Goal: Task Accomplishment & Management: Complete application form

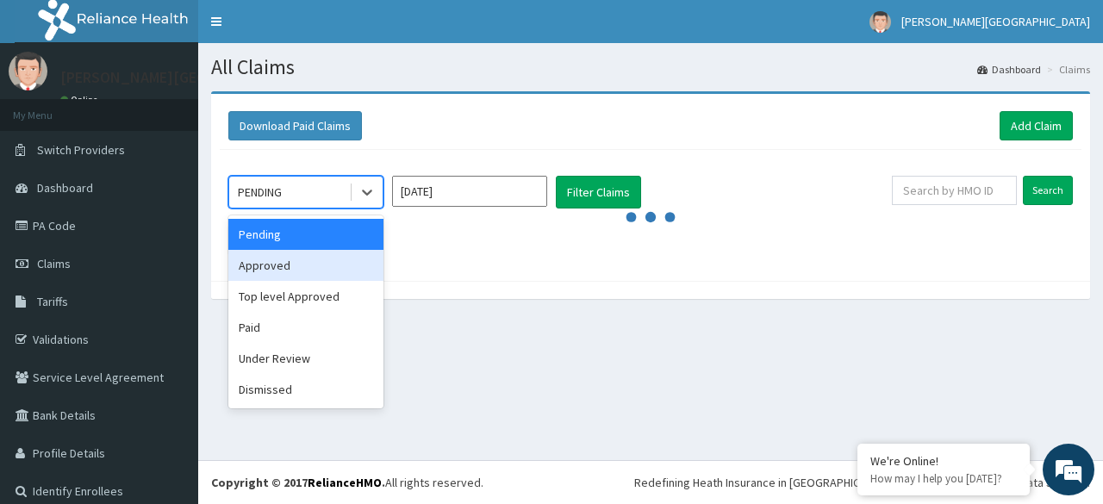
click at [296, 257] on div "Approved" at bounding box center [305, 265] width 155 height 31
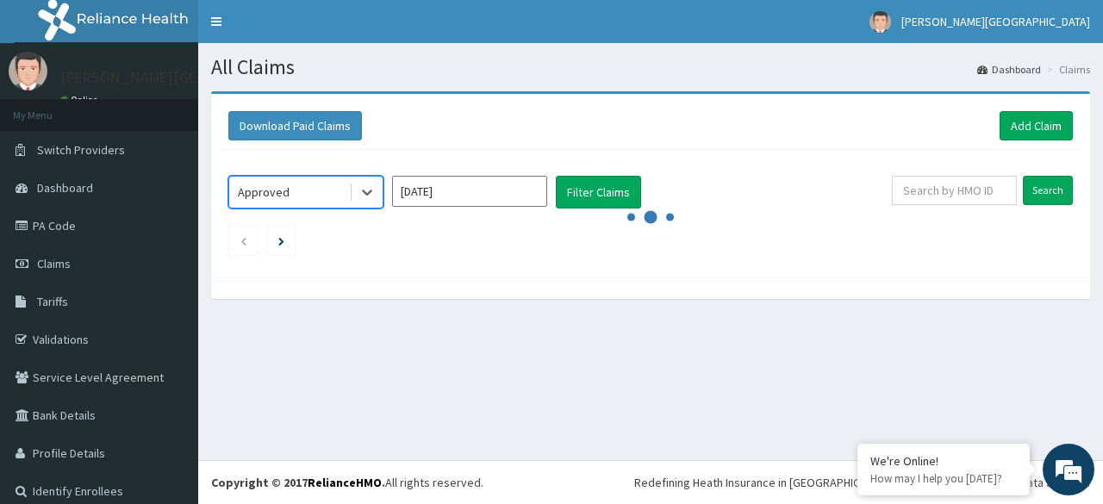
click at [525, 193] on input "[DATE]" at bounding box center [469, 191] width 155 height 31
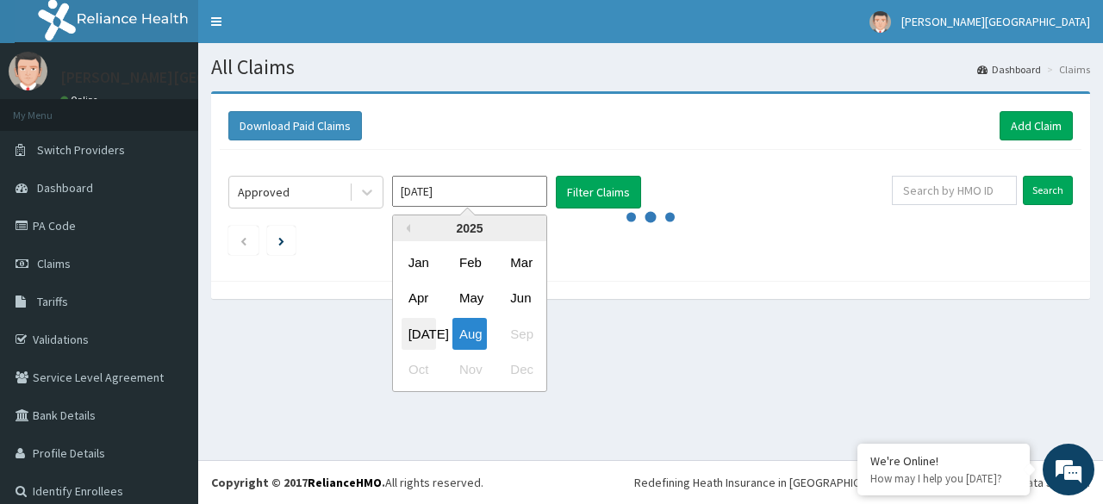
click at [420, 339] on div "Jul" at bounding box center [418, 334] width 34 height 32
type input "Jul 2025"
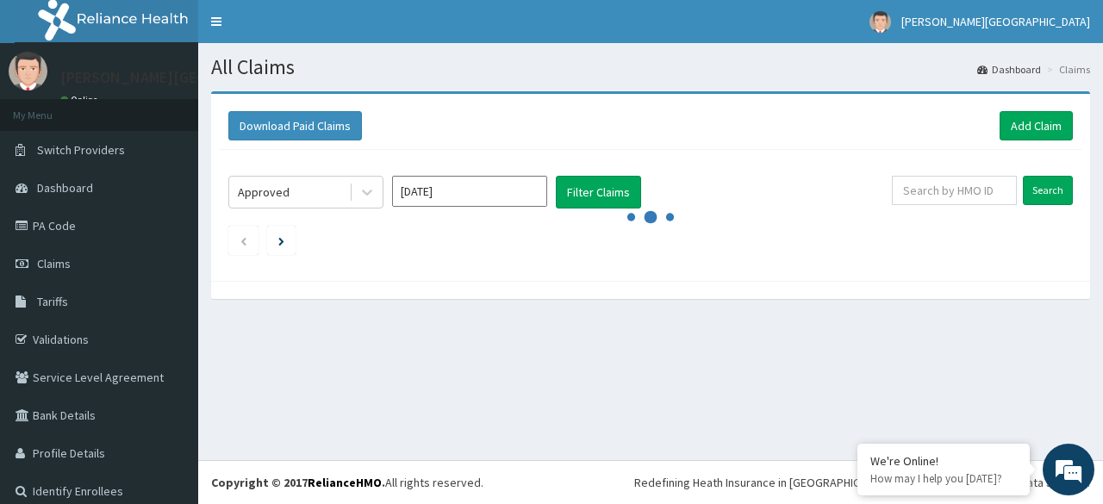
click at [625, 191] on icon "audio-loading" at bounding box center [651, 217] width 52 height 52
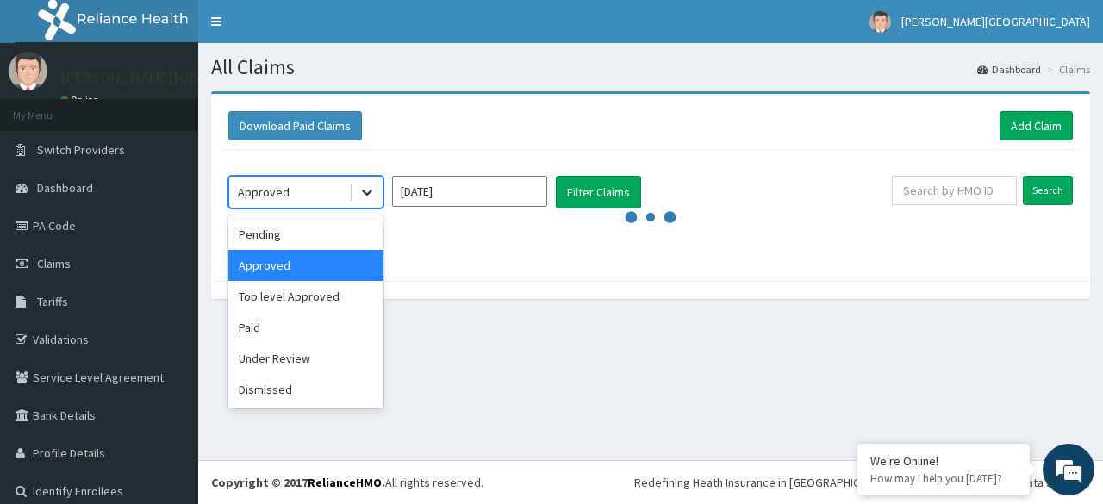
click at [370, 185] on icon at bounding box center [366, 191] width 17 height 17
click at [358, 299] on div "Top level Approved" at bounding box center [305, 296] width 155 height 31
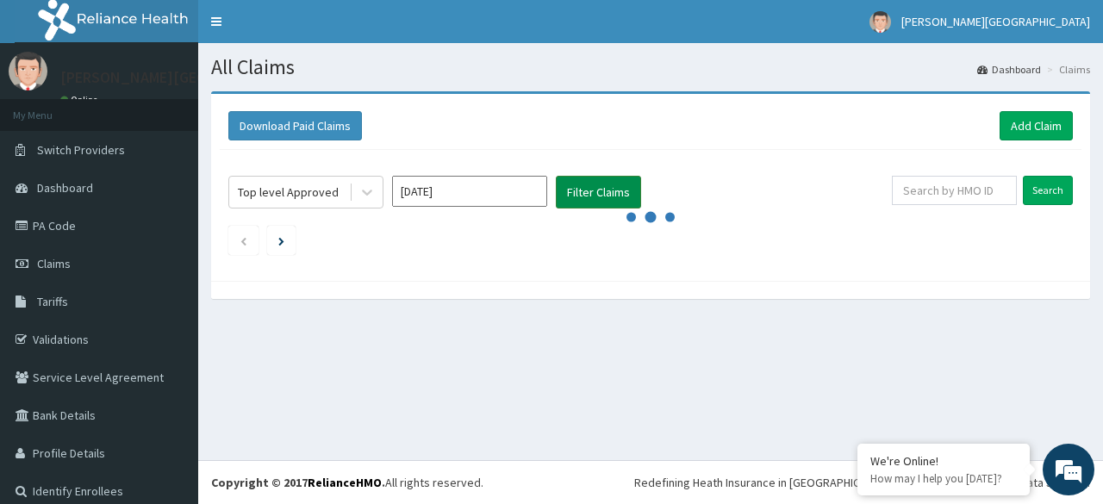
click at [581, 190] on button "Filter Claims" at bounding box center [598, 192] width 85 height 33
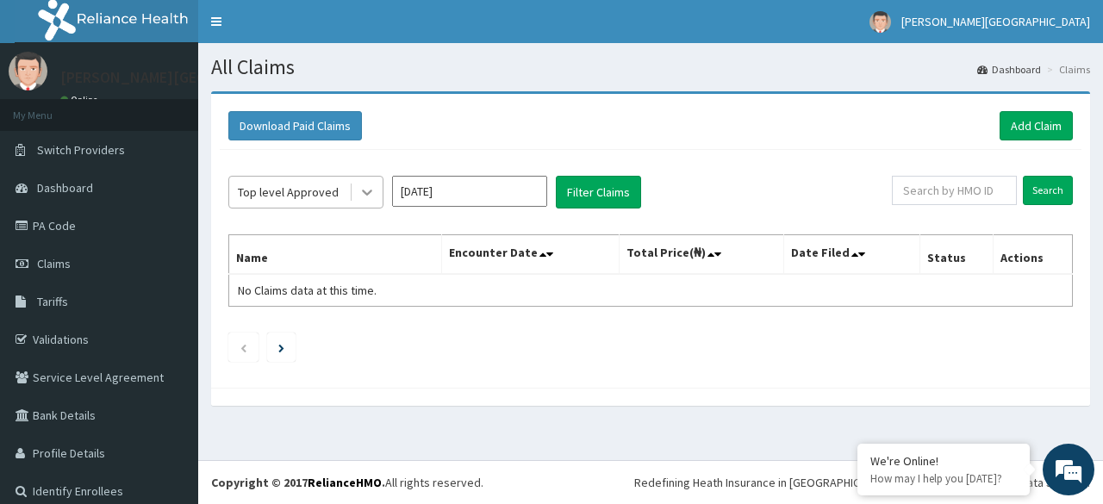
click at [372, 192] on icon at bounding box center [366, 191] width 17 height 17
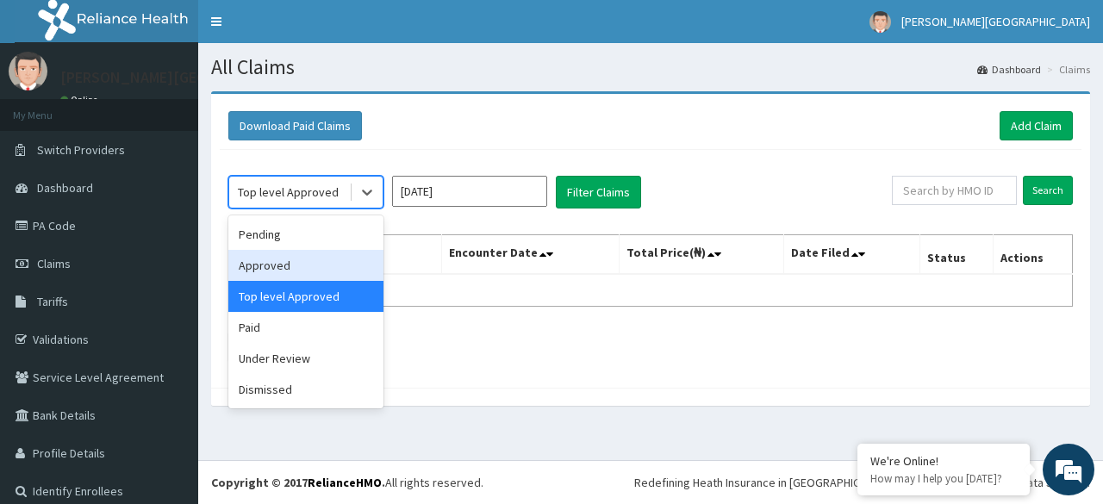
click at [325, 252] on div "Approved" at bounding box center [305, 265] width 155 height 31
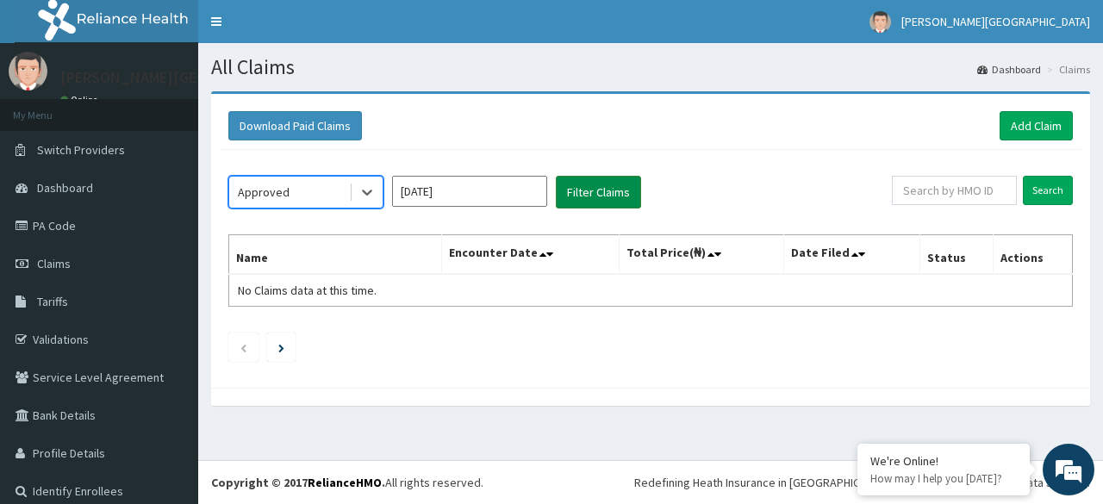
click at [571, 191] on button "Filter Claims" at bounding box center [598, 192] width 85 height 33
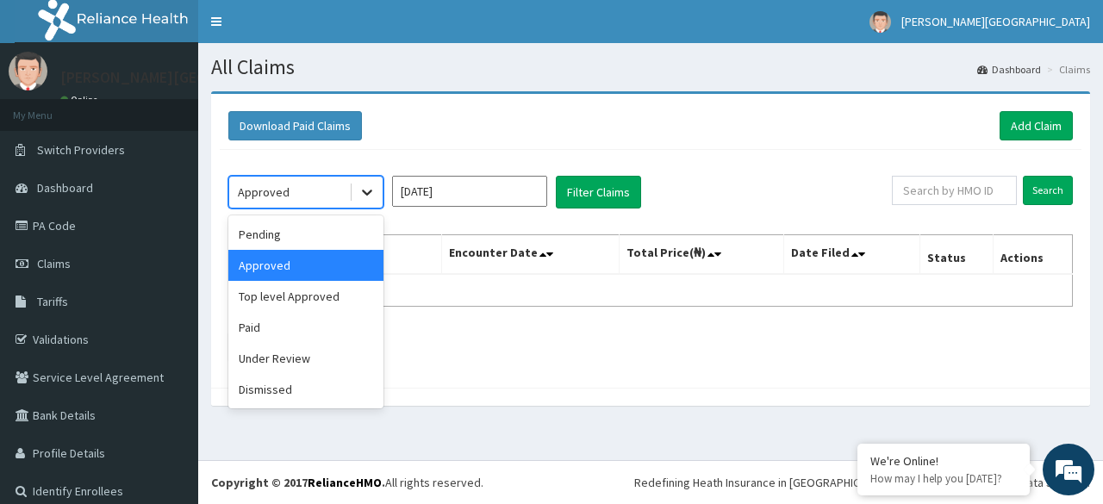
click at [376, 190] on icon at bounding box center [366, 191] width 17 height 17
click at [334, 331] on div "Paid" at bounding box center [305, 327] width 155 height 31
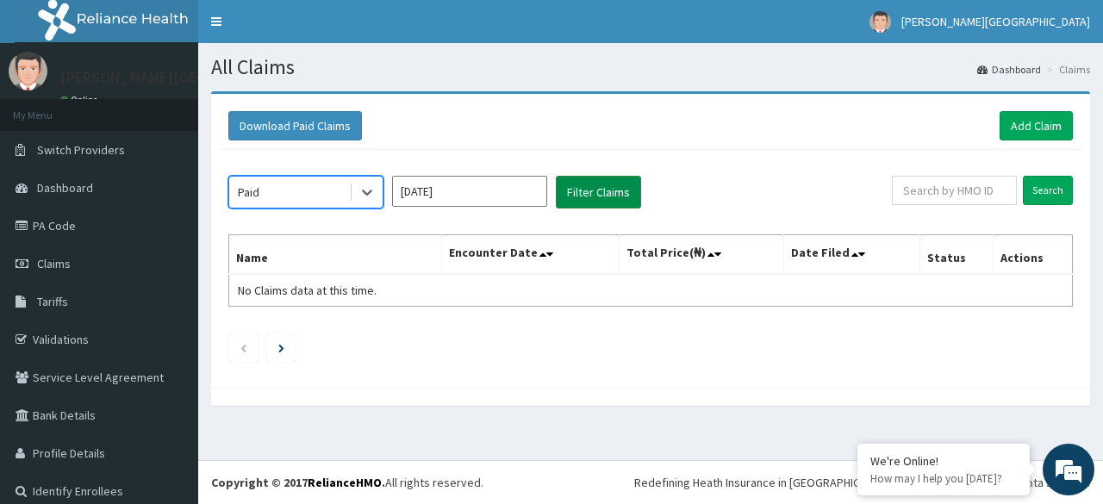
click at [596, 183] on button "Filter Claims" at bounding box center [598, 192] width 85 height 33
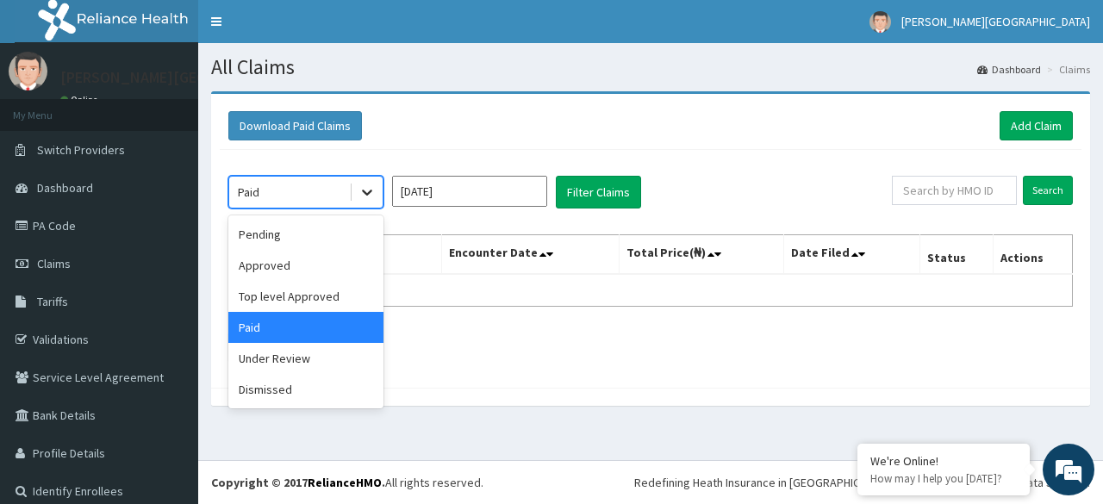
click at [364, 196] on icon at bounding box center [366, 191] width 17 height 17
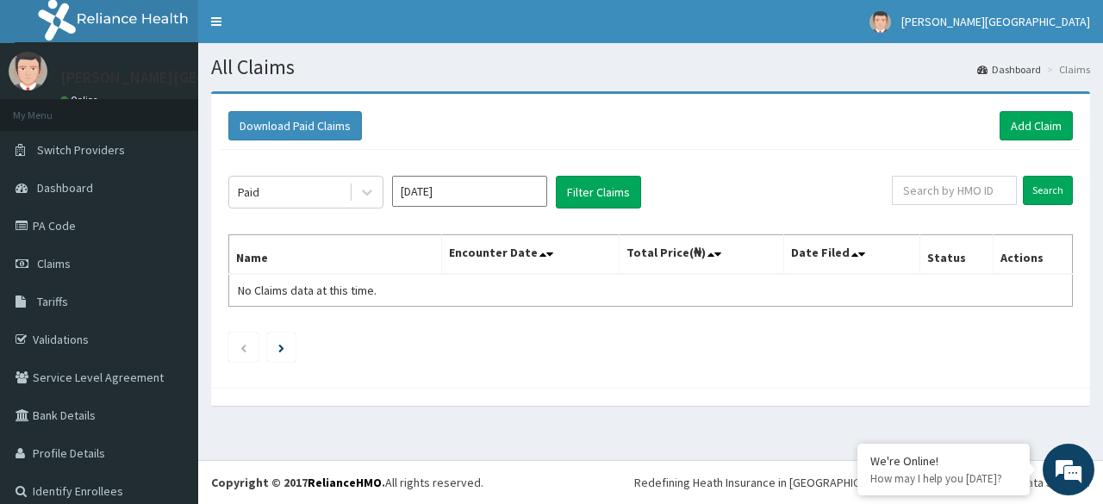
click at [327, 213] on div "Paid Jul 2025 Filter Claims Search Name Encounter Date Total Price(₦) Date File…" at bounding box center [650, 264] width 861 height 229
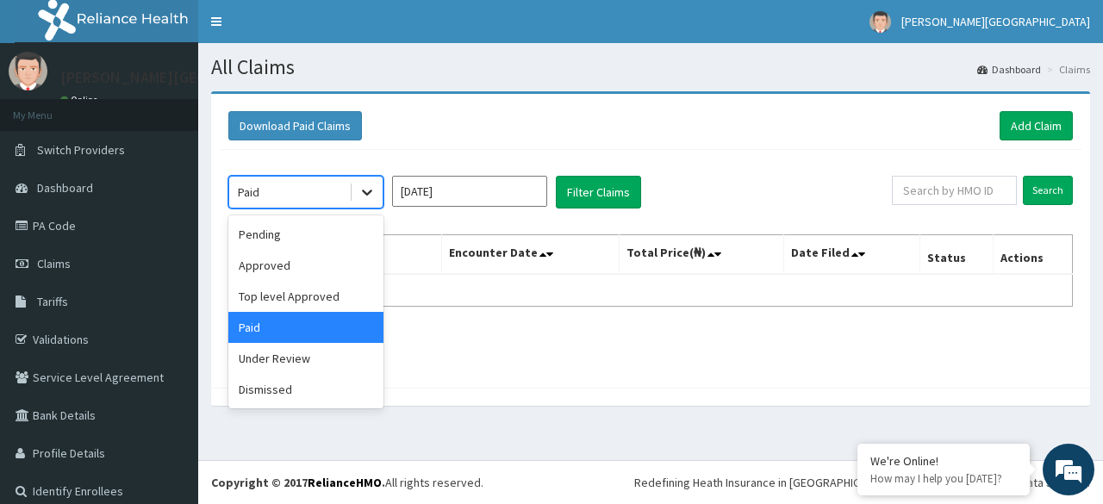
click at [367, 191] on icon at bounding box center [366, 191] width 17 height 17
click at [317, 221] on div "Pending" at bounding box center [305, 234] width 155 height 31
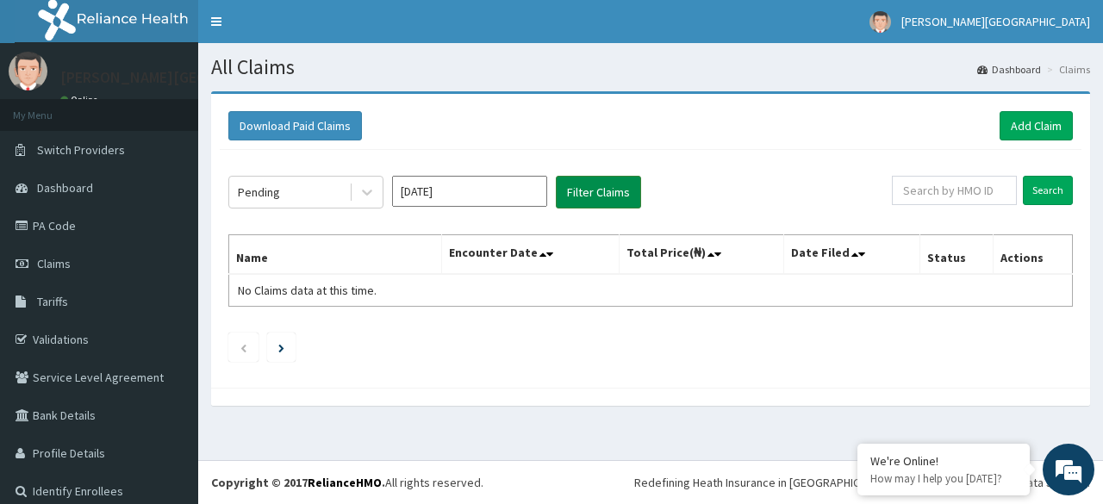
click at [587, 189] on button "Filter Claims" at bounding box center [598, 192] width 85 height 33
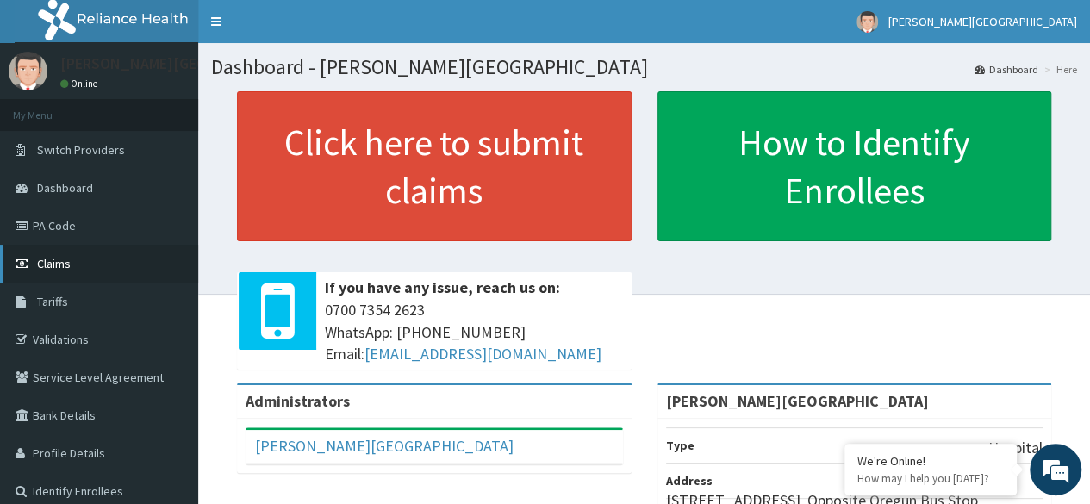
click at [133, 258] on link "Claims" at bounding box center [99, 264] width 198 height 38
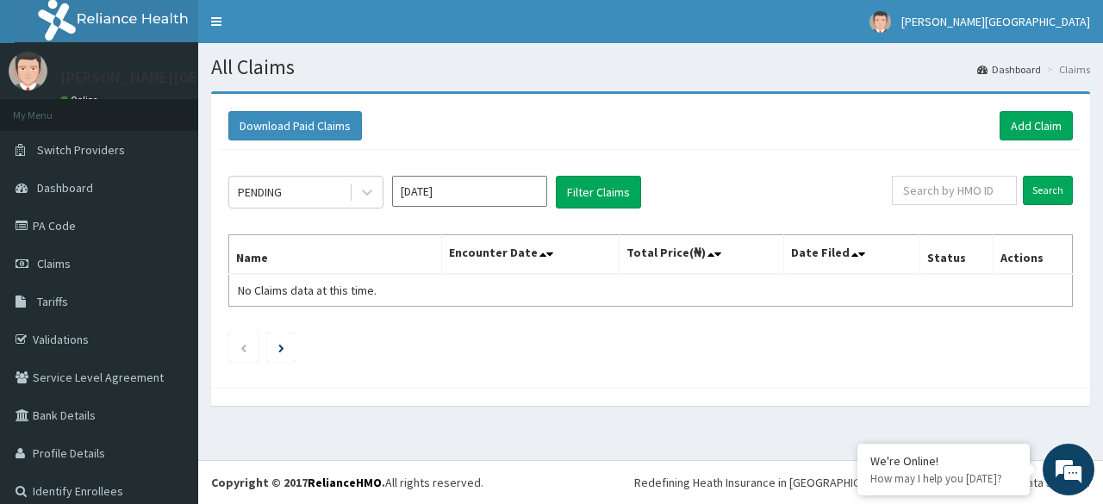
click at [420, 191] on input "[DATE]" at bounding box center [469, 191] width 155 height 31
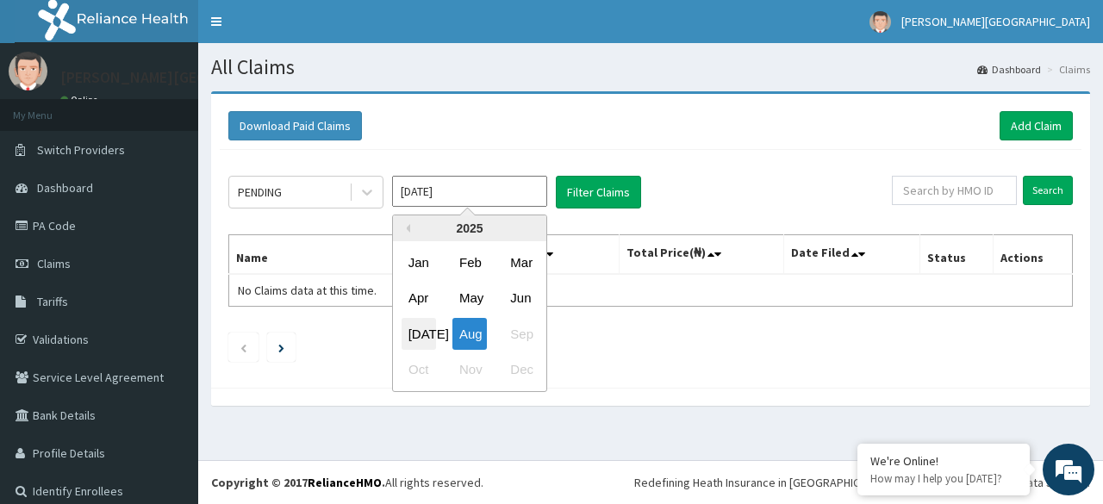
click at [425, 326] on div "[DATE]" at bounding box center [418, 334] width 34 height 32
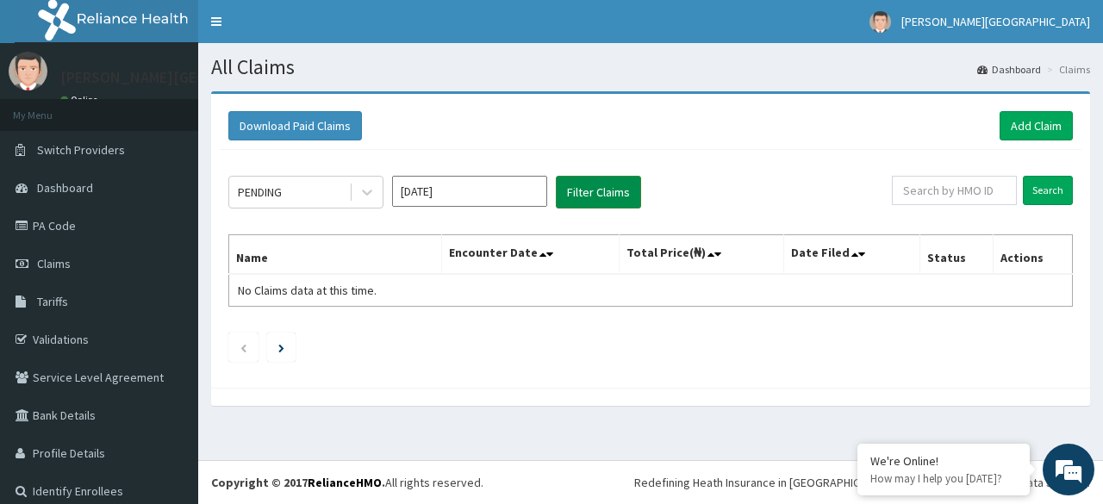
click at [604, 202] on button "Filter Claims" at bounding box center [598, 192] width 85 height 33
click at [371, 194] on icon at bounding box center [366, 191] width 17 height 17
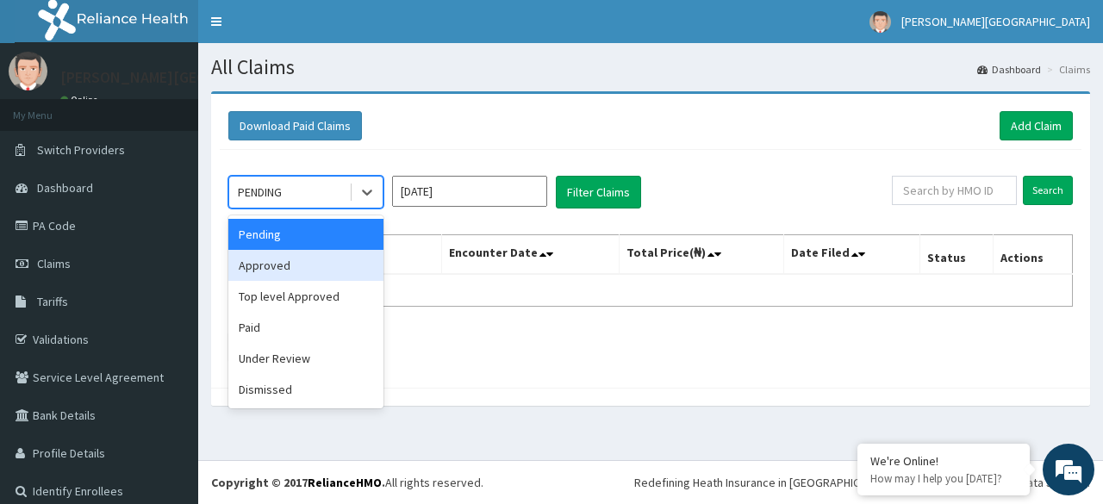
click at [351, 260] on div "Approved" at bounding box center [305, 265] width 155 height 31
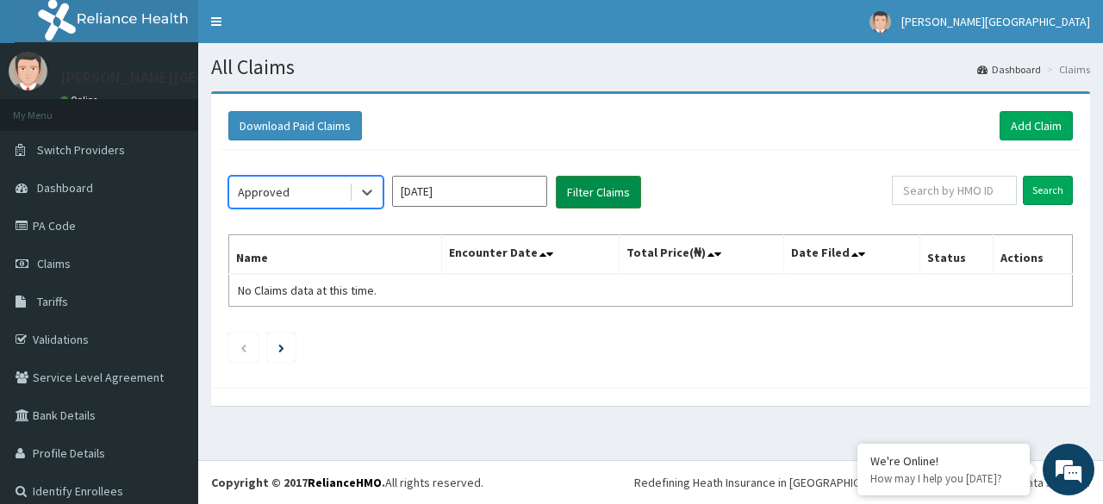
click at [592, 182] on button "Filter Claims" at bounding box center [598, 192] width 85 height 33
click at [376, 193] on div at bounding box center [366, 192] width 31 height 31
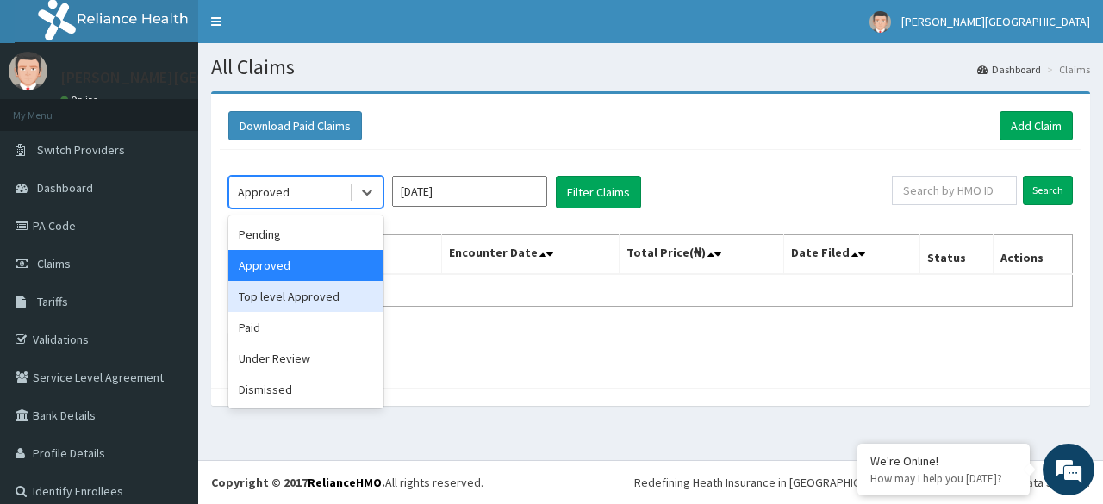
click at [316, 285] on div "Top level Approved" at bounding box center [305, 296] width 155 height 31
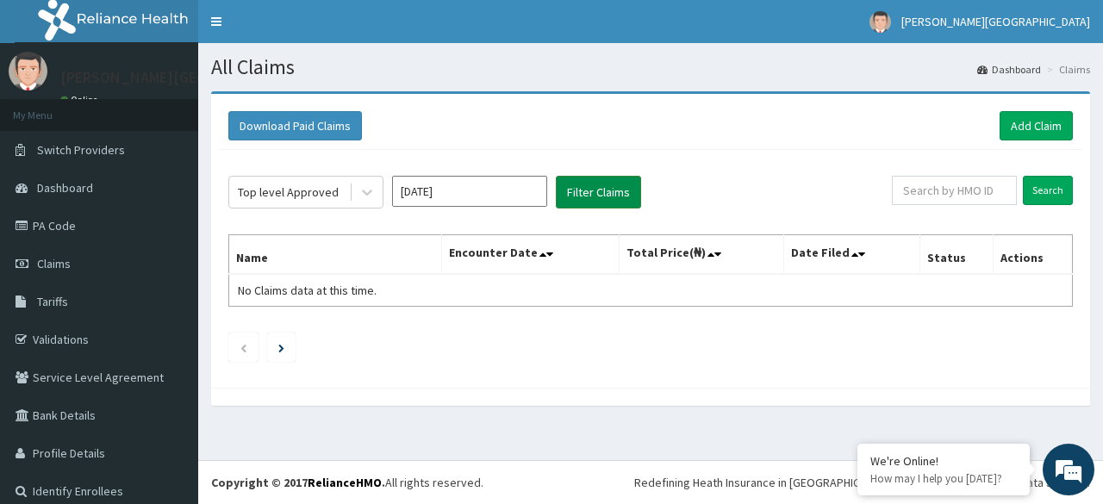
click at [631, 189] on button "Filter Claims" at bounding box center [598, 192] width 85 height 33
click at [600, 191] on button "Filter Claims" at bounding box center [598, 192] width 85 height 33
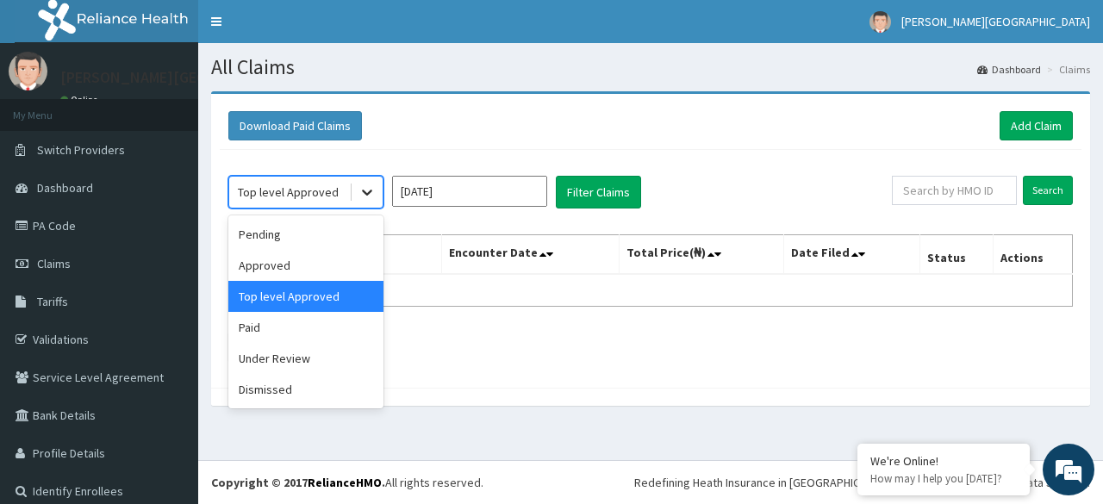
click at [359, 190] on icon at bounding box center [366, 191] width 17 height 17
click at [374, 332] on div "Paid" at bounding box center [305, 327] width 155 height 31
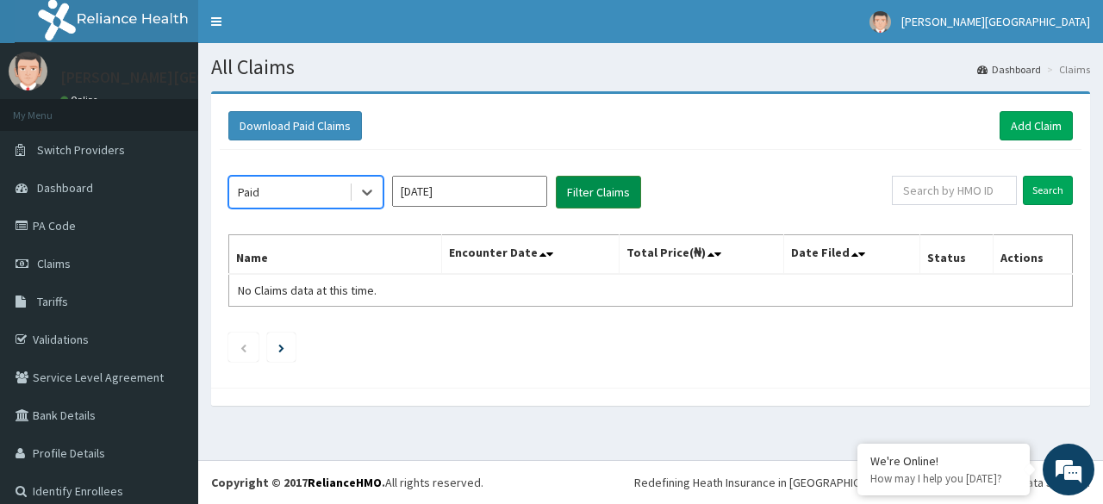
click at [586, 196] on button "Filter Claims" at bounding box center [598, 192] width 85 height 33
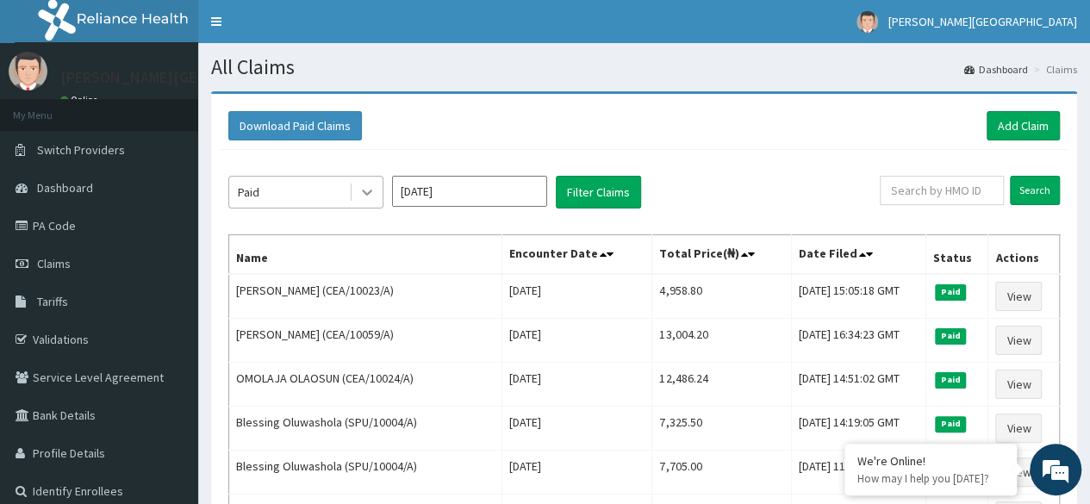
click at [370, 196] on icon at bounding box center [366, 191] width 17 height 17
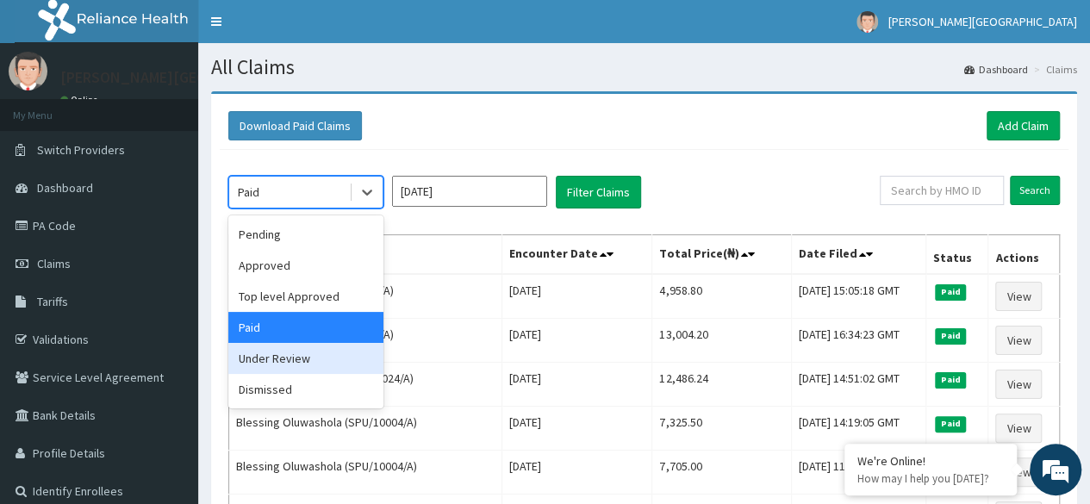
click at [337, 360] on div "Under Review" at bounding box center [305, 358] width 155 height 31
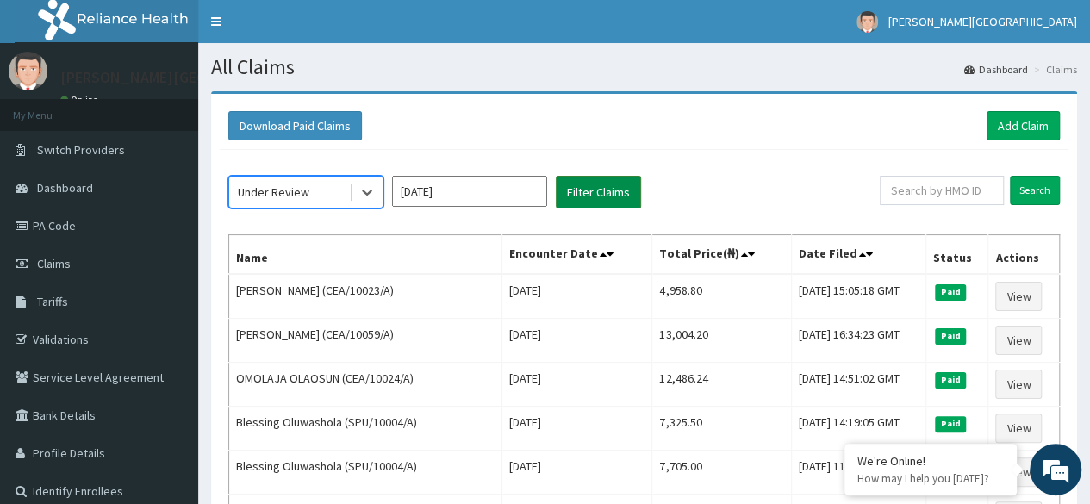
click at [581, 187] on button "Filter Claims" at bounding box center [598, 192] width 85 height 33
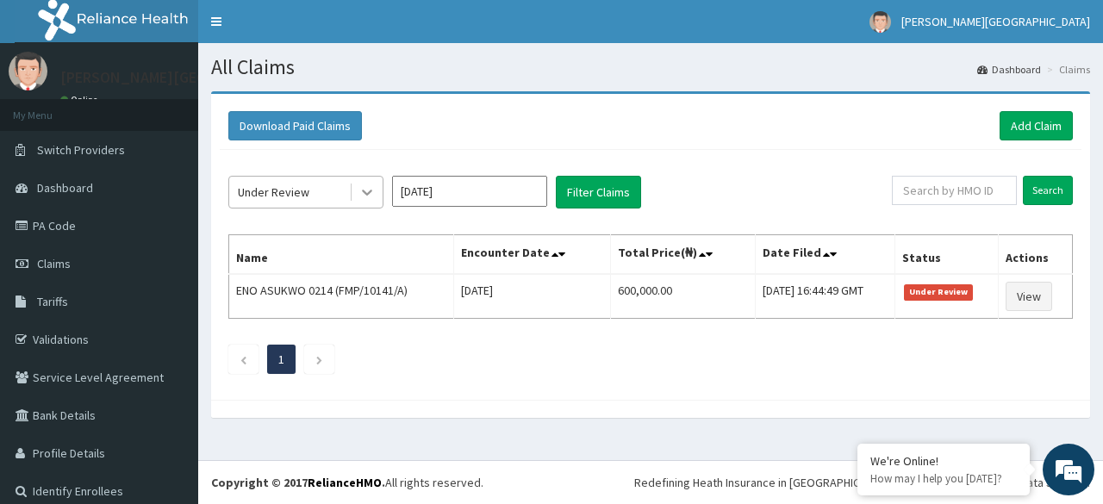
click at [365, 189] on icon at bounding box center [366, 191] width 17 height 17
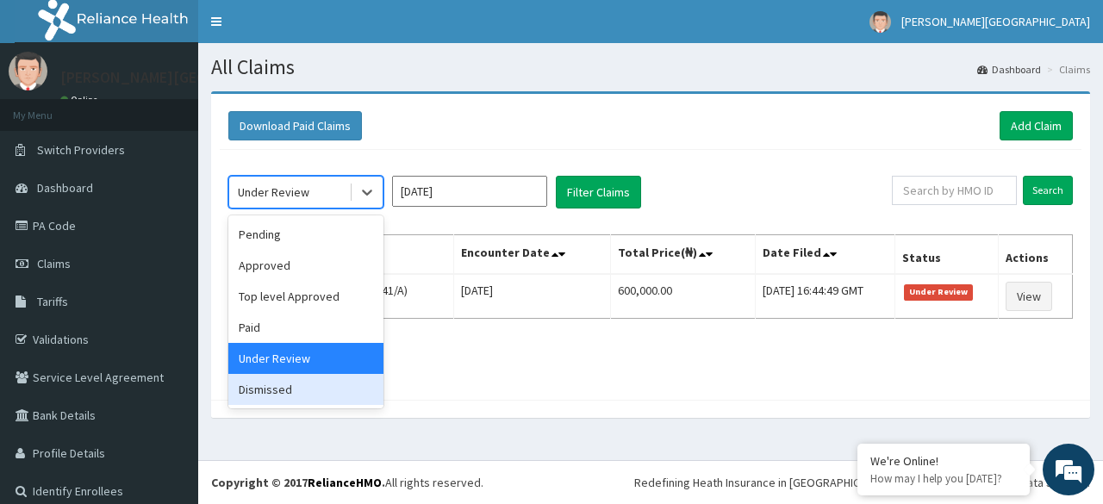
click at [310, 381] on div "Dismissed" at bounding box center [305, 389] width 155 height 31
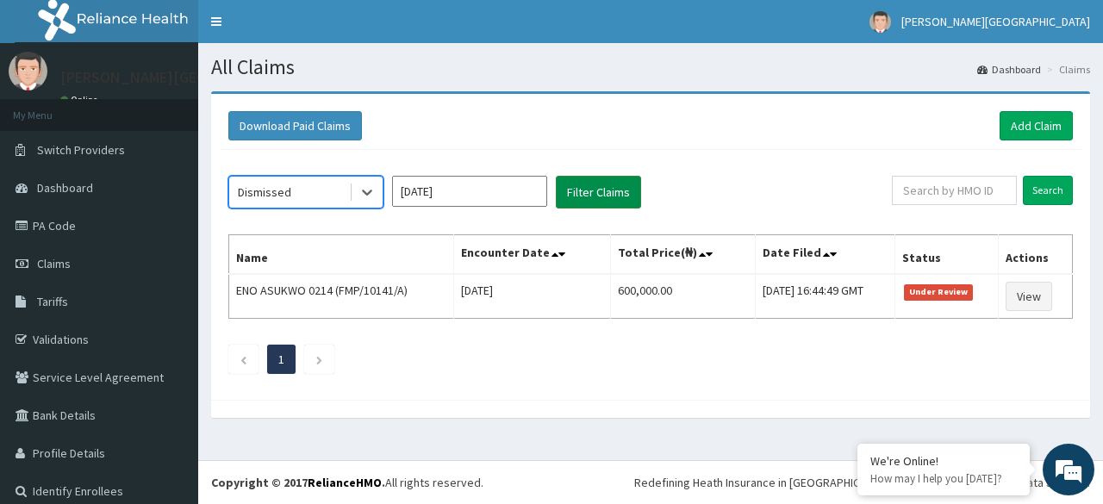
click at [601, 199] on button "Filter Claims" at bounding box center [598, 192] width 85 height 33
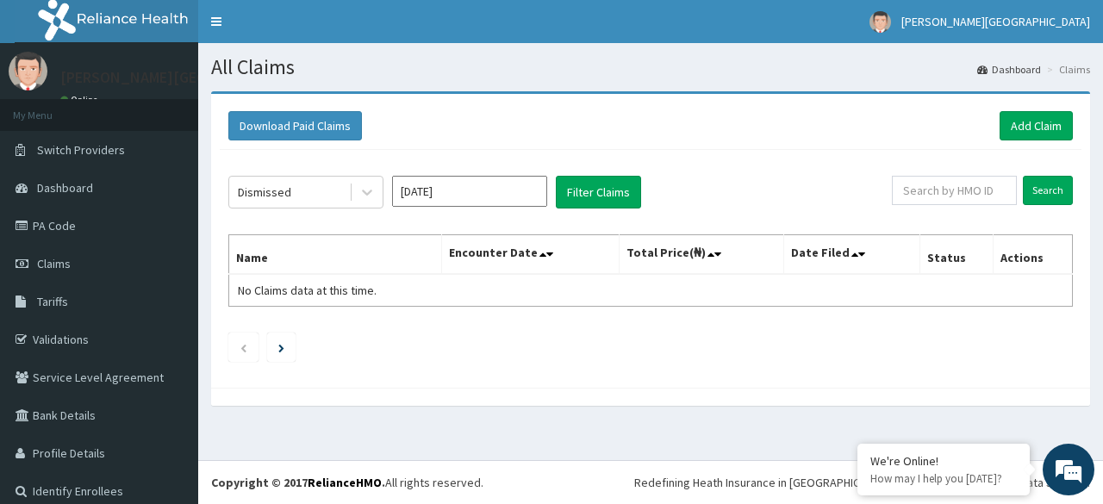
click at [422, 190] on input "Jul 2025" at bounding box center [469, 191] width 155 height 31
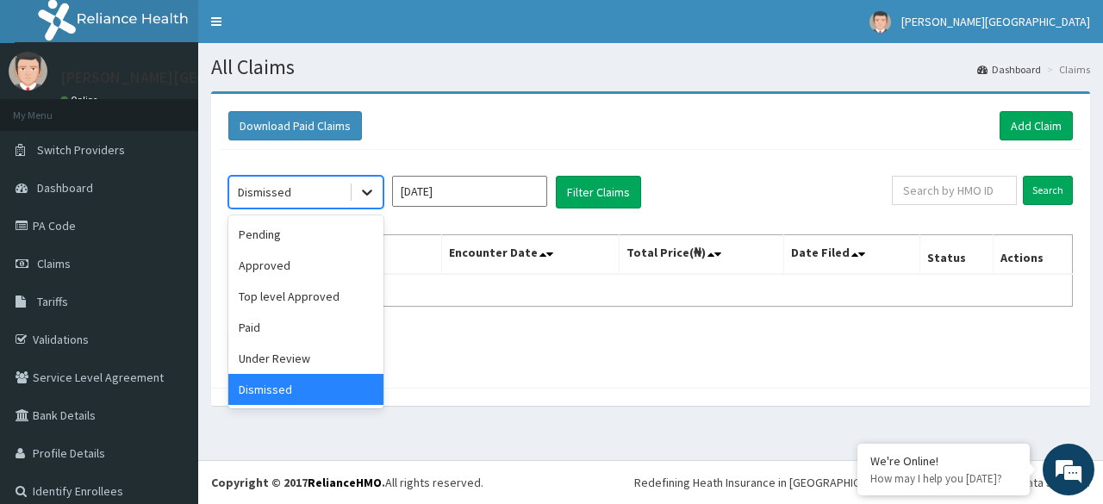
click at [364, 196] on icon at bounding box center [366, 191] width 17 height 17
click at [353, 229] on div "Pending" at bounding box center [305, 234] width 155 height 31
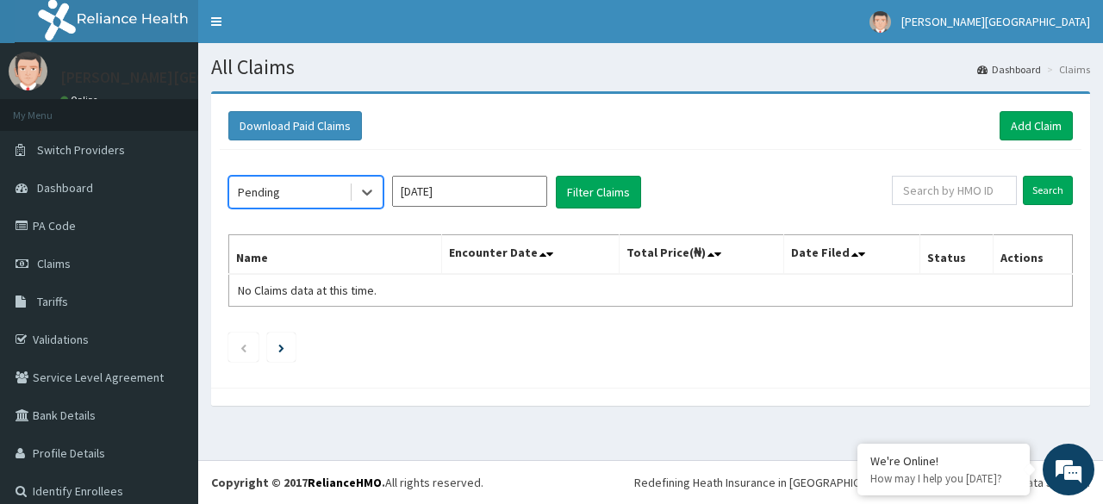
click at [399, 197] on input "Jul 2025" at bounding box center [469, 191] width 155 height 31
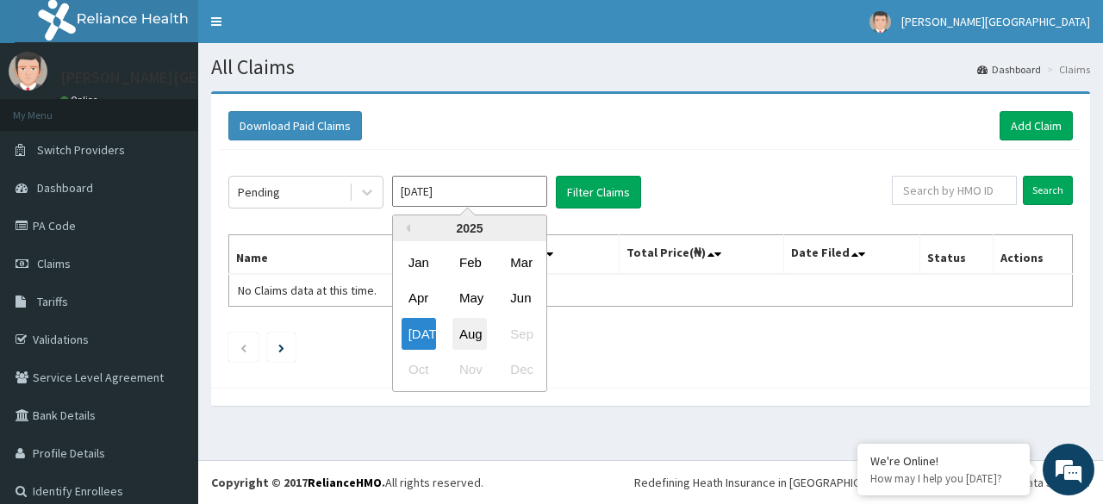
click at [455, 336] on div "Aug" at bounding box center [469, 334] width 34 height 32
type input "[DATE]"
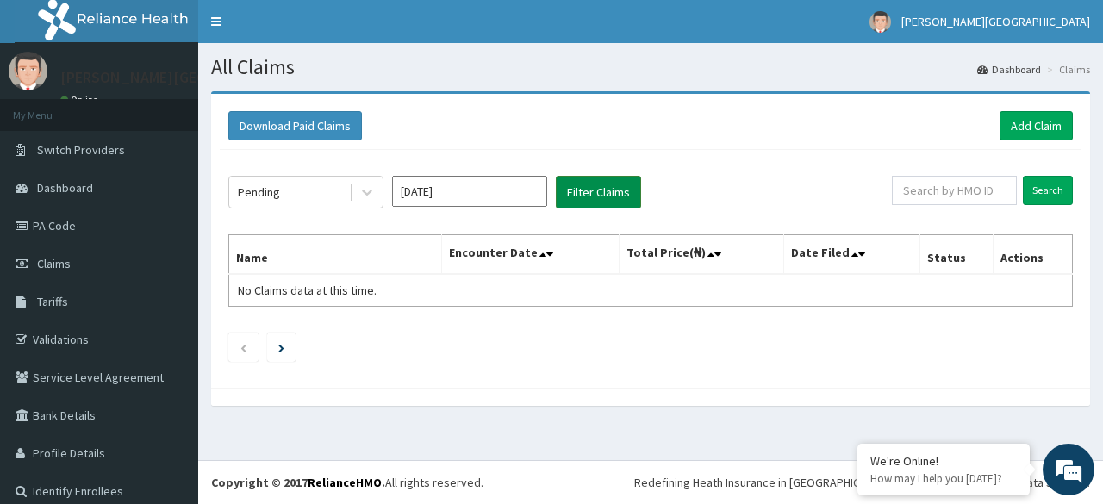
click at [600, 177] on button "Filter Claims" at bounding box center [598, 192] width 85 height 33
click at [598, 176] on button "Filter Claims" at bounding box center [598, 192] width 85 height 33
click at [369, 194] on icon at bounding box center [366, 191] width 17 height 17
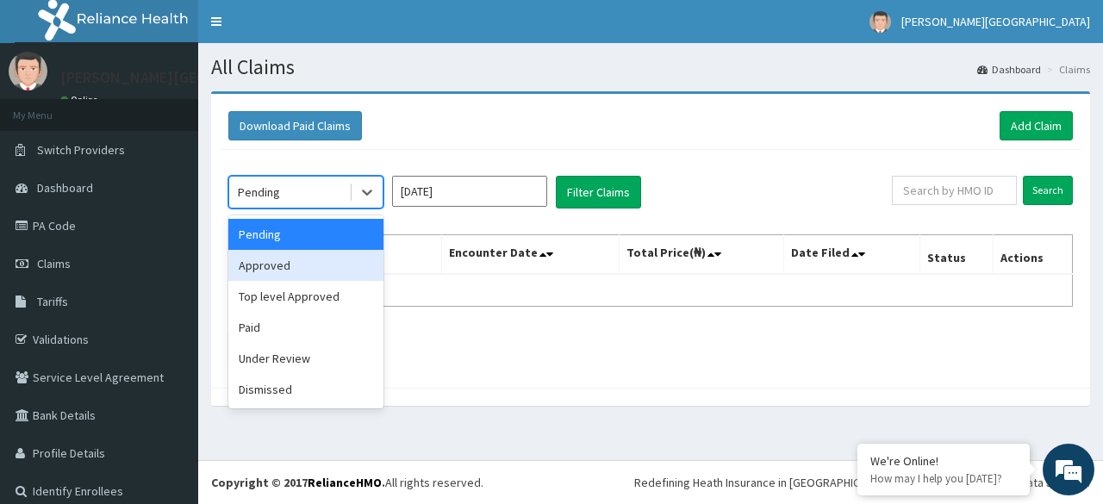
click at [362, 277] on div "Approved" at bounding box center [305, 265] width 155 height 31
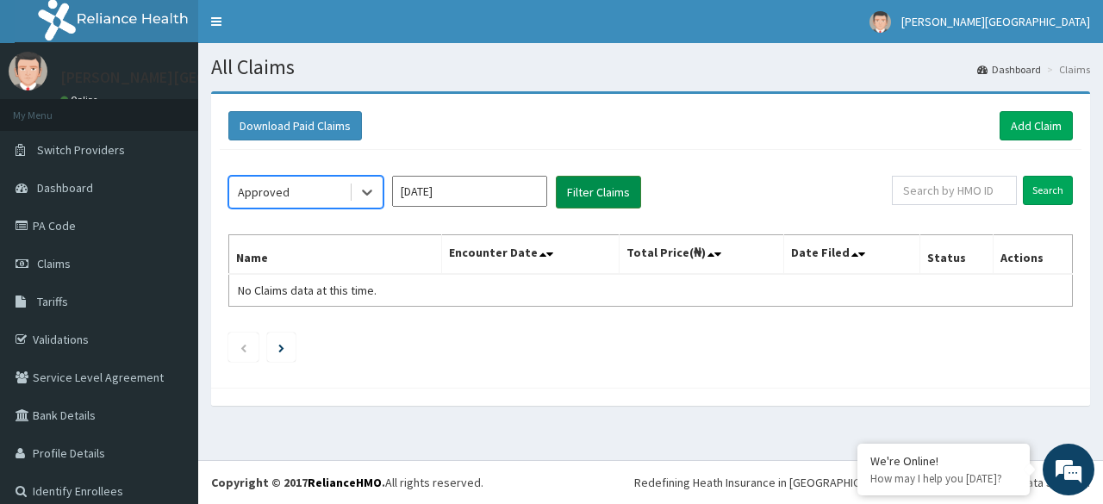
click at [625, 183] on button "Filter Claims" at bounding box center [598, 192] width 85 height 33
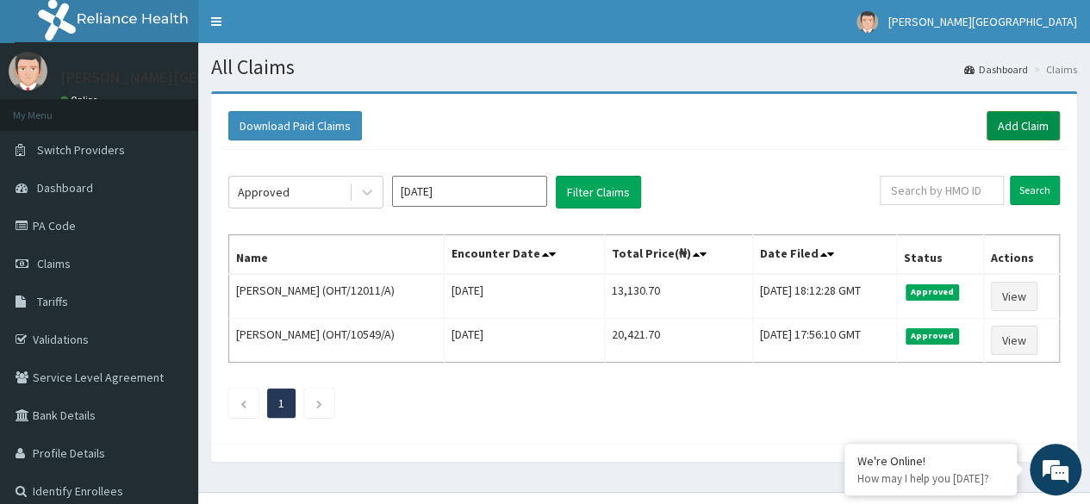
click at [1035, 120] on link "Add Claim" at bounding box center [1022, 125] width 73 height 29
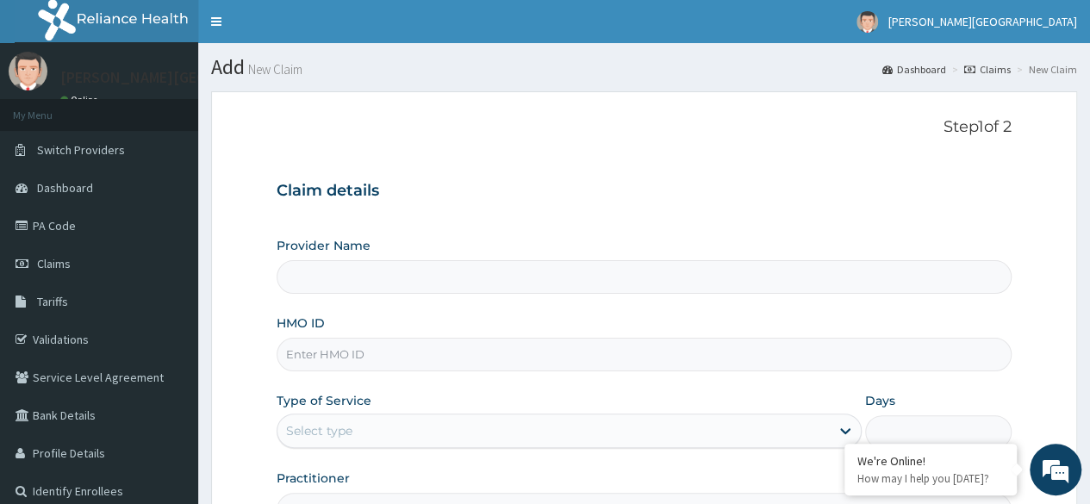
type input "[PERSON_NAME][GEOGRAPHIC_DATA]"
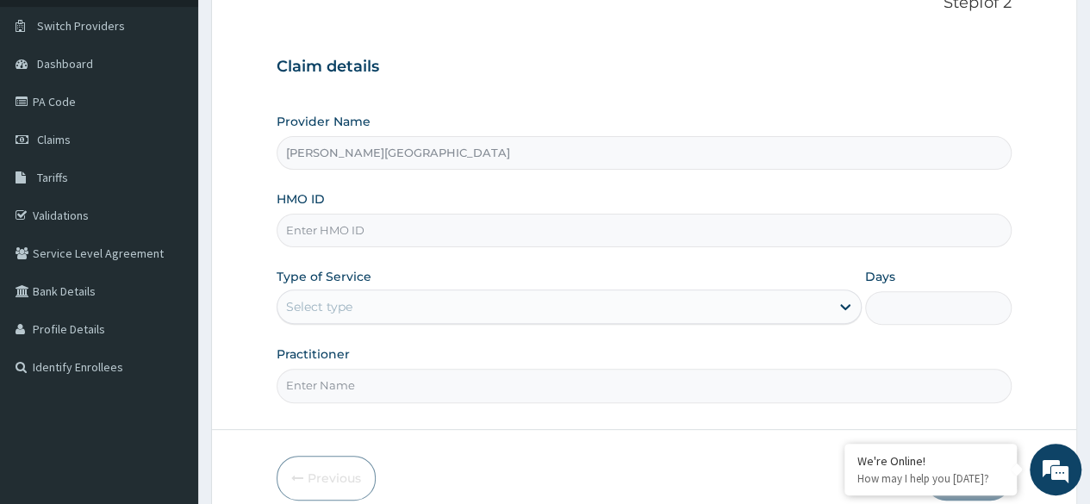
scroll to position [146, 0]
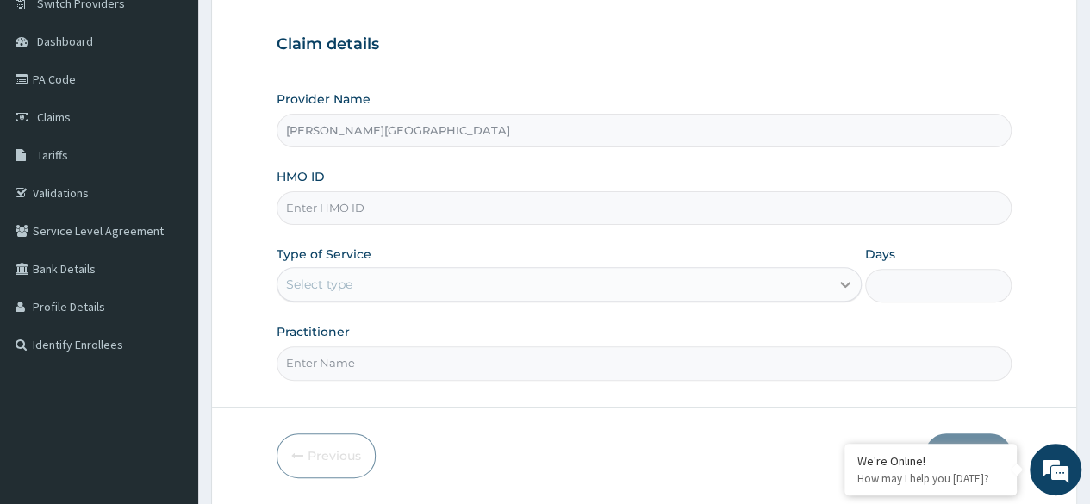
click at [843, 283] on icon at bounding box center [845, 286] width 10 height 6
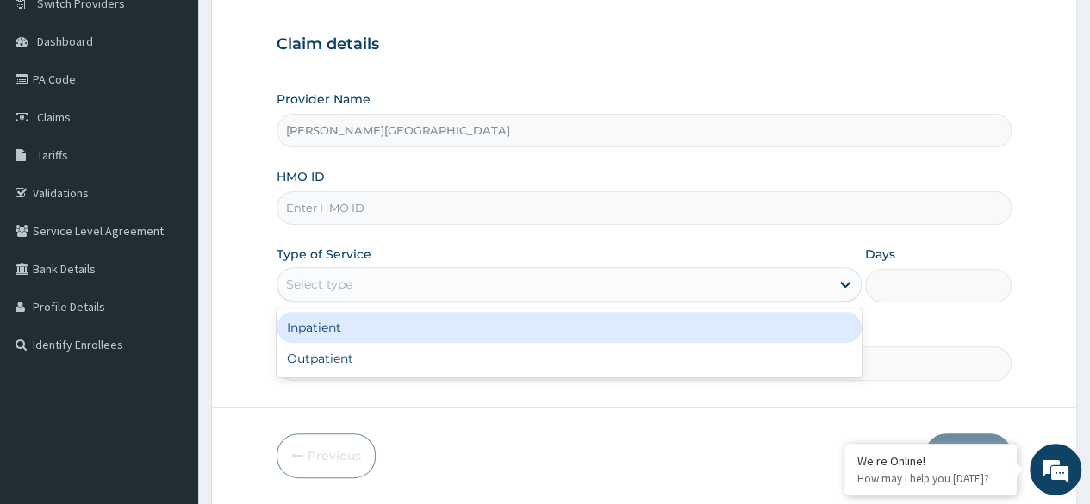
click at [810, 333] on div "Inpatient" at bounding box center [569, 327] width 585 height 31
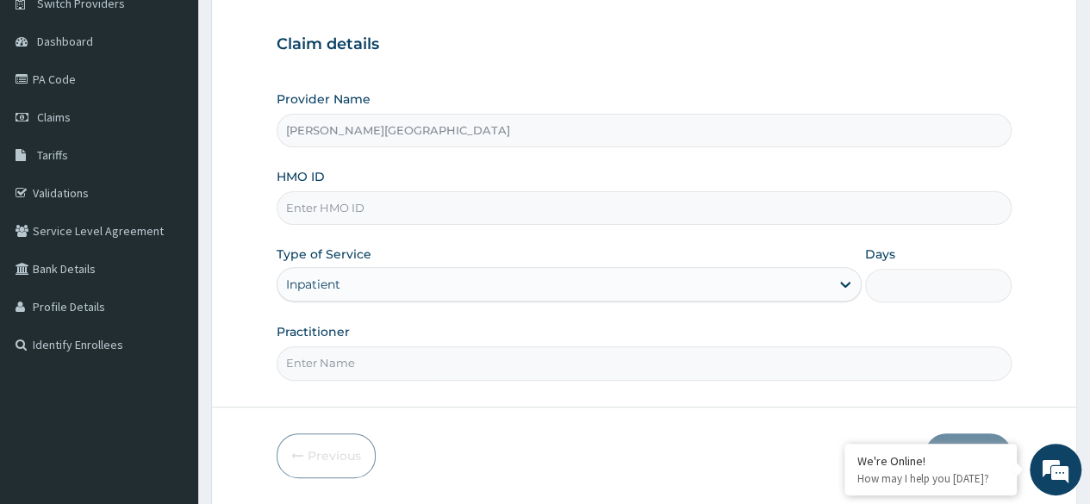
click at [892, 283] on input "Days" at bounding box center [938, 286] width 146 height 34
type input "3"
click at [992, 366] on input "Practitioner" at bounding box center [644, 363] width 735 height 34
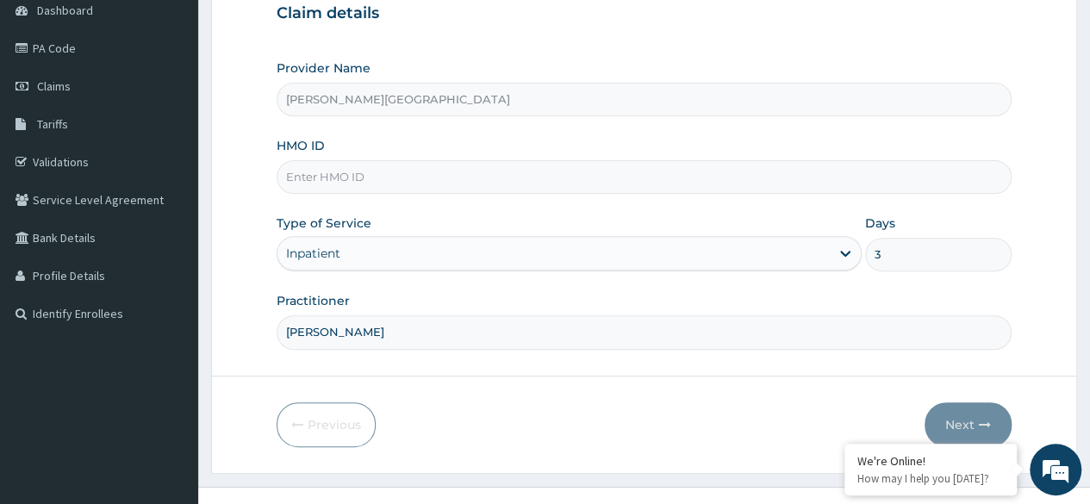
scroll to position [193, 0]
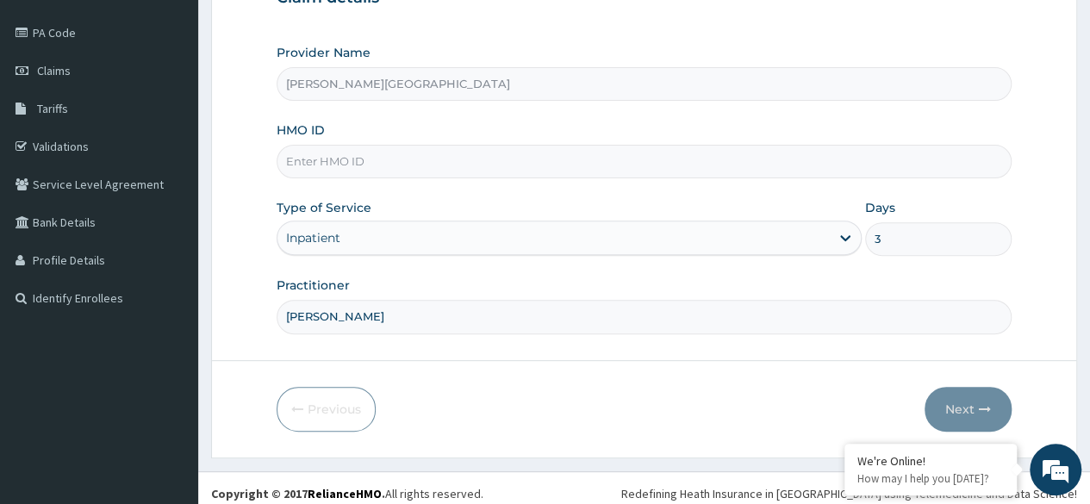
type input "Dr. Ojeniyi"
click at [729, 148] on input "HMO ID" at bounding box center [644, 162] width 735 height 34
type input "CEG/10108/A"
click at [983, 387] on button "Next" at bounding box center [967, 409] width 87 height 45
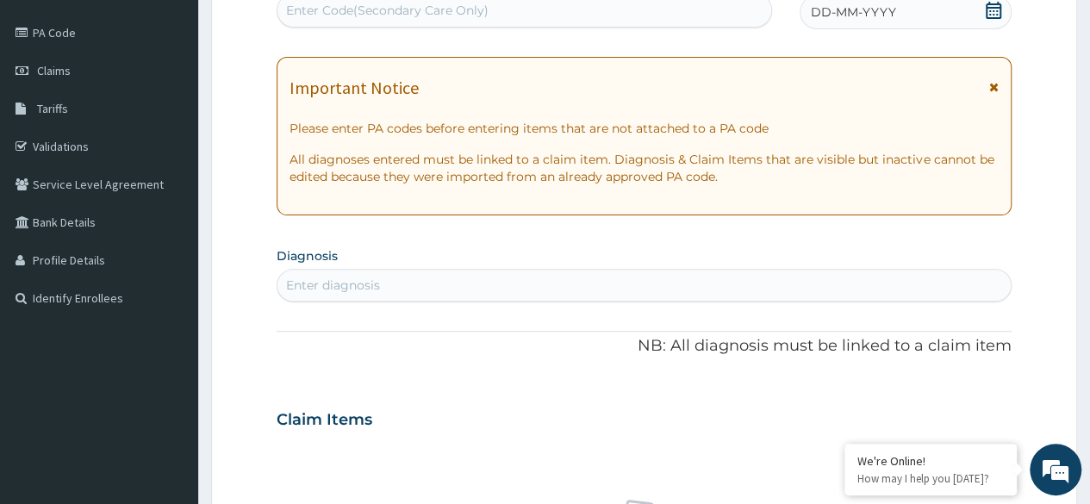
drag, startPoint x: 1089, startPoint y: 268, endPoint x: 1091, endPoint y: 230, distance: 37.9
click at [1089, 230] on html "R EL Toggle navigation Devine Hospital Devine Hospital - devinehospitals@gmail.…" at bounding box center [545, 425] width 1090 height 1237
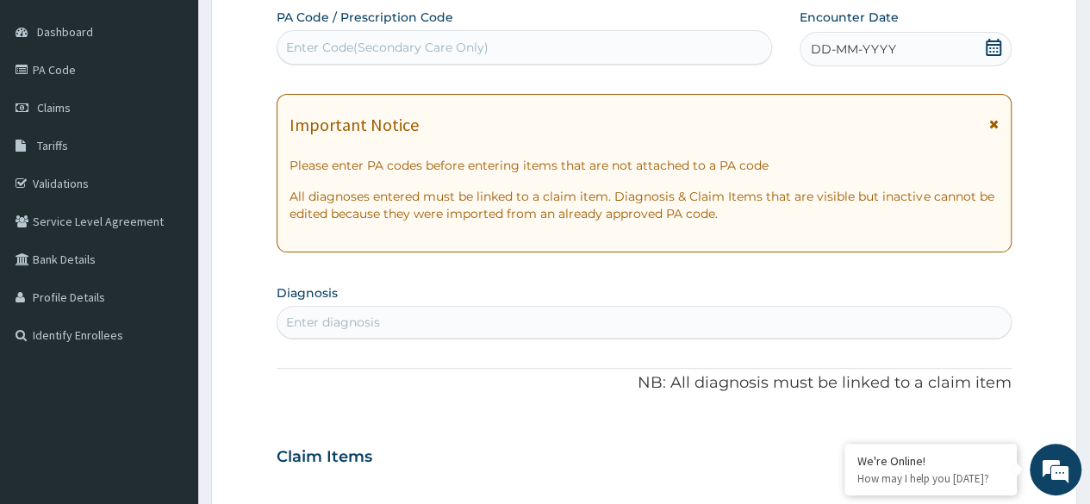
scroll to position [0, 0]
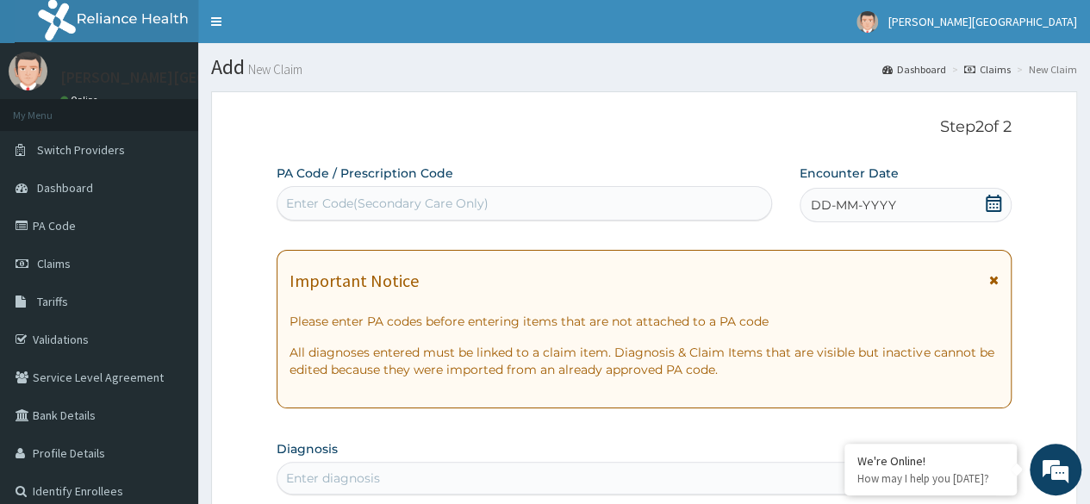
click at [534, 206] on div "Enter Code(Secondary Care Only)" at bounding box center [523, 204] width 493 height 28
type input "C"
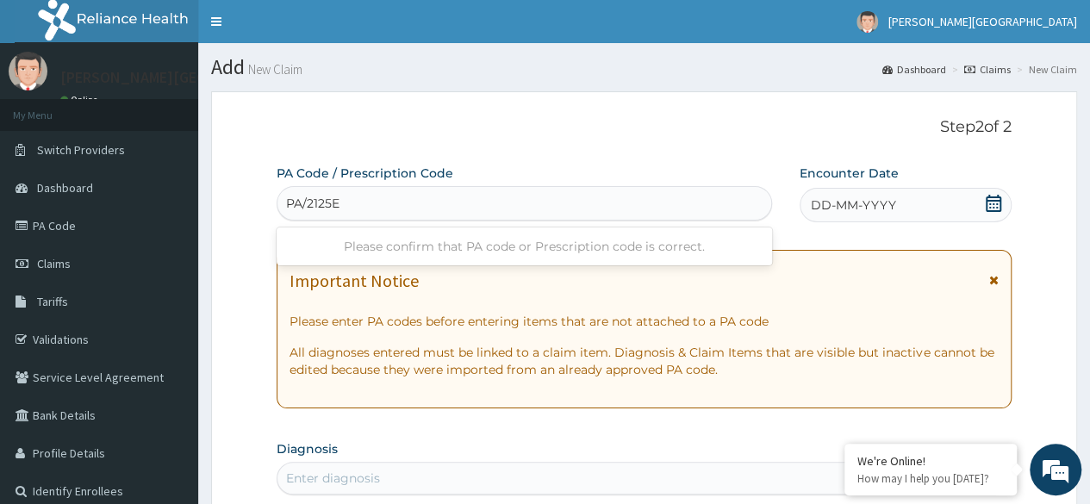
type input "PA/2125E3"
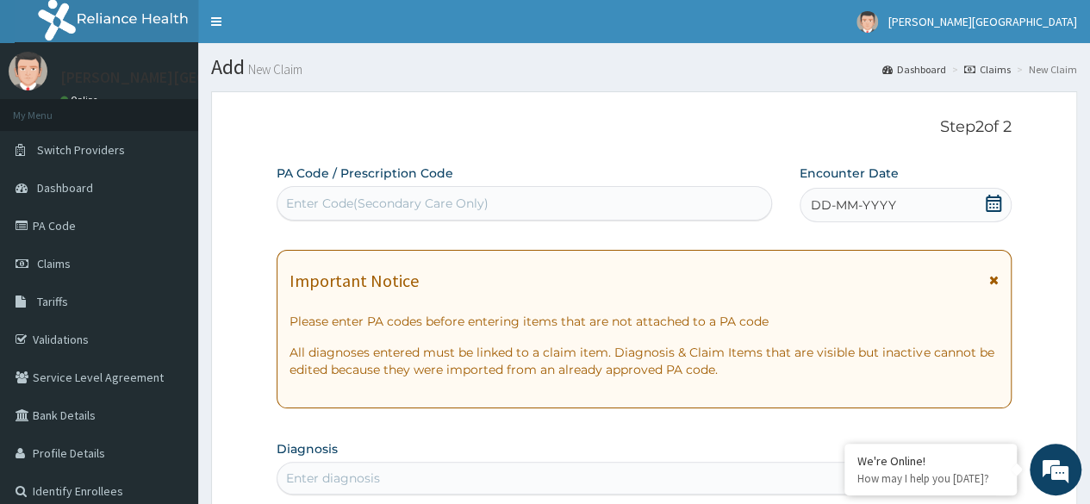
click at [589, 208] on div "Enter Code(Secondary Care Only)" at bounding box center [523, 204] width 493 height 28
click at [541, 214] on div "Enter Code(Secondary Care Only)" at bounding box center [523, 204] width 493 height 28
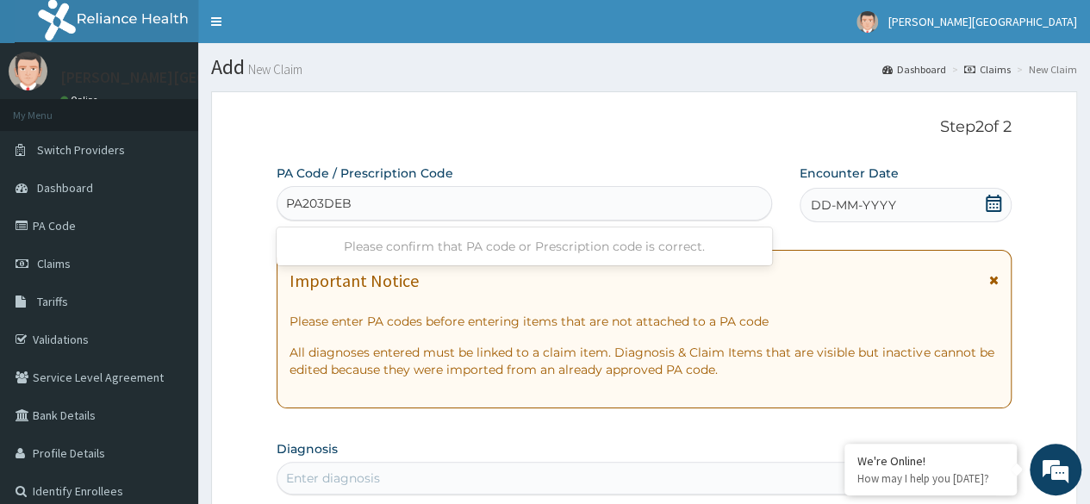
type input "PA/203DEB"
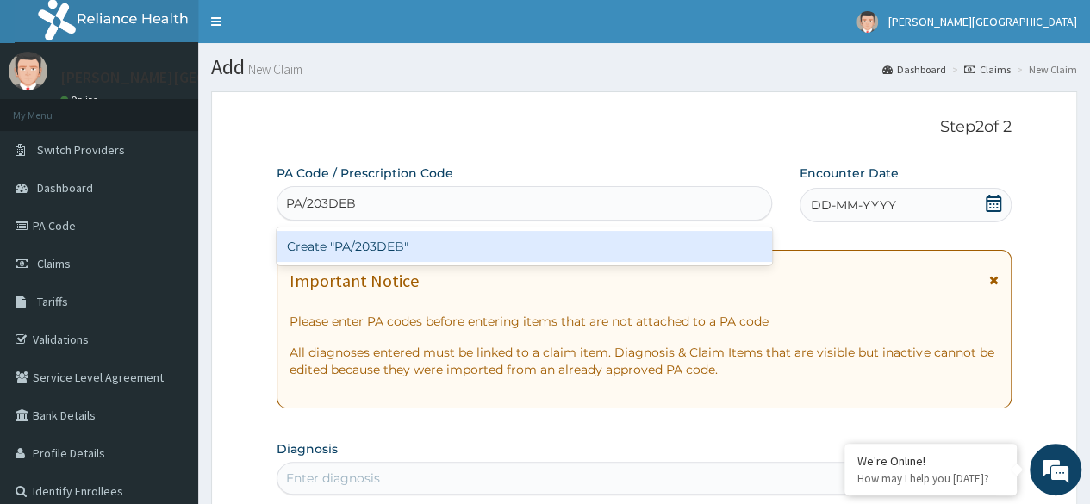
click at [538, 246] on div "Create "PA/203DEB"" at bounding box center [524, 246] width 494 height 31
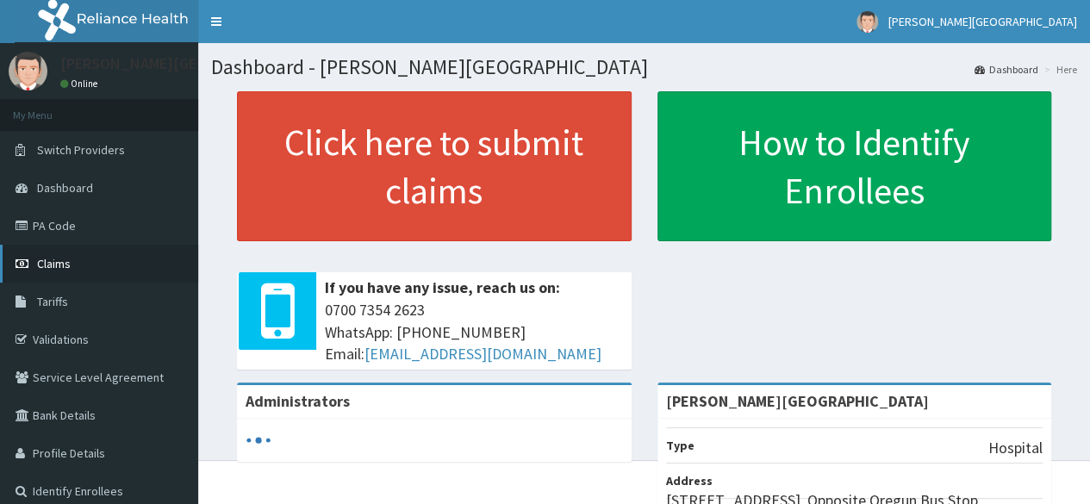
click at [139, 271] on link "Claims" at bounding box center [99, 264] width 198 height 38
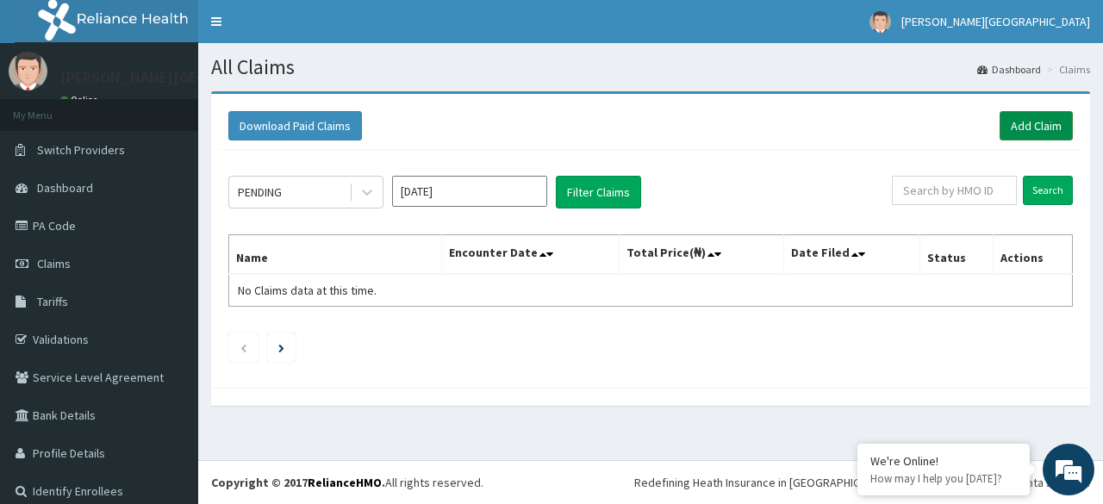
click at [1041, 127] on link "Add Claim" at bounding box center [1035, 125] width 73 height 29
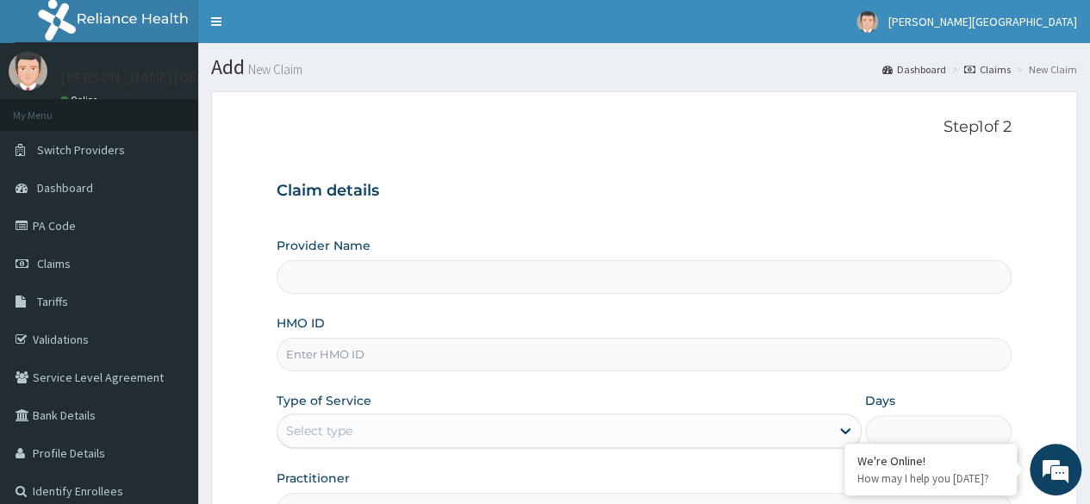
type input "[PERSON_NAME][GEOGRAPHIC_DATA]"
click at [470, 353] on input "HMO ID" at bounding box center [644, 355] width 735 height 34
type input "CEG10108"
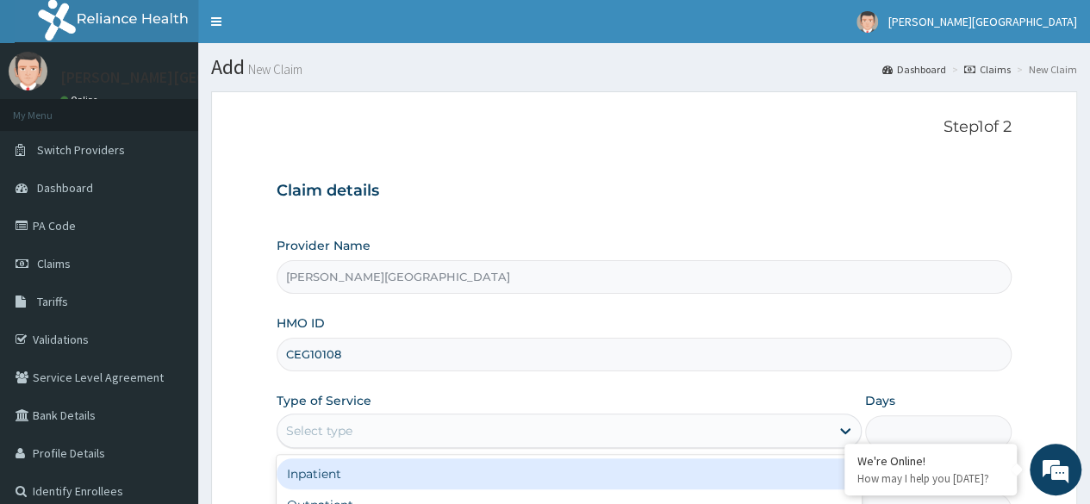
click at [446, 435] on div "Select type" at bounding box center [553, 431] width 552 height 28
click at [426, 475] on div "Inpatient" at bounding box center [569, 473] width 585 height 31
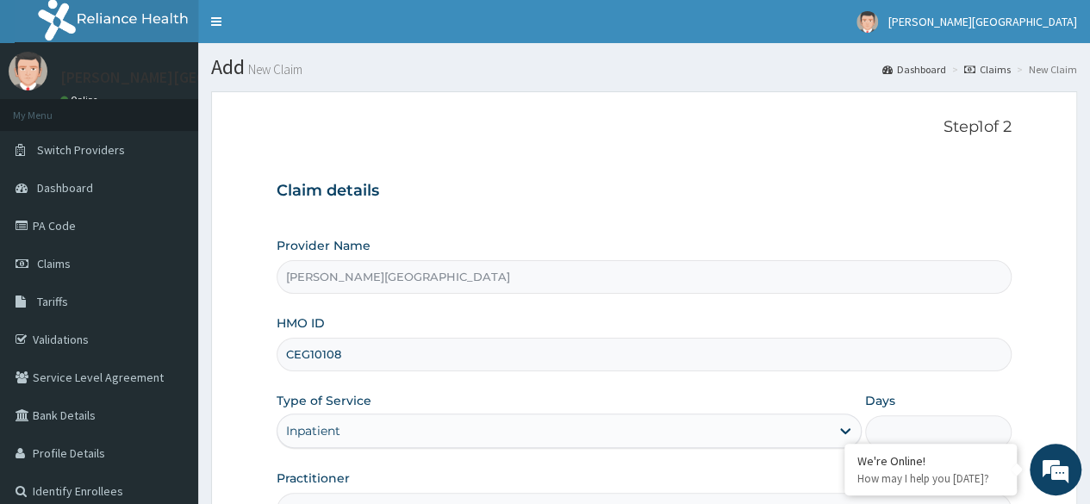
click at [967, 432] on input "Days" at bounding box center [938, 432] width 146 height 34
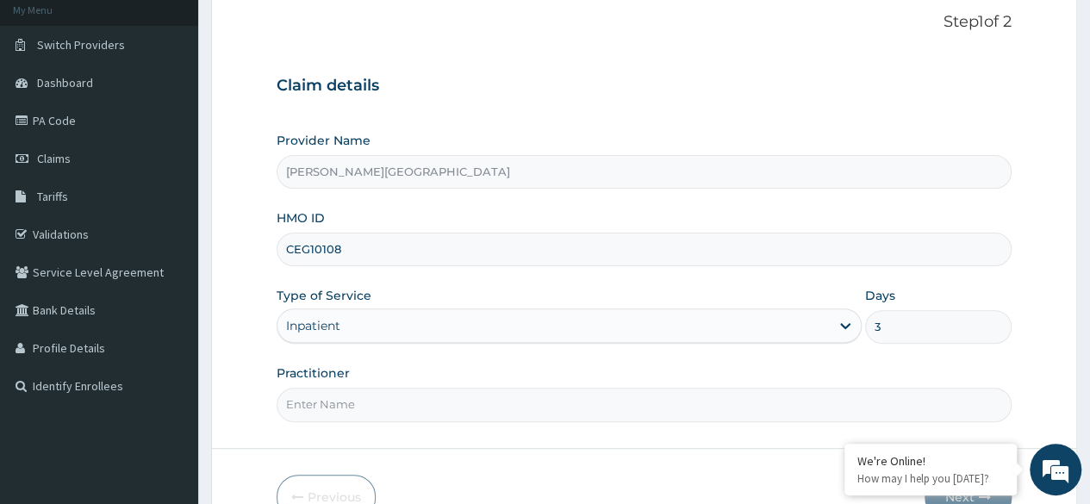
scroll to position [176, 0]
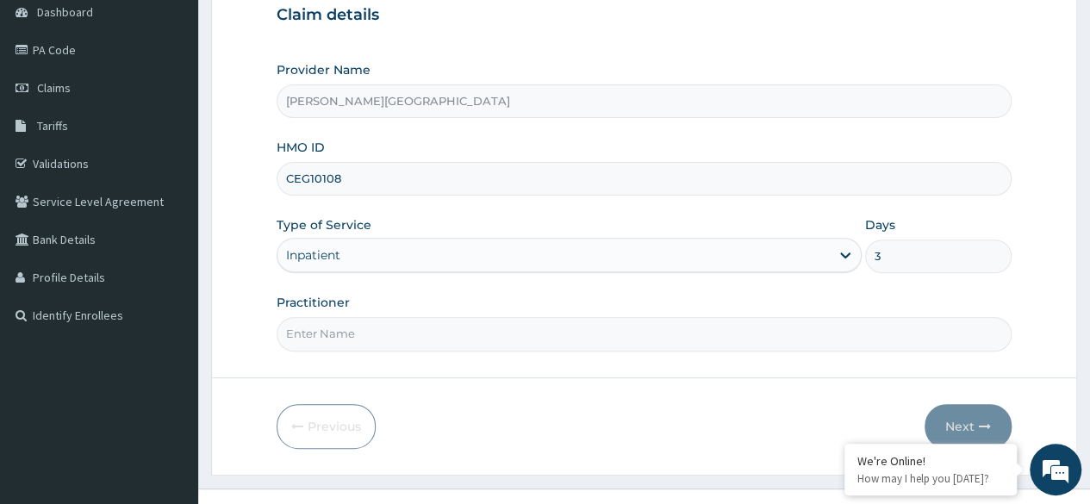
type input "3"
click at [669, 321] on input "Practitioner" at bounding box center [644, 334] width 735 height 34
type input "DR. OJENIYI"
click at [968, 413] on button "Next" at bounding box center [967, 426] width 87 height 45
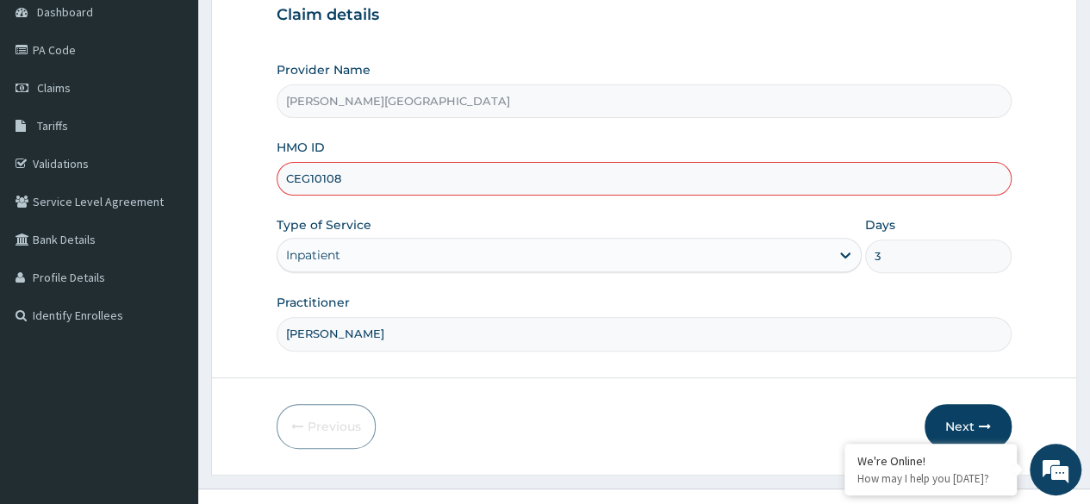
click at [309, 172] on input "CEG10108" at bounding box center [644, 179] width 735 height 34
click at [492, 183] on input "CEG/10108" at bounding box center [644, 179] width 735 height 34
type input "CEG/10108/A"
click at [971, 411] on button "Next" at bounding box center [967, 426] width 87 height 45
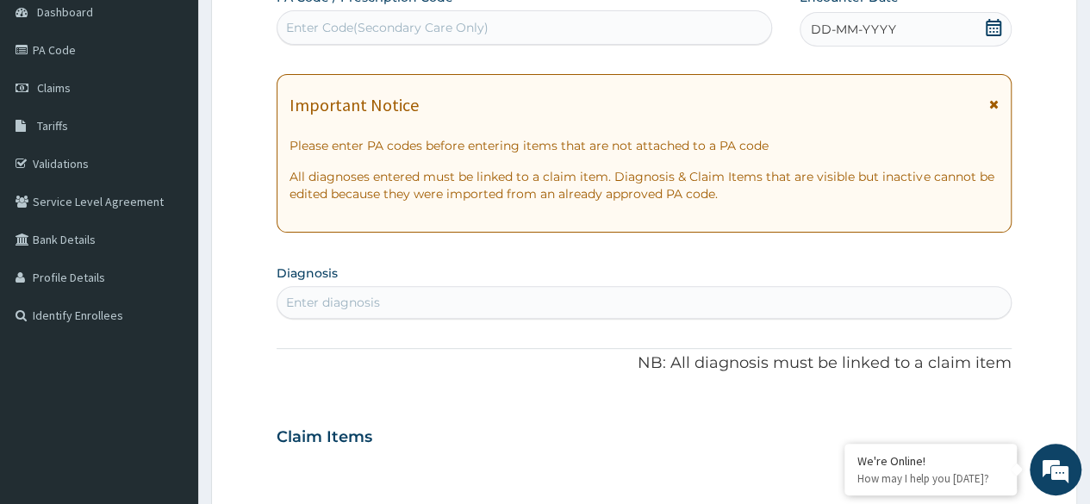
click at [473, 25] on div "Enter Code(Secondary Care Only)" at bounding box center [387, 27] width 202 height 17
type input "PA/203DEB"
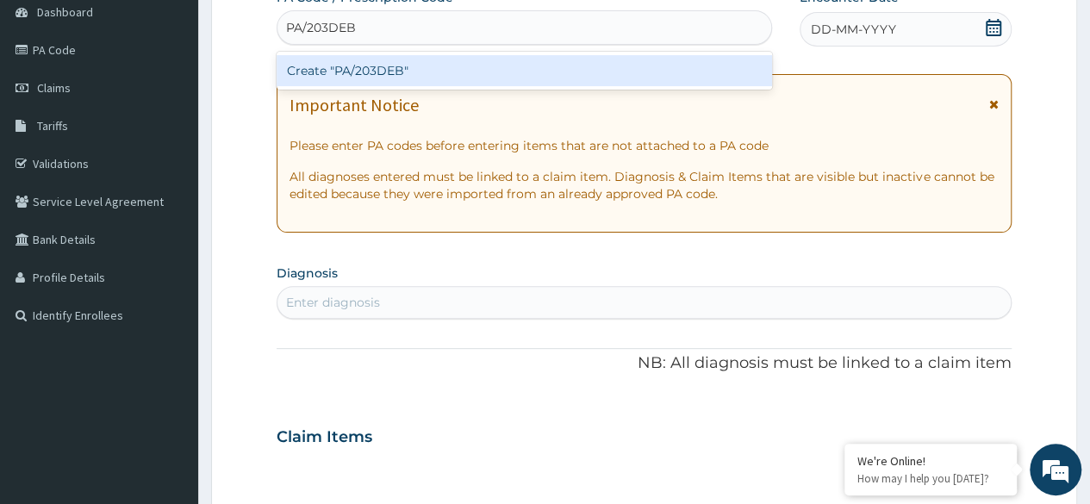
click at [479, 63] on div "Create "PA/203DEB"" at bounding box center [524, 70] width 494 height 31
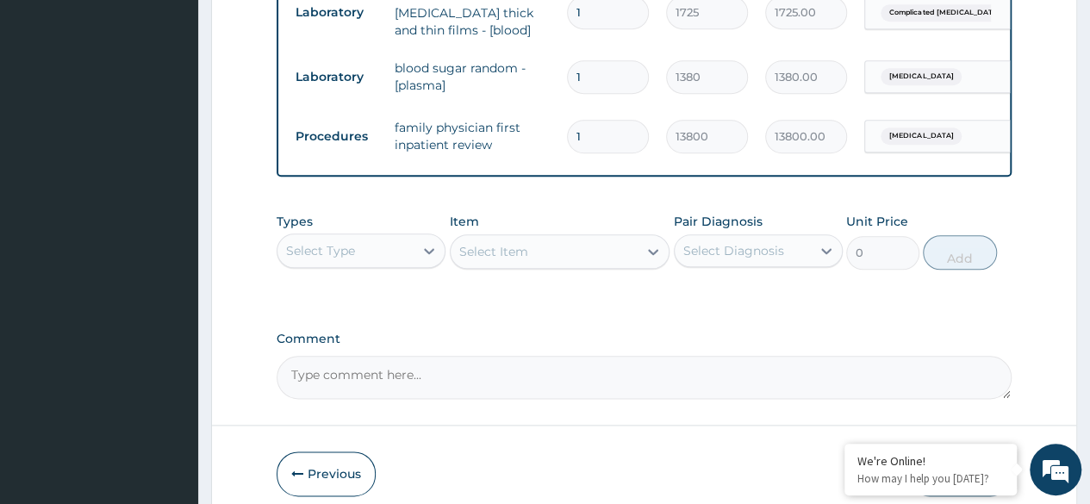
scroll to position [905, 0]
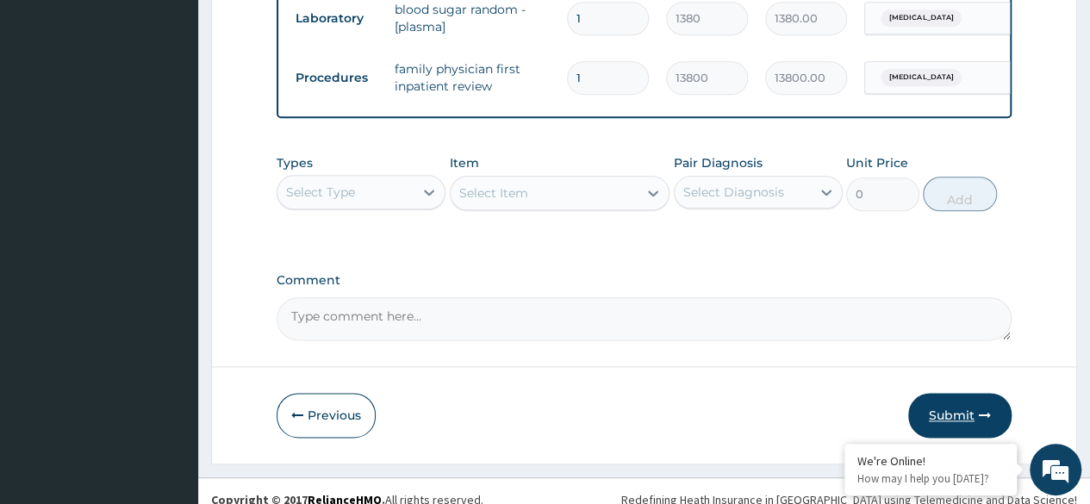
click at [956, 403] on button "Submit" at bounding box center [959, 415] width 103 height 45
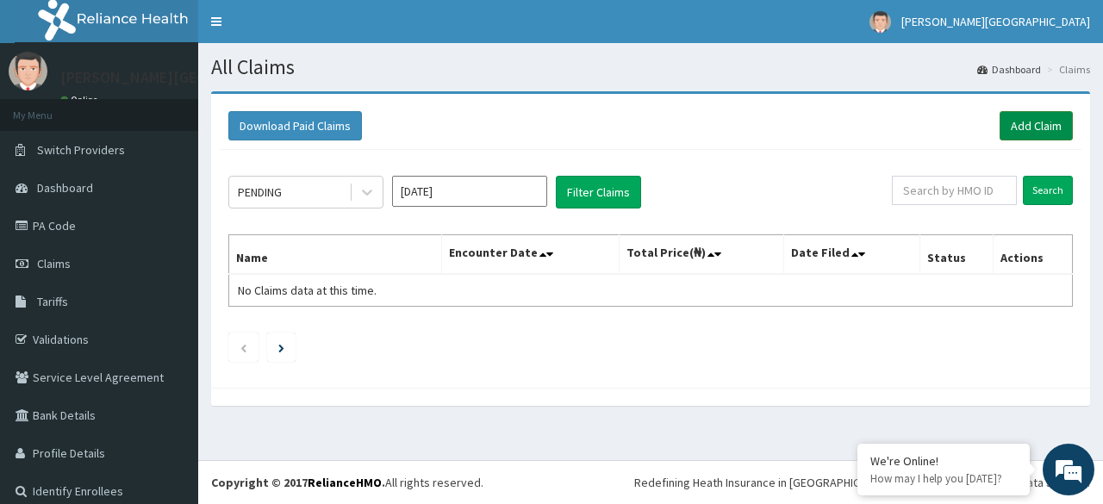
click at [999, 125] on link "Add Claim" at bounding box center [1035, 125] width 73 height 29
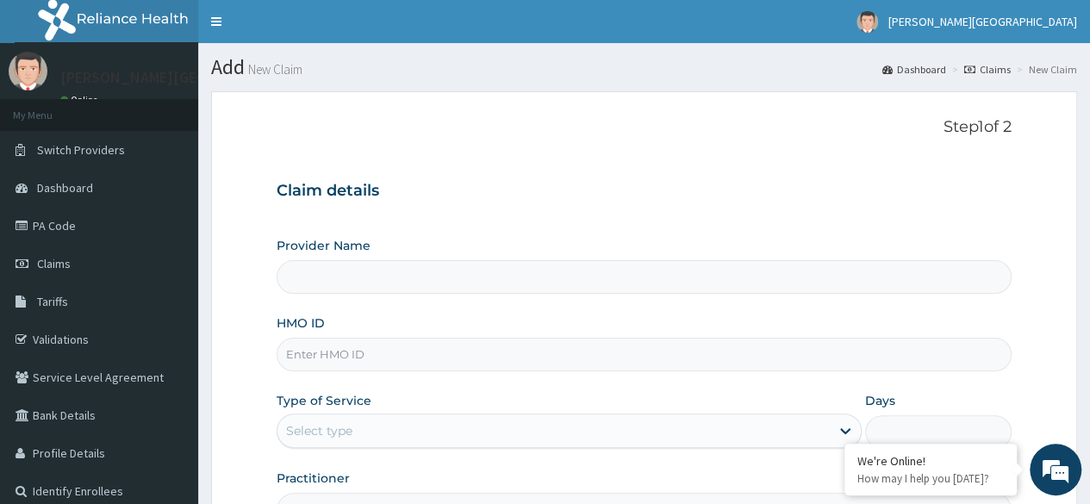
type input "[PERSON_NAME][GEOGRAPHIC_DATA]"
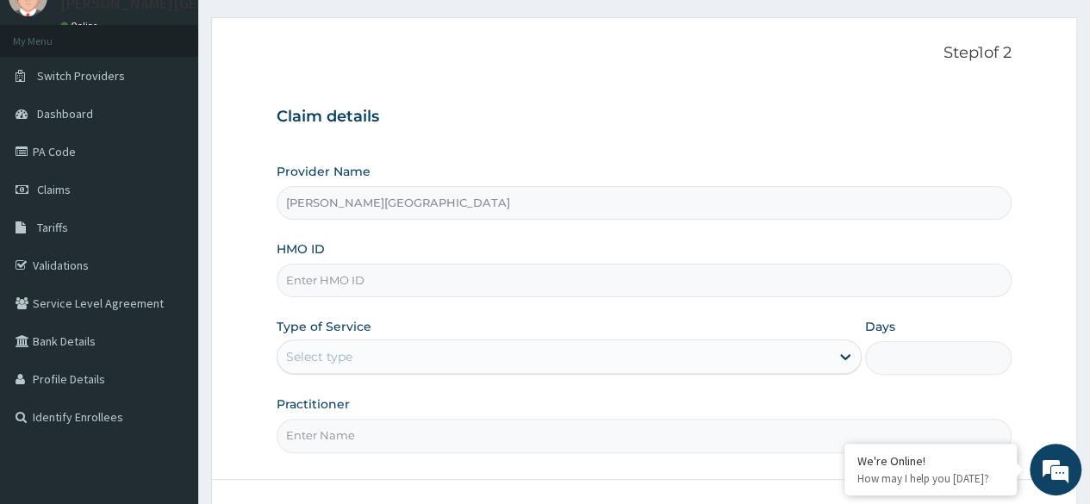
scroll to position [75, 0]
click at [655, 283] on input "HMO ID" at bounding box center [644, 280] width 735 height 34
type input "CEG/10108/A"
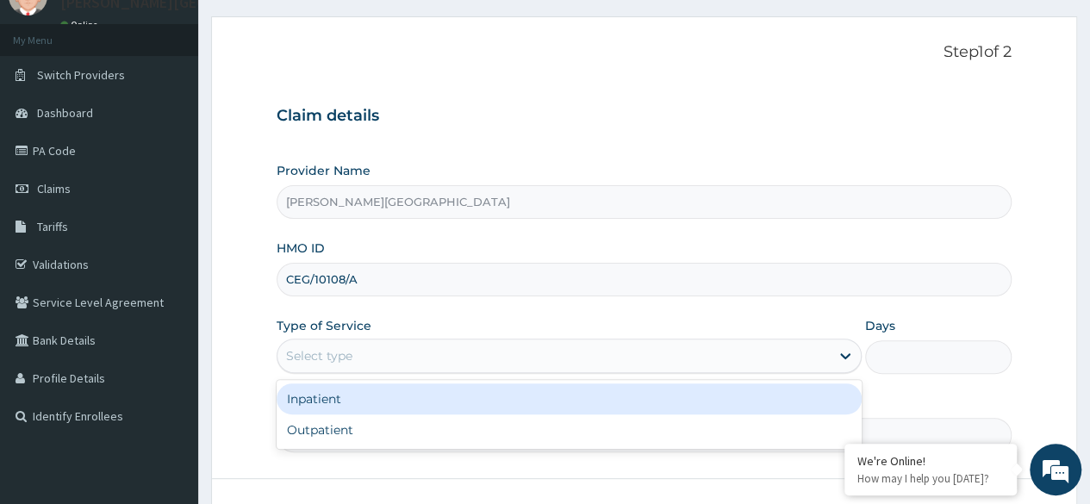
click at [775, 363] on div "Select type" at bounding box center [553, 356] width 552 height 28
click at [749, 400] on div "Inpatient" at bounding box center [569, 398] width 585 height 31
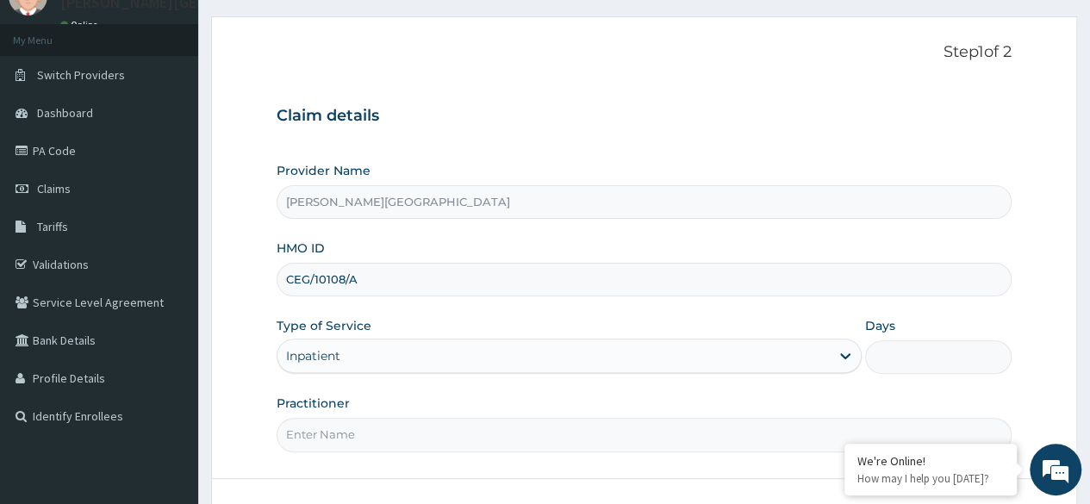
click at [893, 351] on input "Days" at bounding box center [938, 357] width 146 height 34
type input "3"
click at [813, 437] on input "Practitioner" at bounding box center [644, 435] width 735 height 34
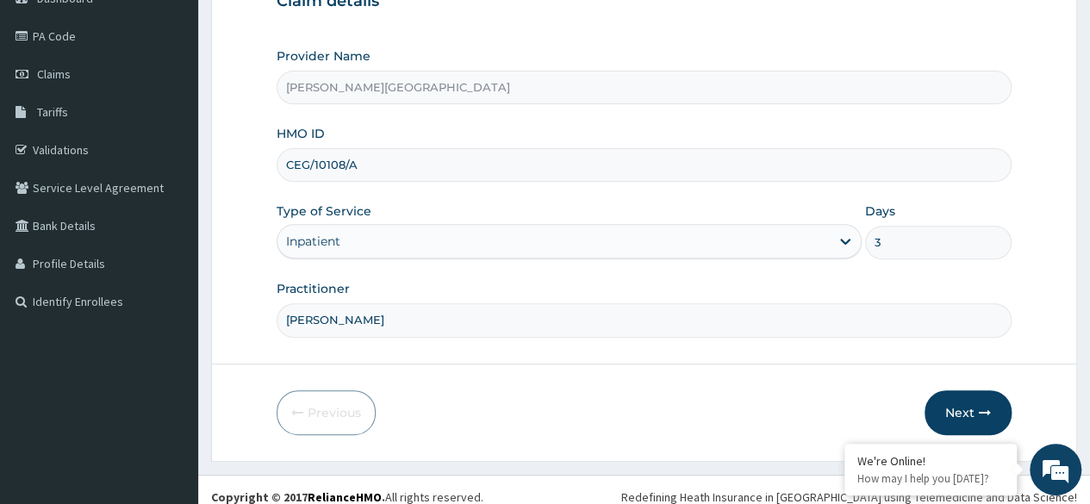
scroll to position [200, 0]
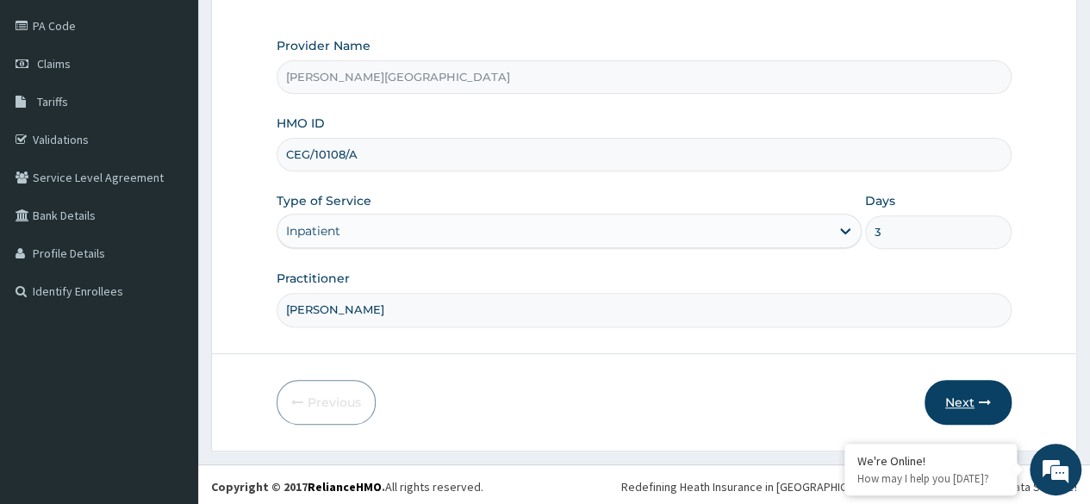
type input "DR OJENIYI"
click at [975, 390] on button "Next" at bounding box center [967, 402] width 87 height 45
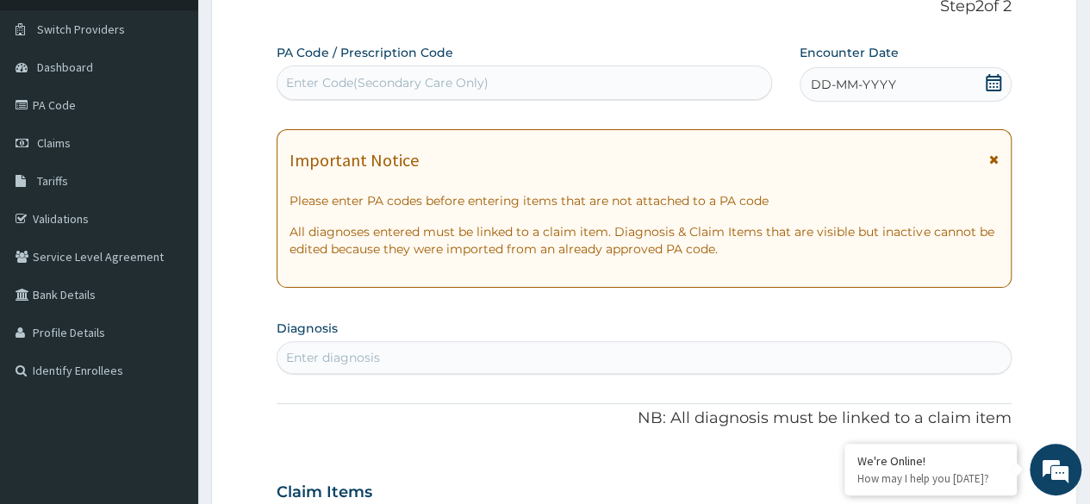
scroll to position [103, 0]
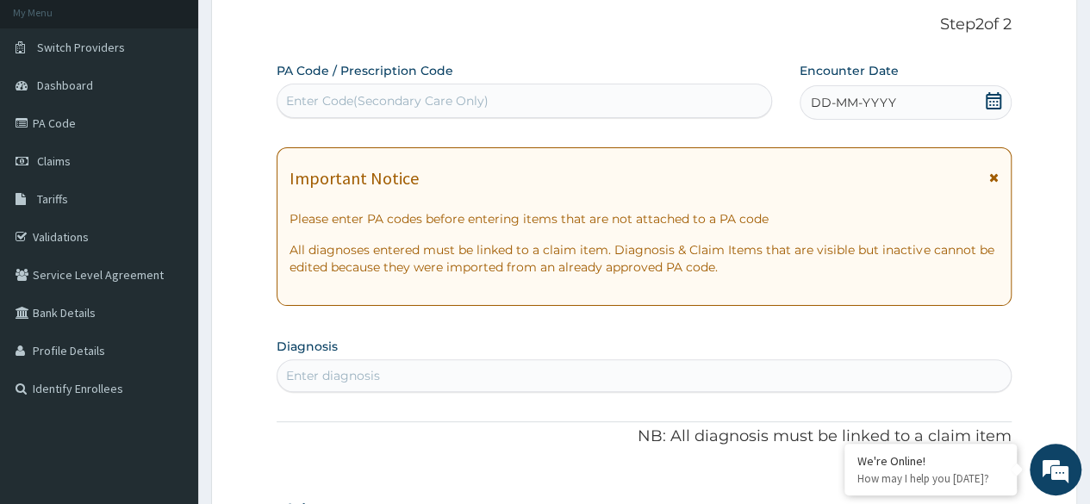
drag, startPoint x: 1092, startPoint y: 90, endPoint x: 632, endPoint y: 94, distance: 460.0
click at [632, 94] on div "Enter Code(Secondary Care Only)" at bounding box center [523, 101] width 493 height 28
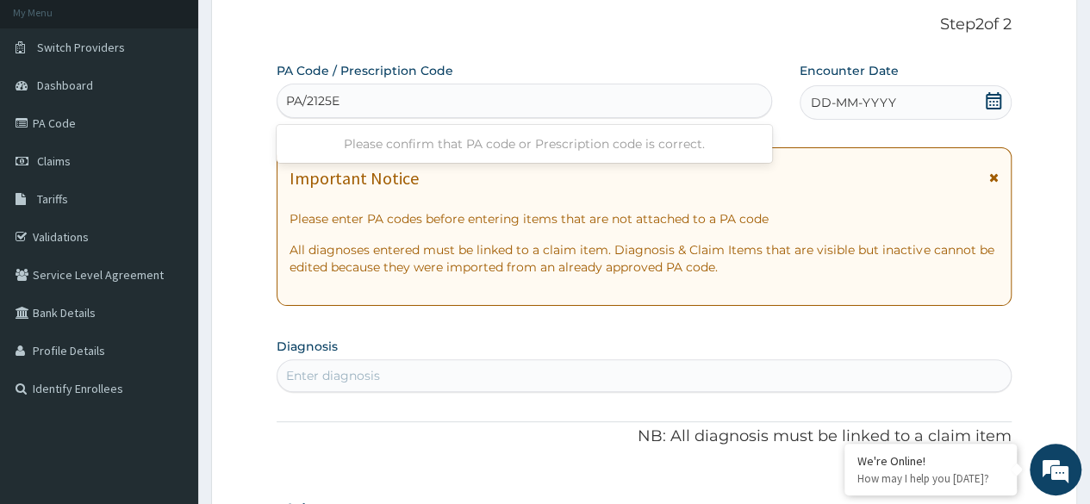
type input "PA/2125E3"
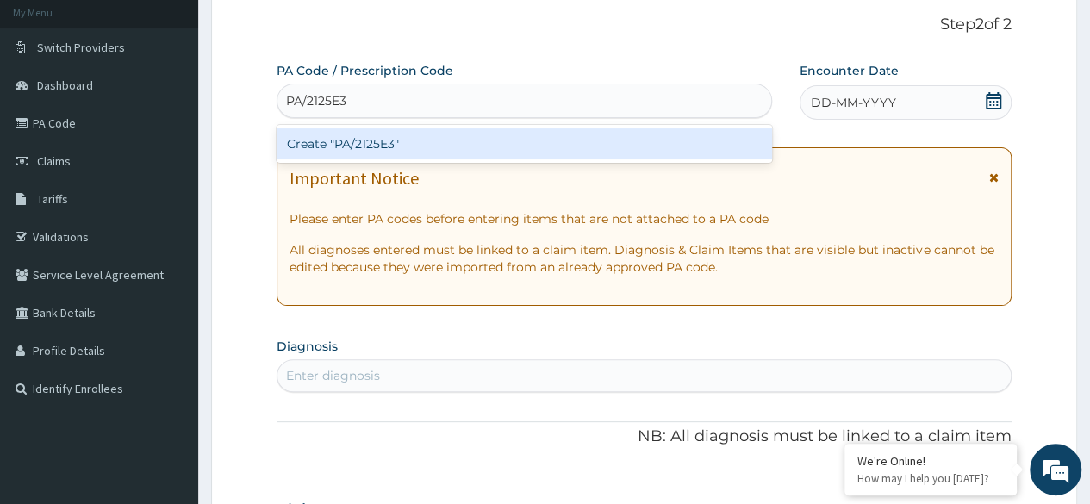
click at [631, 152] on div "Create "PA/2125E3"" at bounding box center [524, 143] width 494 height 31
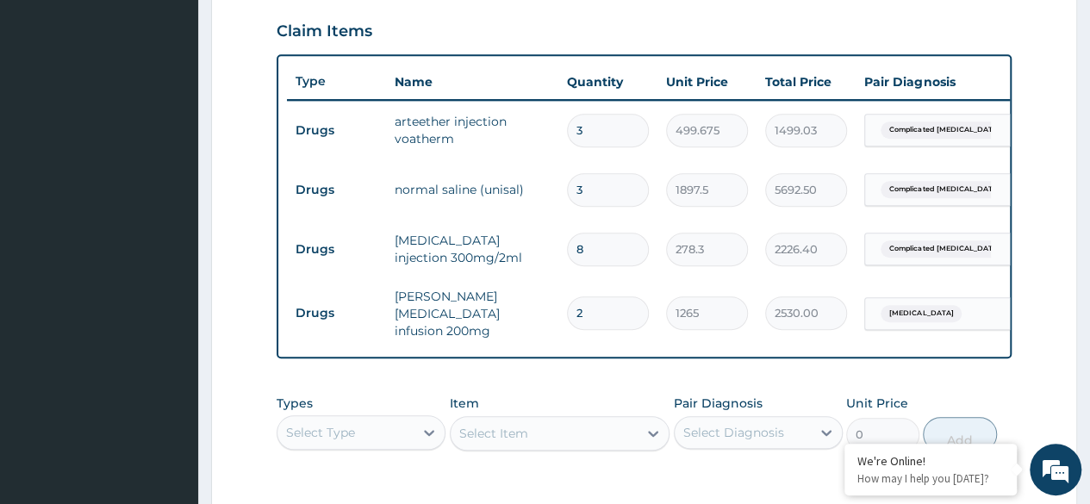
scroll to position [584, 0]
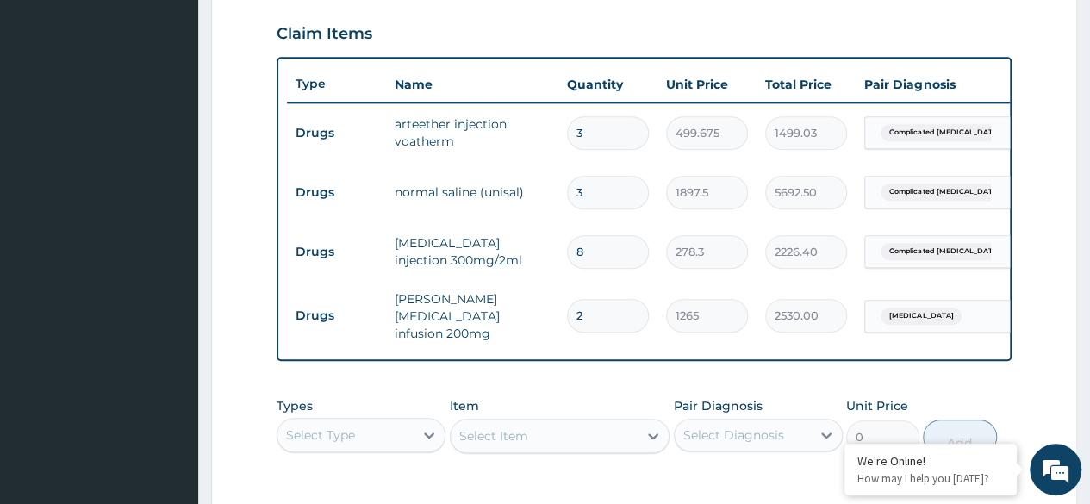
click at [412, 438] on div "Select Type" at bounding box center [345, 435] width 136 height 28
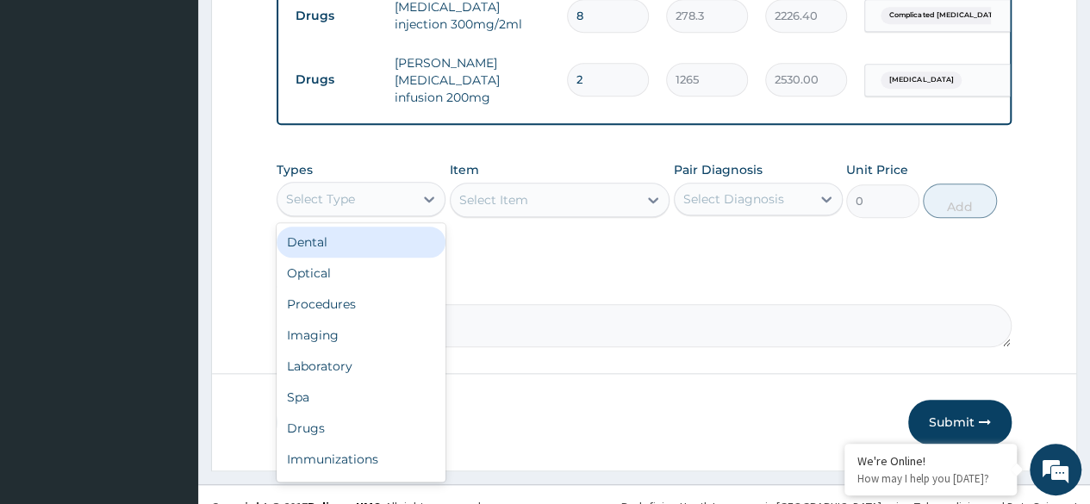
scroll to position [786, 0]
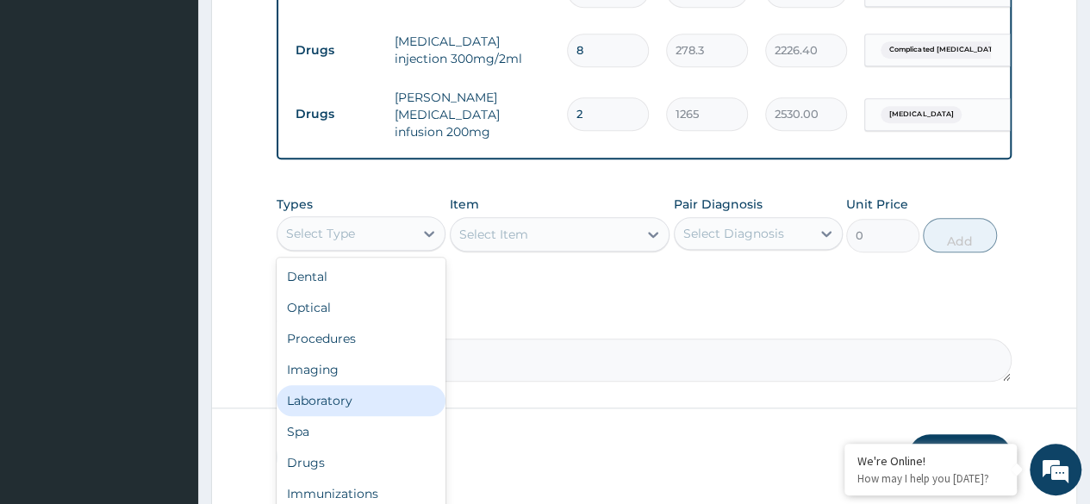
click at [381, 389] on div "Laboratory" at bounding box center [361, 400] width 169 height 31
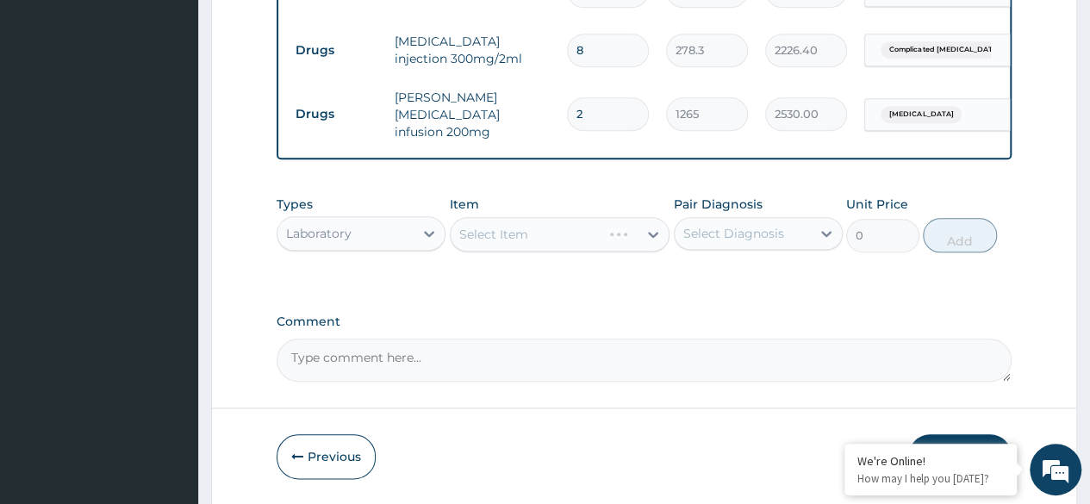
click at [653, 244] on div "Select Item" at bounding box center [560, 234] width 221 height 34
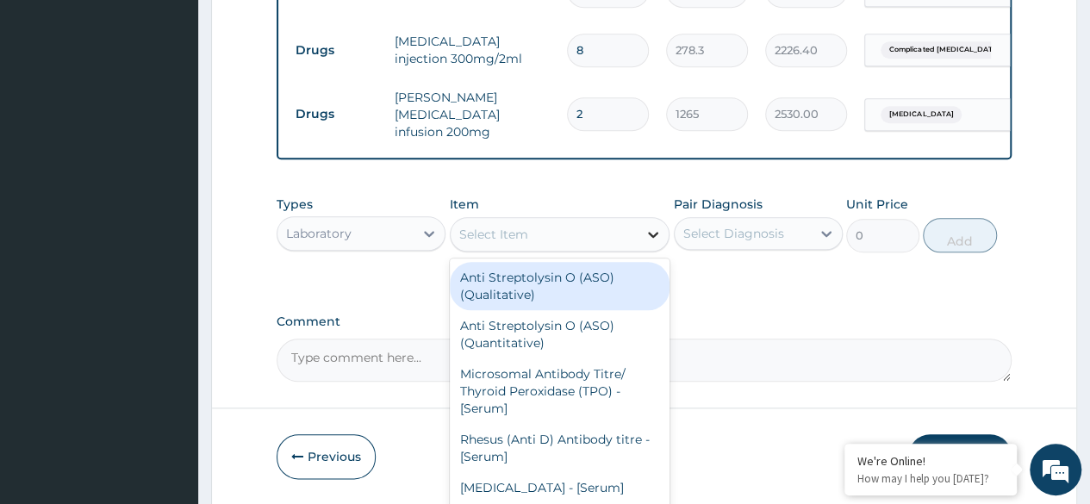
click at [648, 237] on icon at bounding box center [652, 234] width 17 height 17
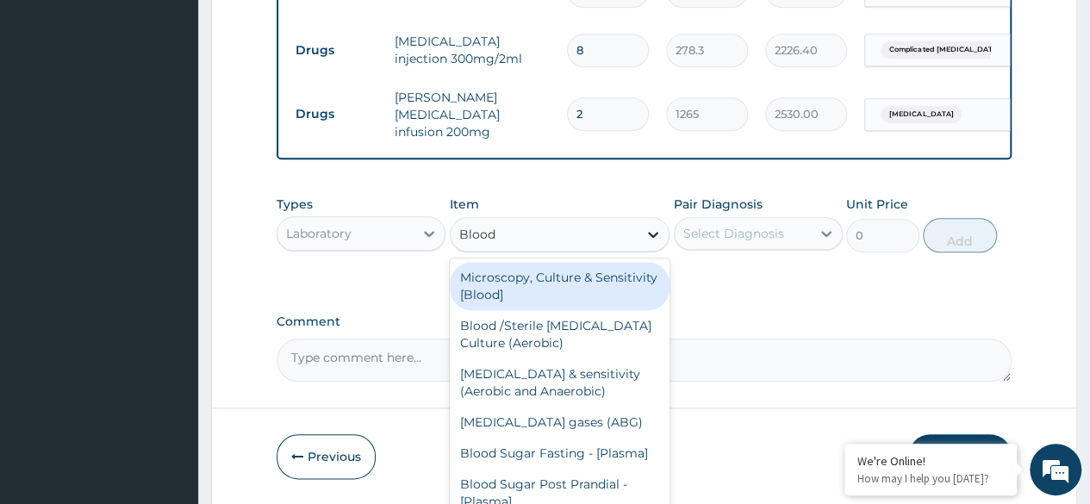
type input "Blood c"
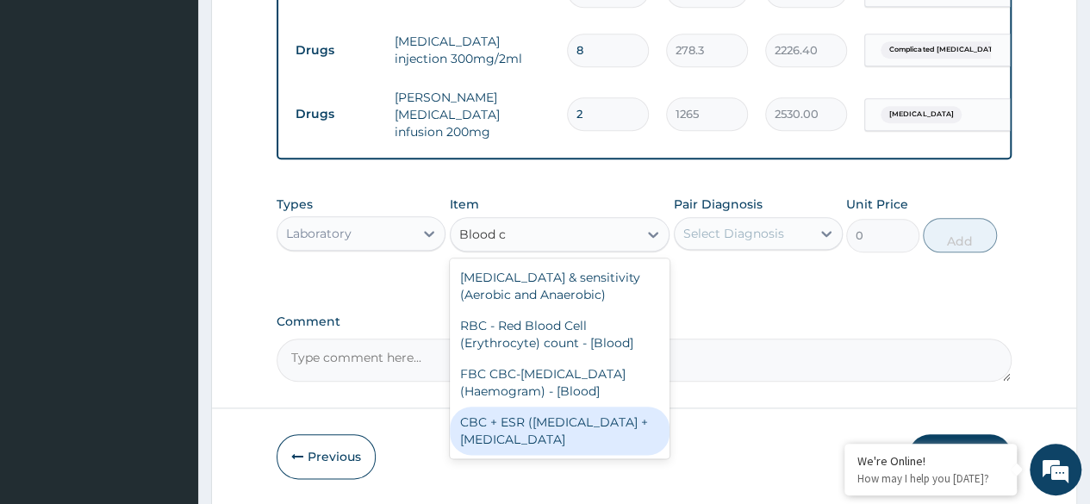
click at [586, 435] on div "CBC + ESR ([MEDICAL_DATA] + [MEDICAL_DATA]" at bounding box center [560, 431] width 221 height 48
type input "5175"
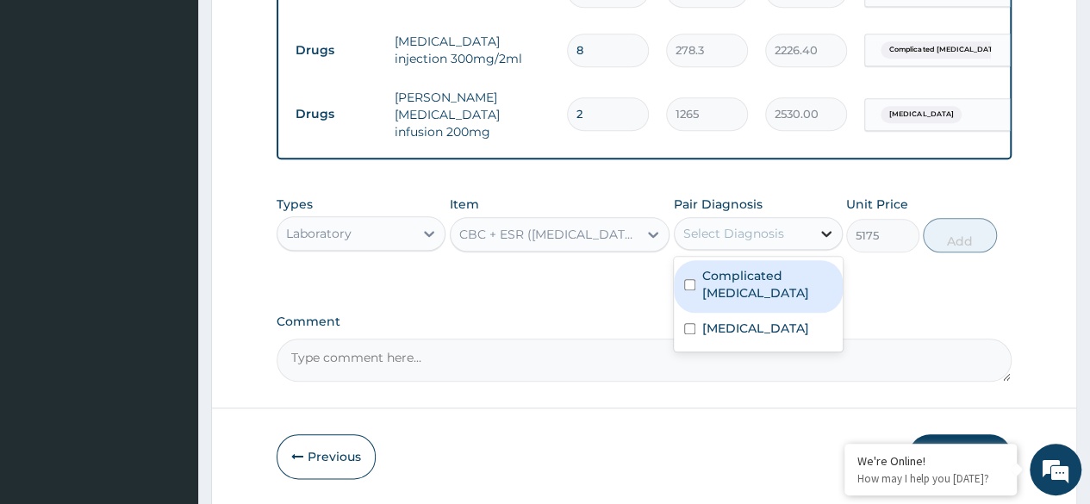
click at [830, 234] on icon at bounding box center [826, 234] width 10 height 6
click at [684, 279] on input "checkbox" at bounding box center [689, 284] width 11 height 11
checkbox input "true"
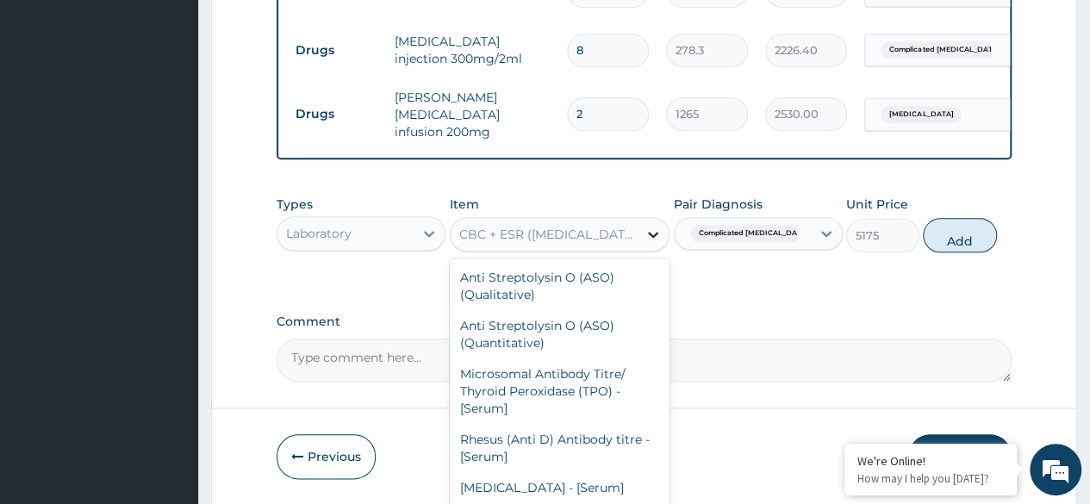
click at [650, 240] on icon at bounding box center [652, 234] width 17 height 17
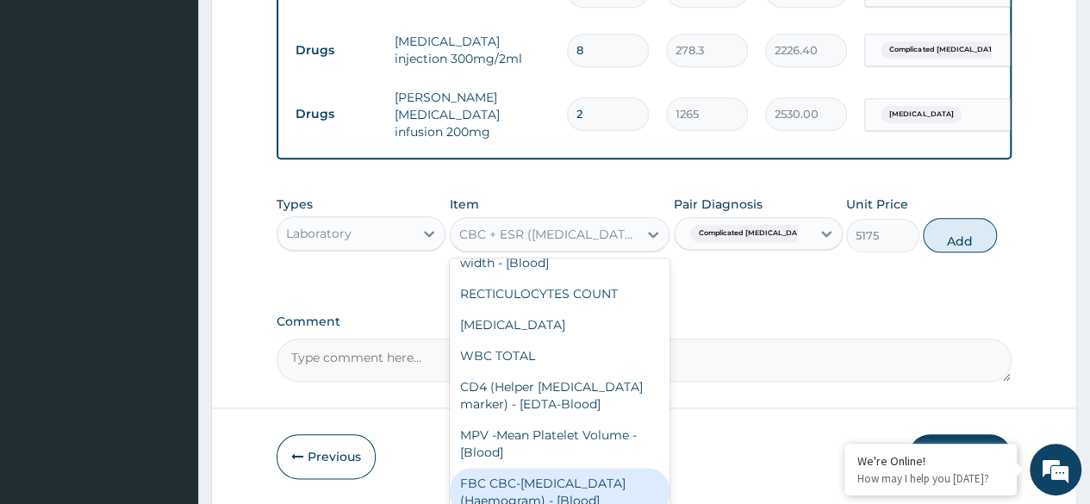
click at [553, 468] on div "FBC CBC-[MEDICAL_DATA] (Haemogram) - [Blood]" at bounding box center [560, 492] width 221 height 48
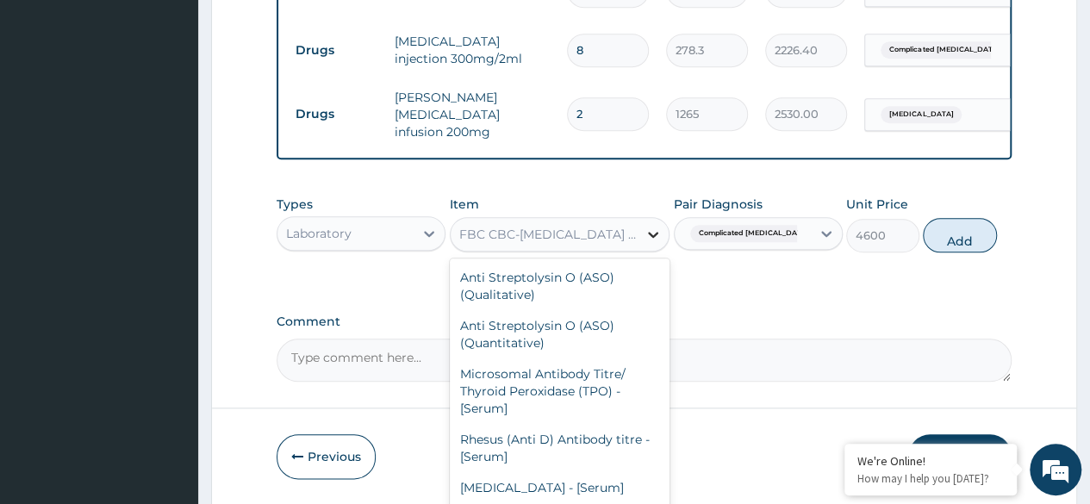
click at [650, 235] on icon at bounding box center [653, 235] width 10 height 6
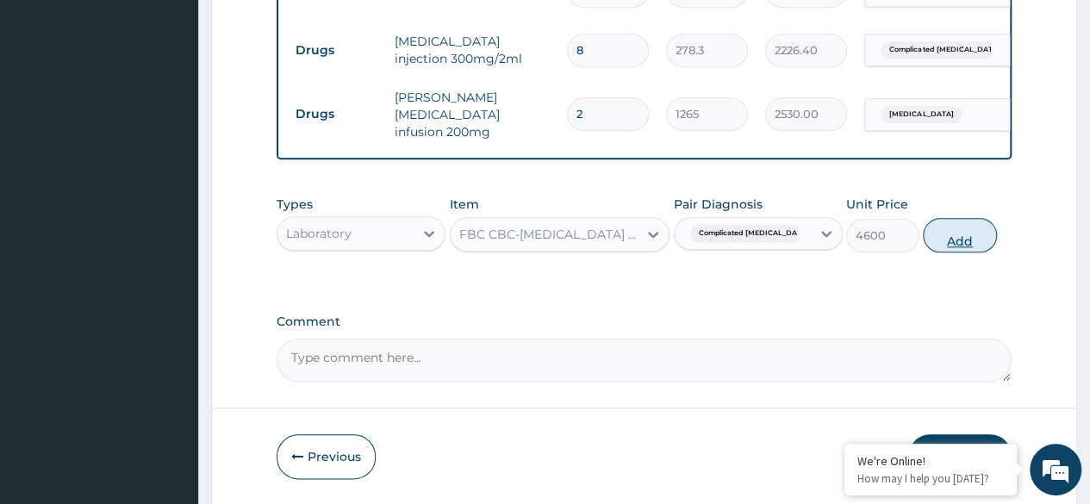
click at [977, 238] on button "Add" at bounding box center [959, 235] width 73 height 34
type input "0"
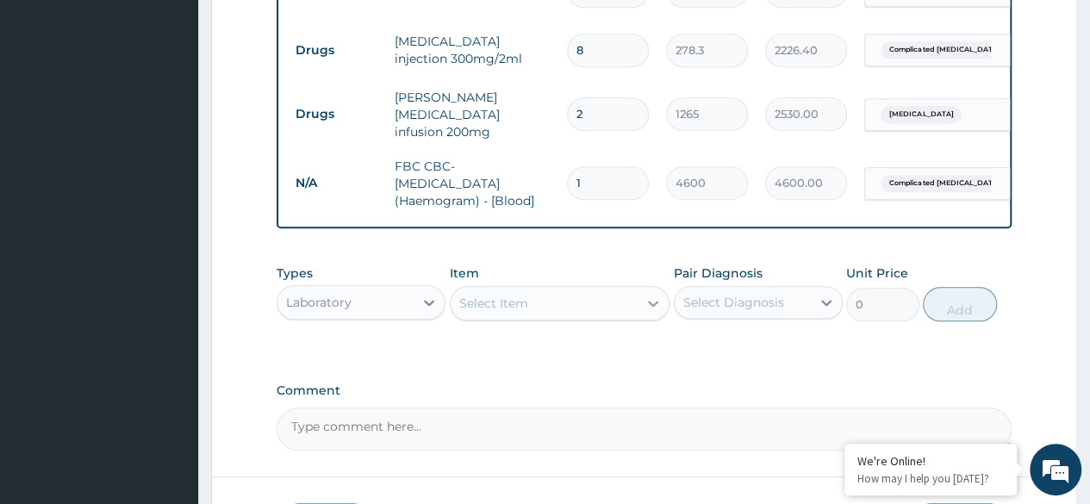
click at [655, 307] on icon at bounding box center [653, 304] width 10 height 6
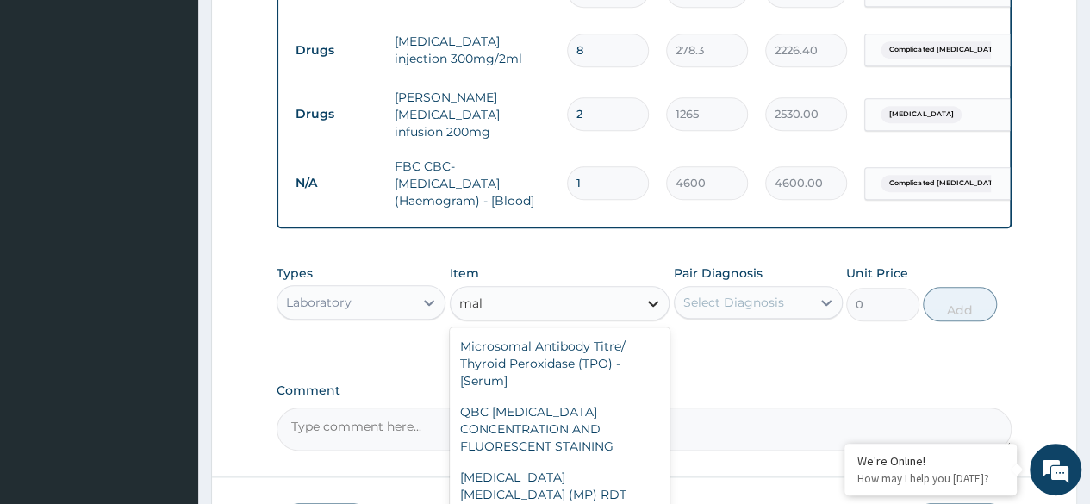
type input "mala"
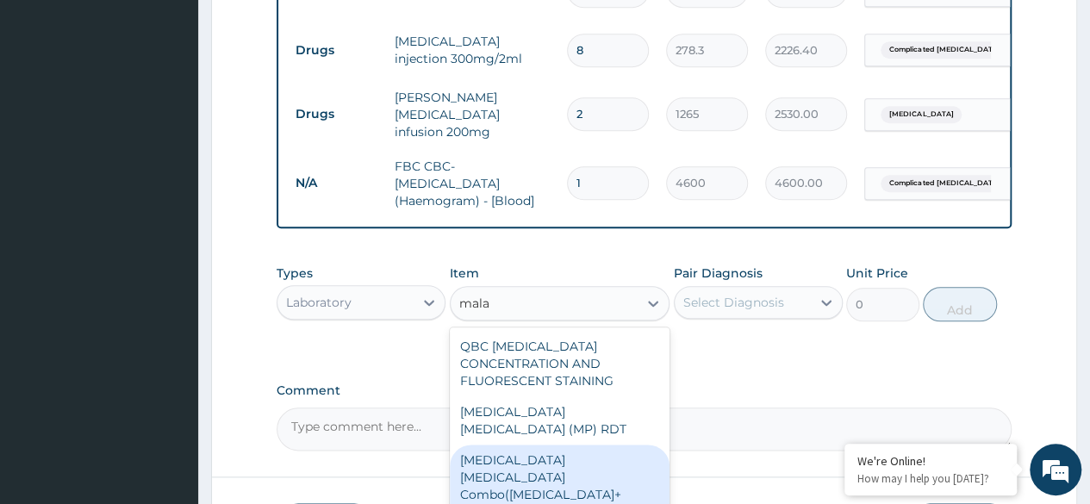
click at [648, 468] on div "[MEDICAL_DATA] [MEDICAL_DATA] Combo([MEDICAL_DATA]+ Antibody, IgG) [Blood]" at bounding box center [560, 486] width 221 height 83
type input "1725"
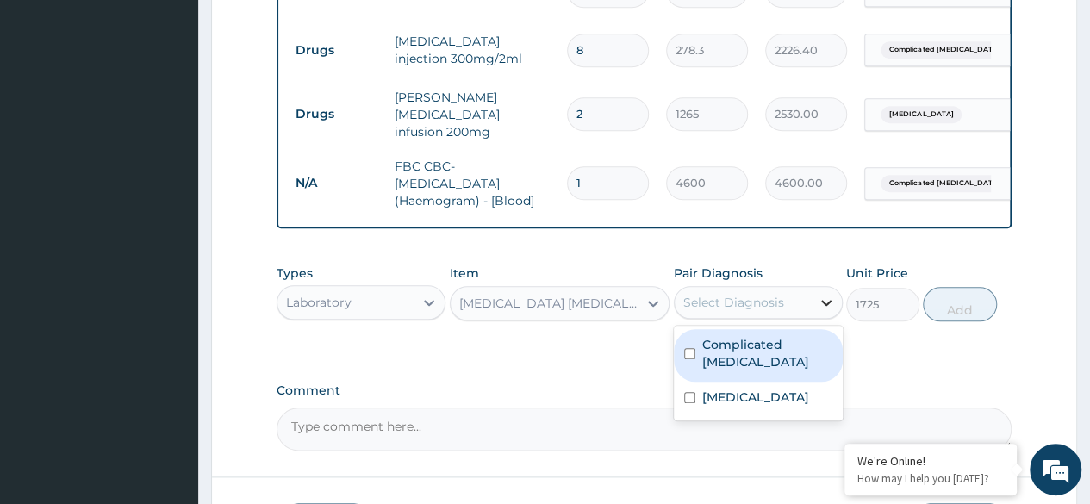
click at [825, 303] on icon at bounding box center [826, 302] width 17 height 17
click at [692, 348] on input "checkbox" at bounding box center [689, 353] width 11 height 11
checkbox input "true"
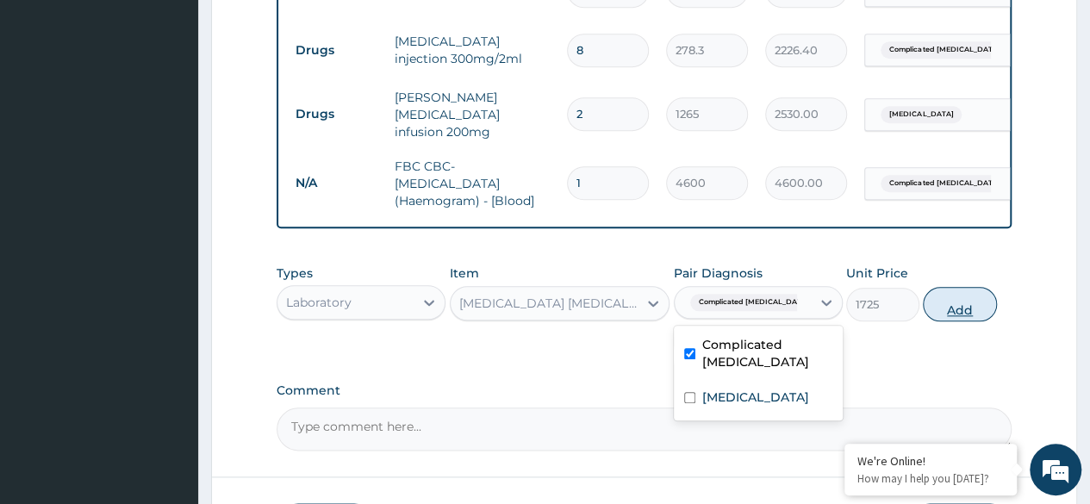
click at [953, 304] on button "Add" at bounding box center [959, 304] width 73 height 34
type input "0"
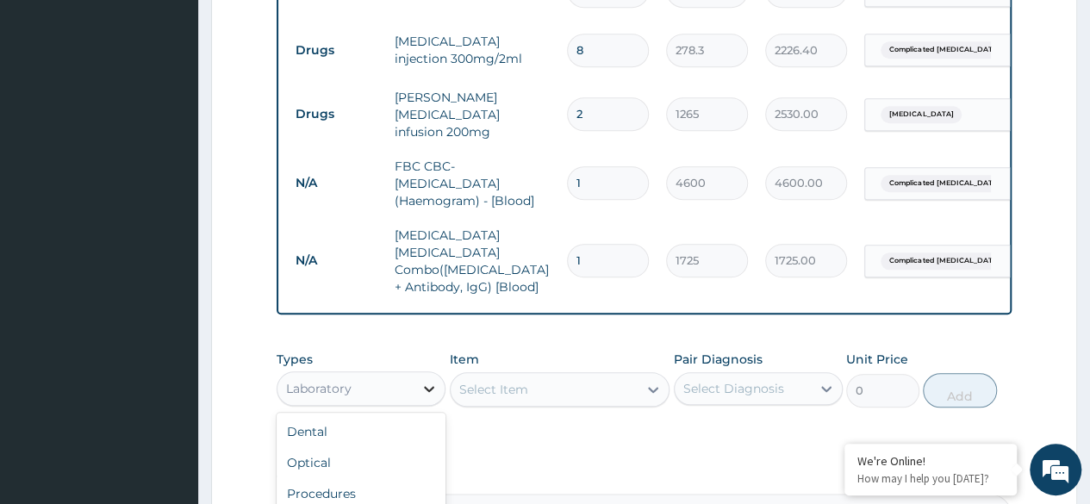
click at [428, 380] on icon at bounding box center [428, 388] width 17 height 17
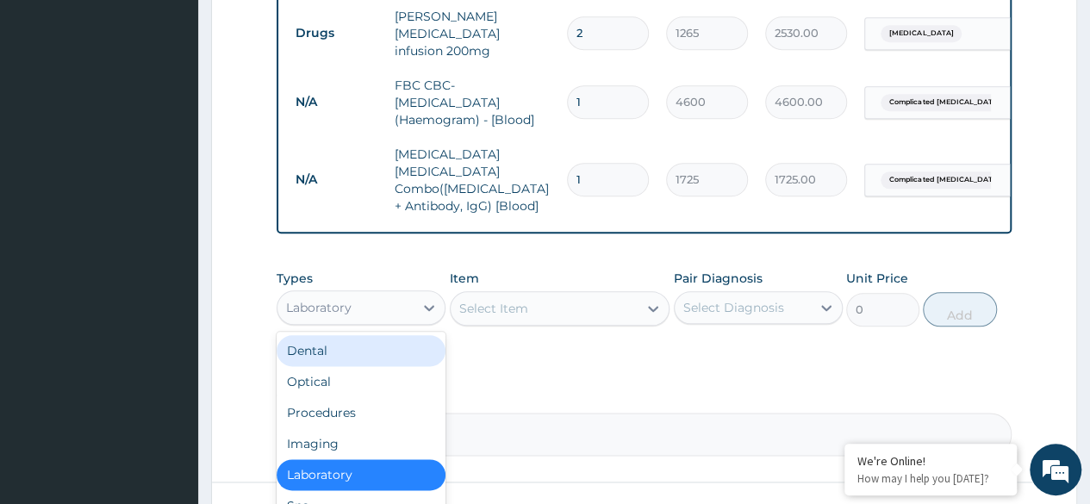
scroll to position [903, 0]
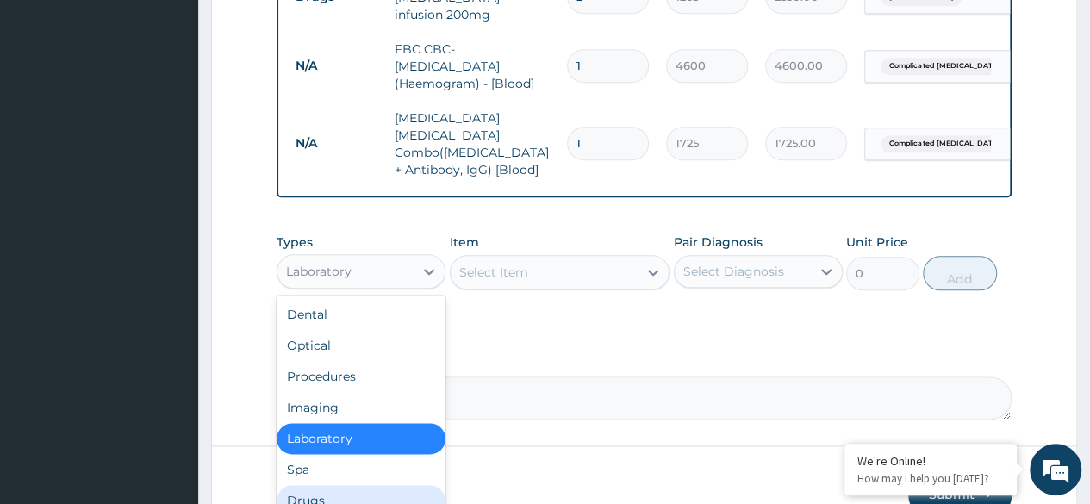
click at [389, 485] on div "Drugs" at bounding box center [361, 500] width 169 height 31
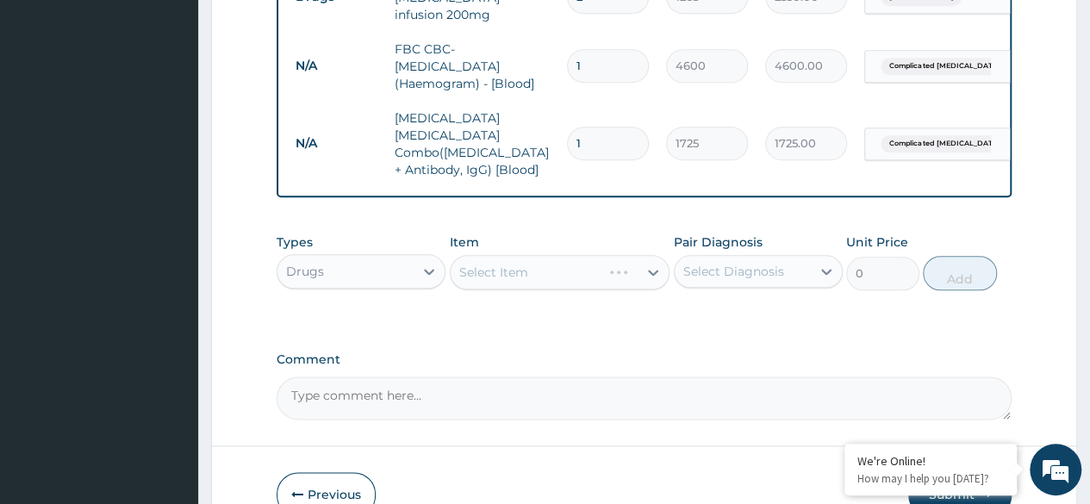
click at [639, 256] on div "Select Item" at bounding box center [560, 272] width 221 height 34
click at [570, 258] on div "Select Item" at bounding box center [545, 272] width 188 height 28
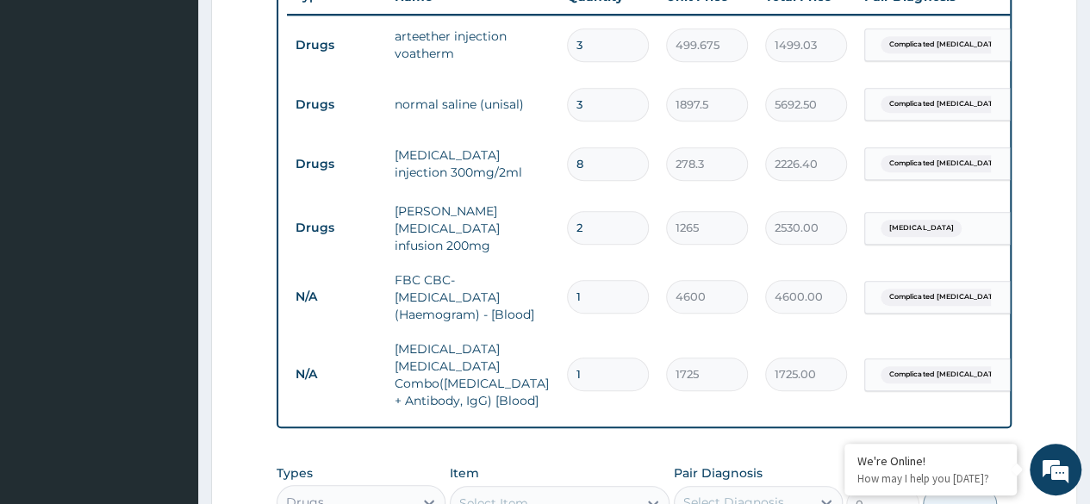
scroll to position [602, 0]
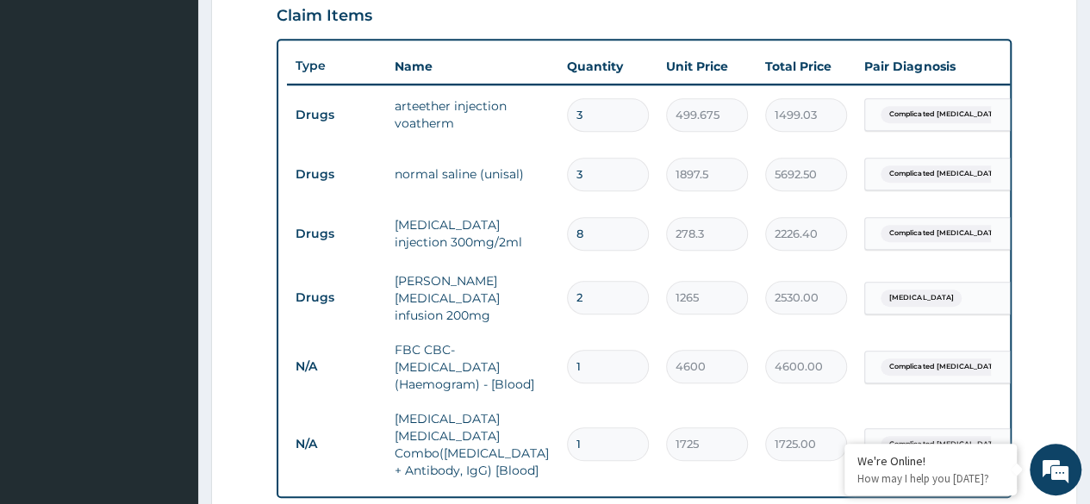
click at [579, 294] on input "2" at bounding box center [608, 298] width 82 height 34
type input "0.00"
type input "6"
type input "7590.00"
type input "6"
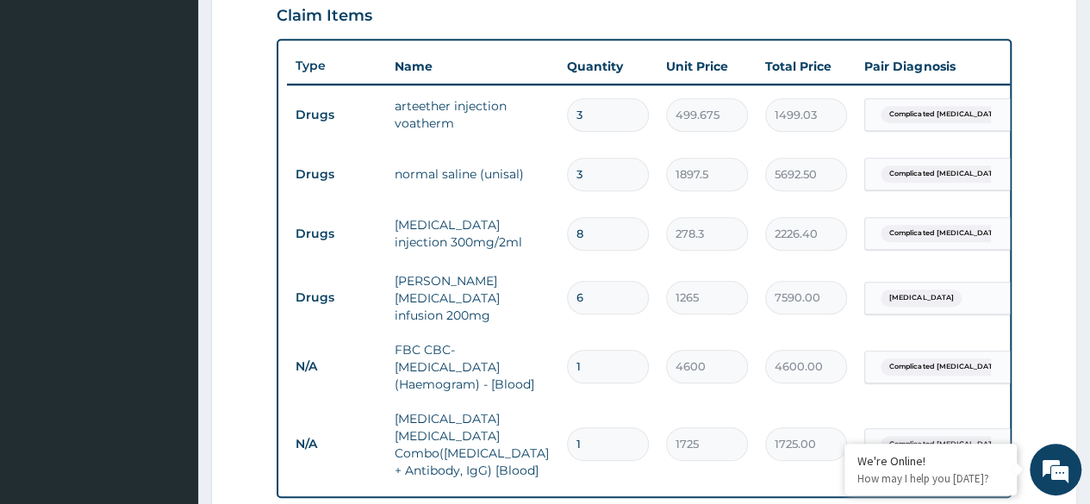
click at [591, 233] on input "8" at bounding box center [608, 234] width 82 height 34
type input "0.00"
type input "1"
type input "278.30"
type input "12"
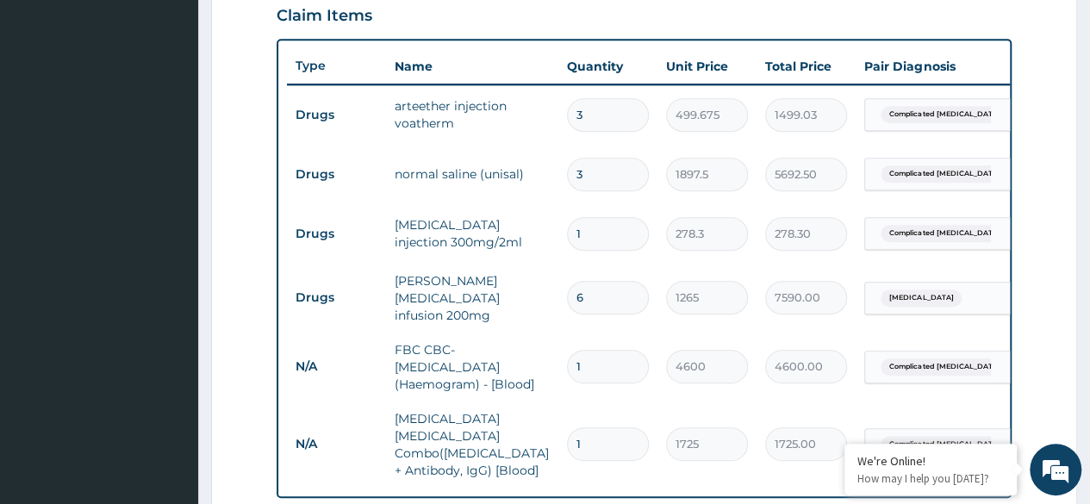
type input "3339.60"
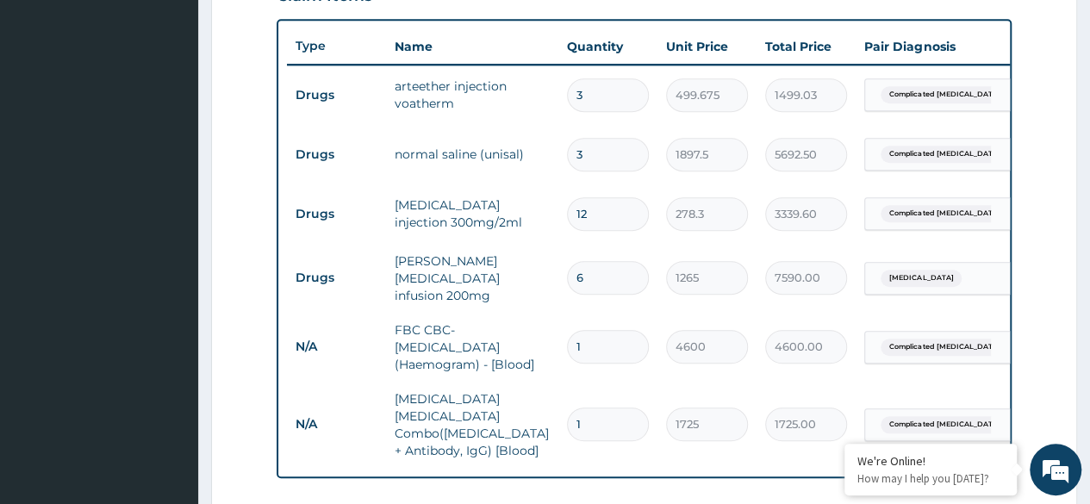
scroll to position [624, 0]
type input "12"
click at [687, 177] on tr "Drugs normal saline (unisal) 3 1897.5 5692.50 Complicated malaria Delete" at bounding box center [709, 152] width 844 height 59
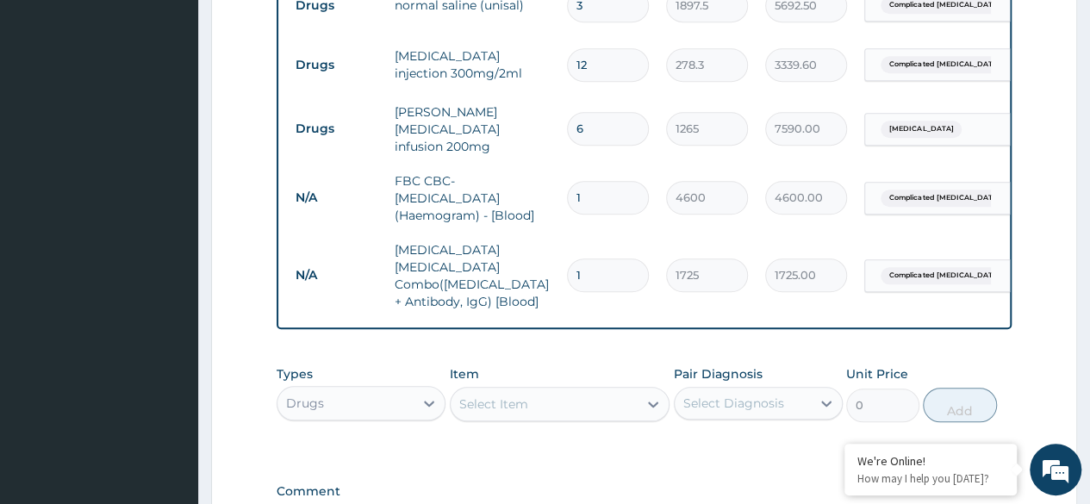
scroll to position [850, 0]
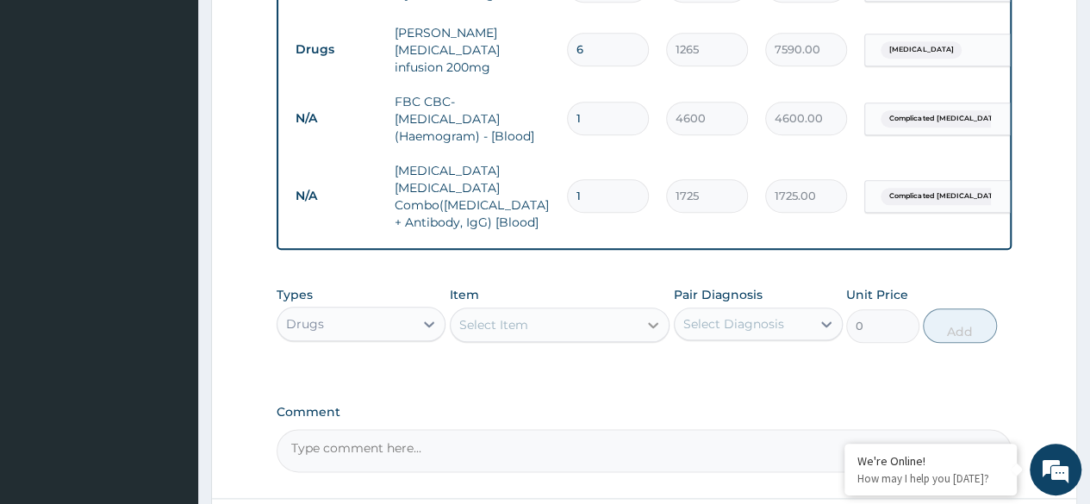
click at [651, 322] on icon at bounding box center [653, 325] width 10 height 6
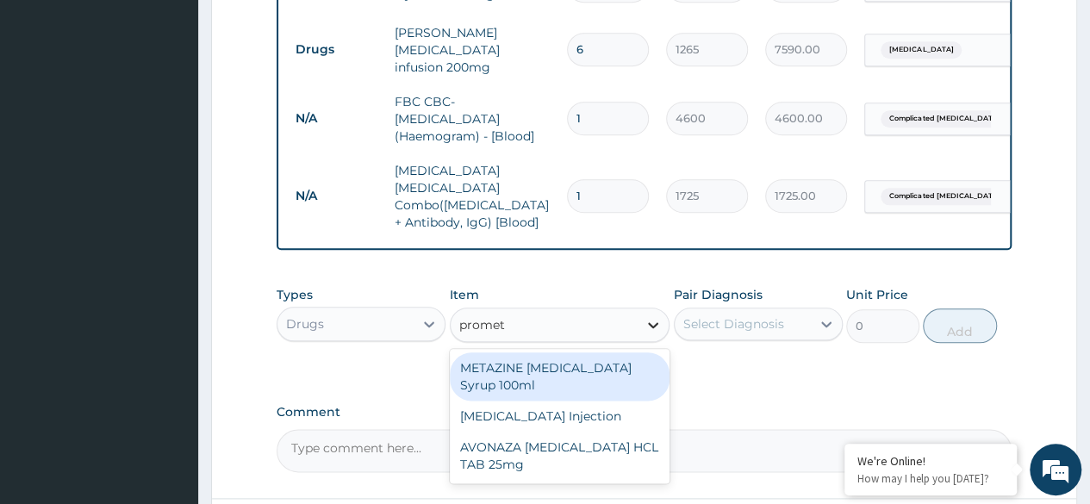
type input "prometh"
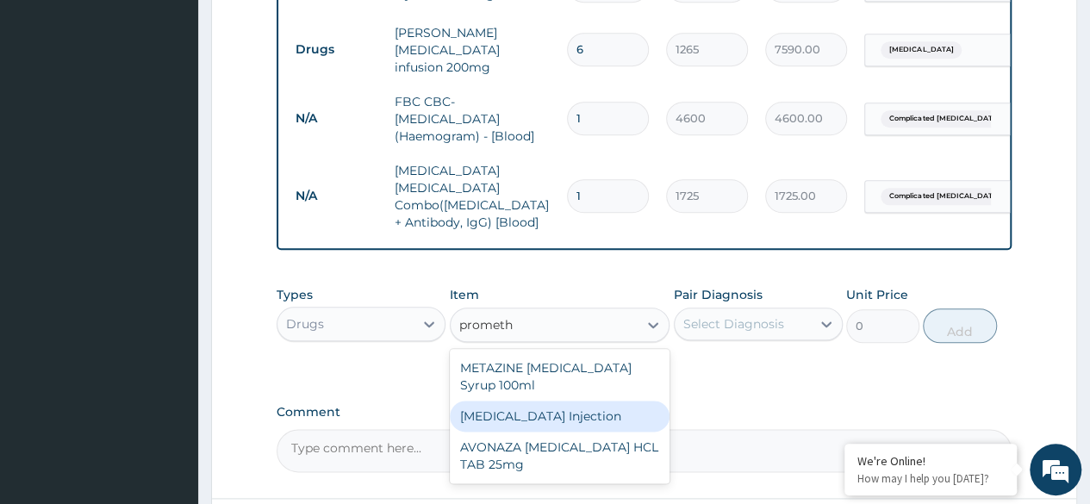
click at [600, 401] on div "PROMETHAZINE Injection" at bounding box center [560, 416] width 221 height 31
type input "379.5"
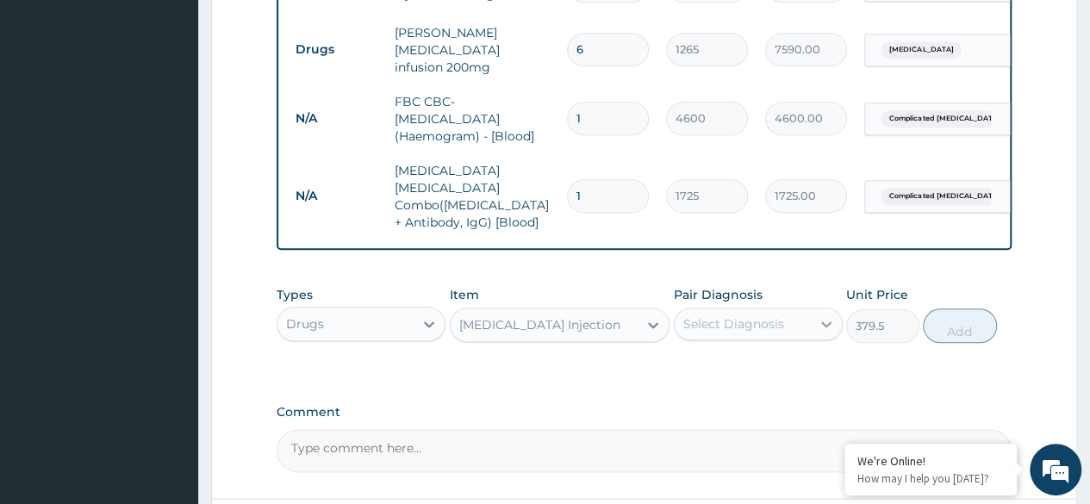
click at [817, 308] on div at bounding box center [826, 323] width 31 height 31
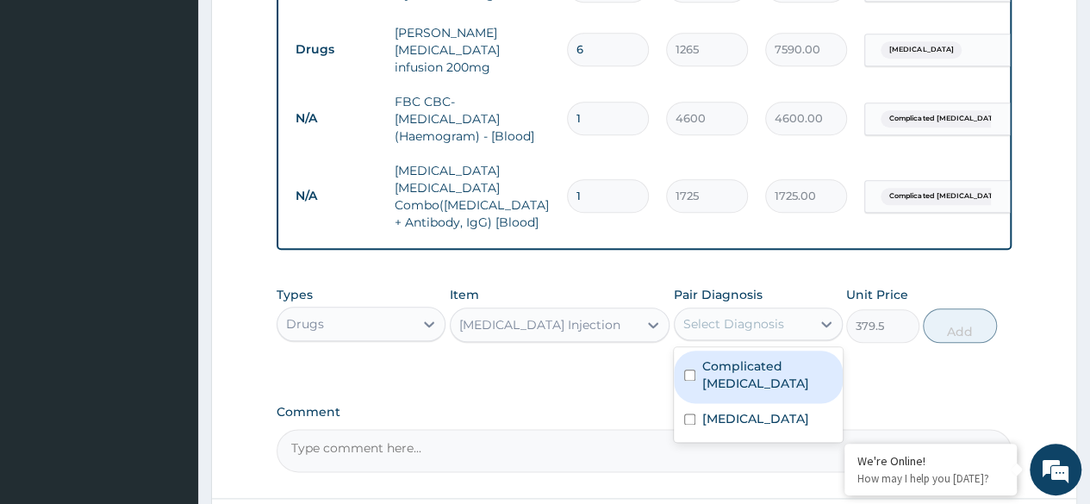
click at [684, 370] on input "checkbox" at bounding box center [689, 375] width 11 height 11
checkbox input "true"
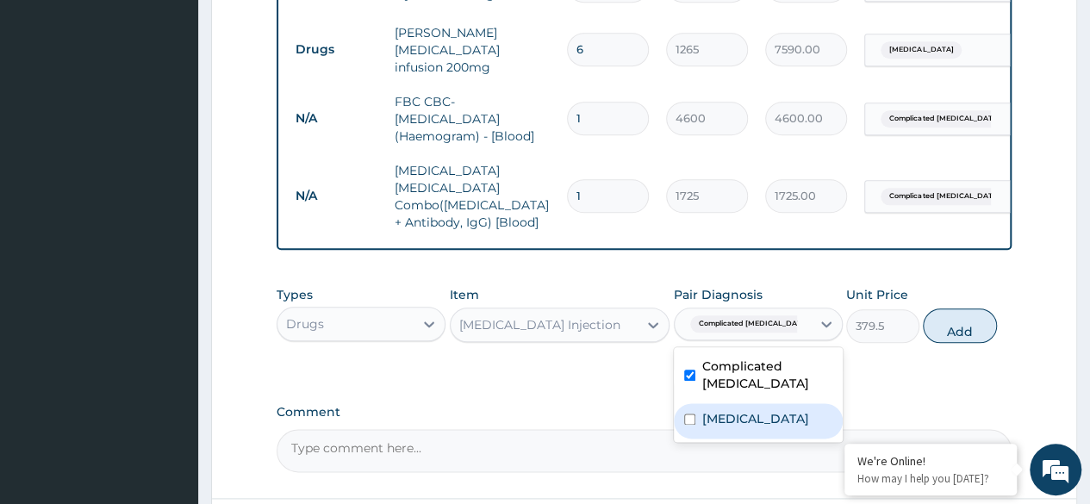
click at [686, 414] on input "checkbox" at bounding box center [689, 419] width 11 height 11
checkbox input "true"
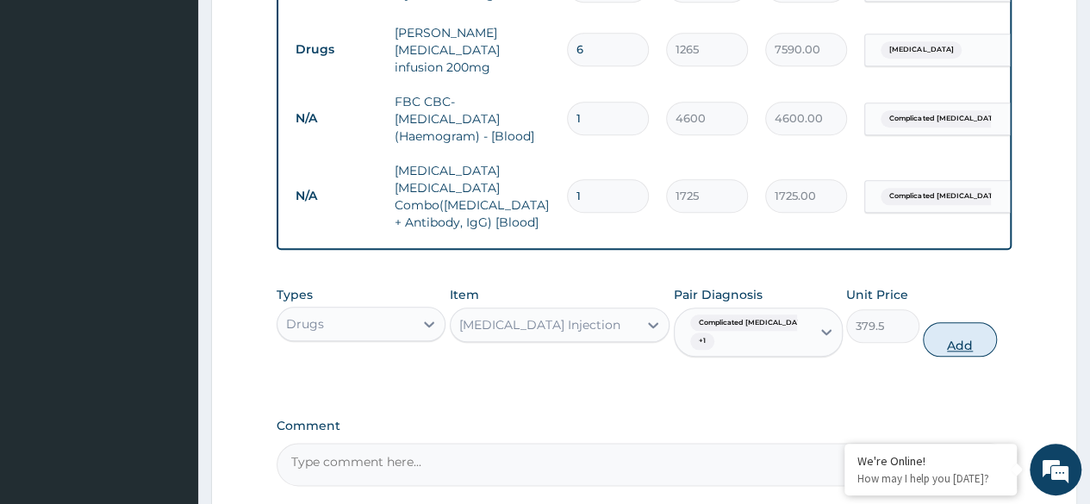
click at [947, 322] on button "Add" at bounding box center [959, 339] width 73 height 34
type input "0"
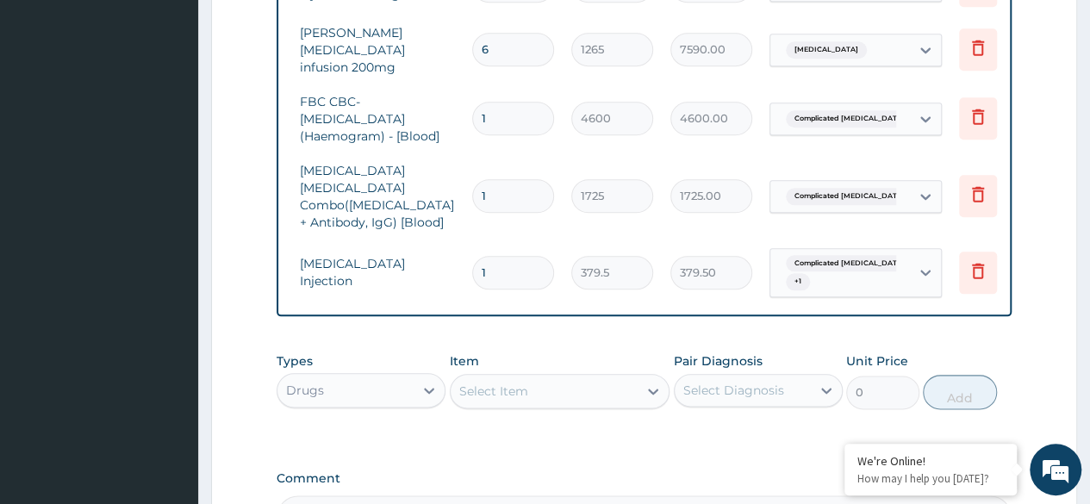
scroll to position [0, 107]
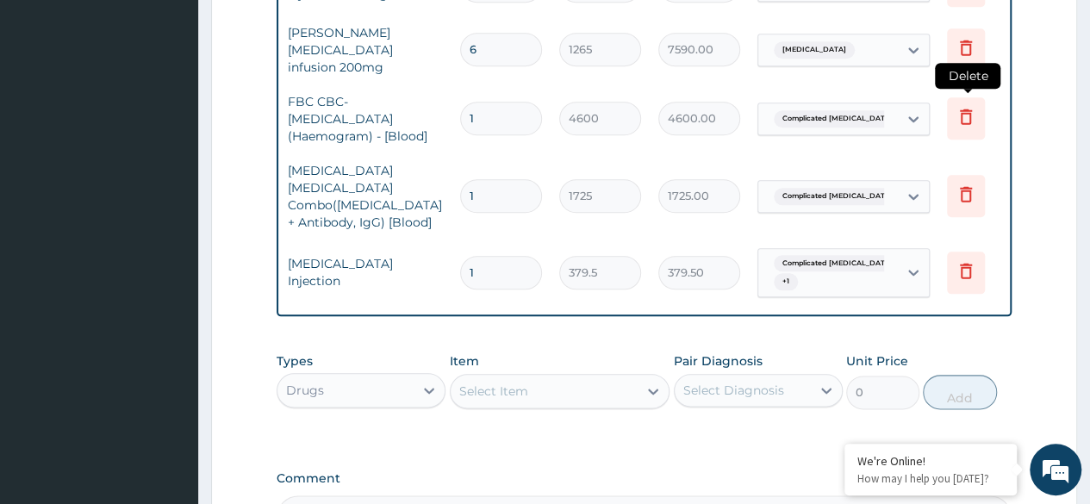
click at [951, 109] on icon at bounding box center [966, 118] width 38 height 42
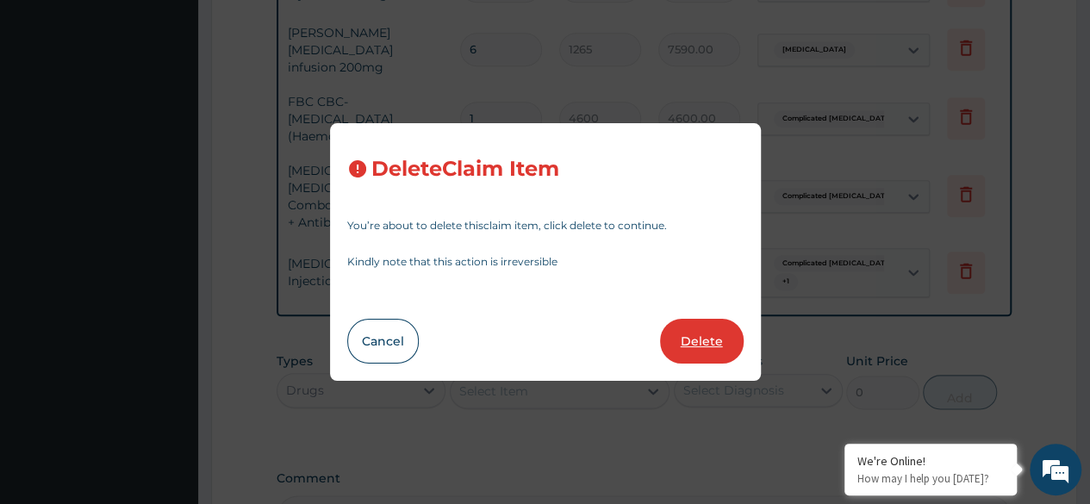
click at [712, 345] on button "Delete" at bounding box center [702, 341] width 84 height 45
type input "1725"
type input "1725.00"
type input "379.5"
type input "379.50"
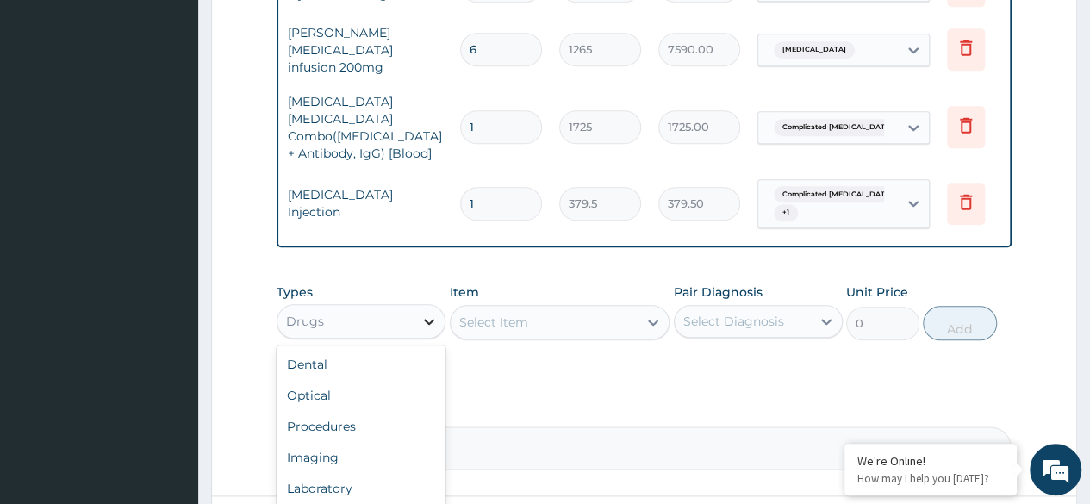
click at [429, 313] on icon at bounding box center [428, 321] width 17 height 17
click at [382, 415] on div "Procedures" at bounding box center [361, 426] width 169 height 31
click at [655, 305] on div "Select Item" at bounding box center [560, 322] width 221 height 34
click at [653, 314] on icon at bounding box center [652, 322] width 17 height 17
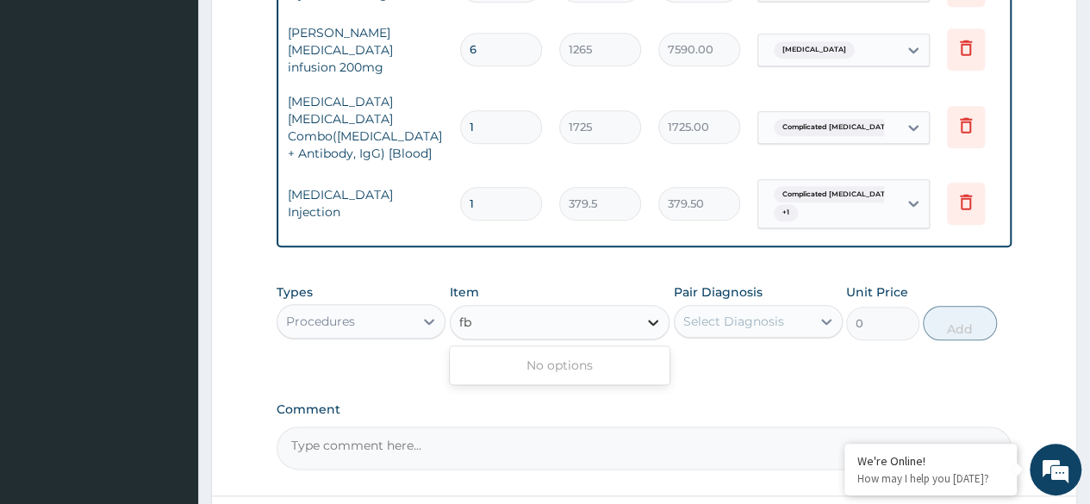
type input "f"
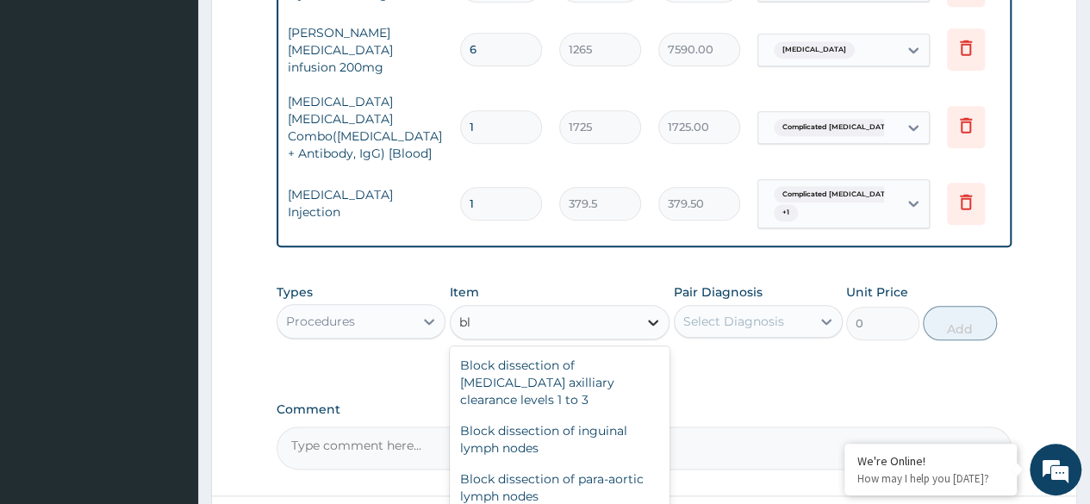
type input "b"
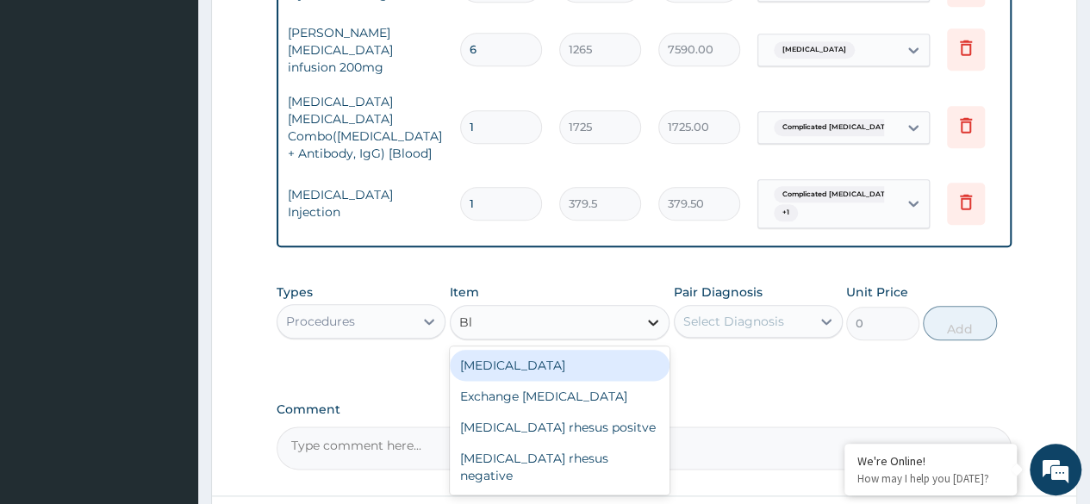
type input "B"
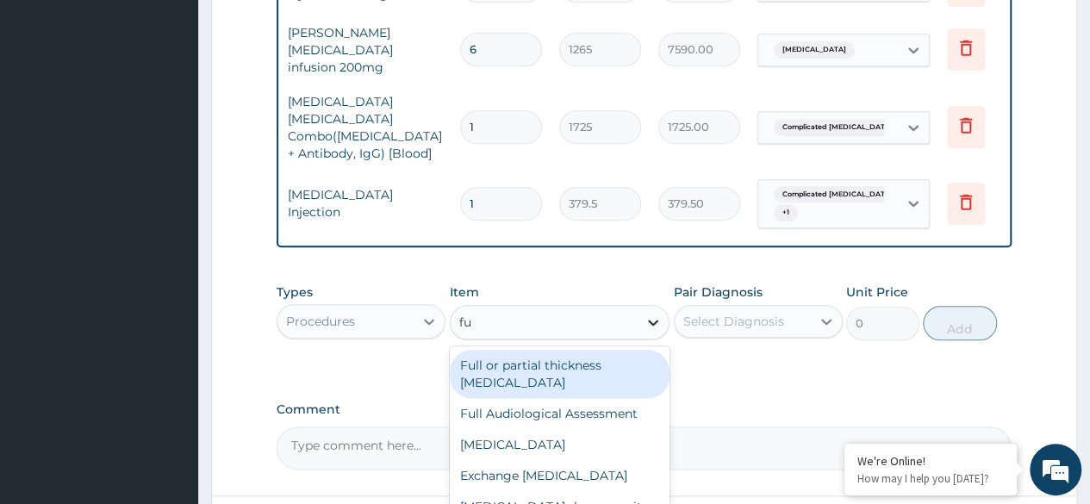
type input "f"
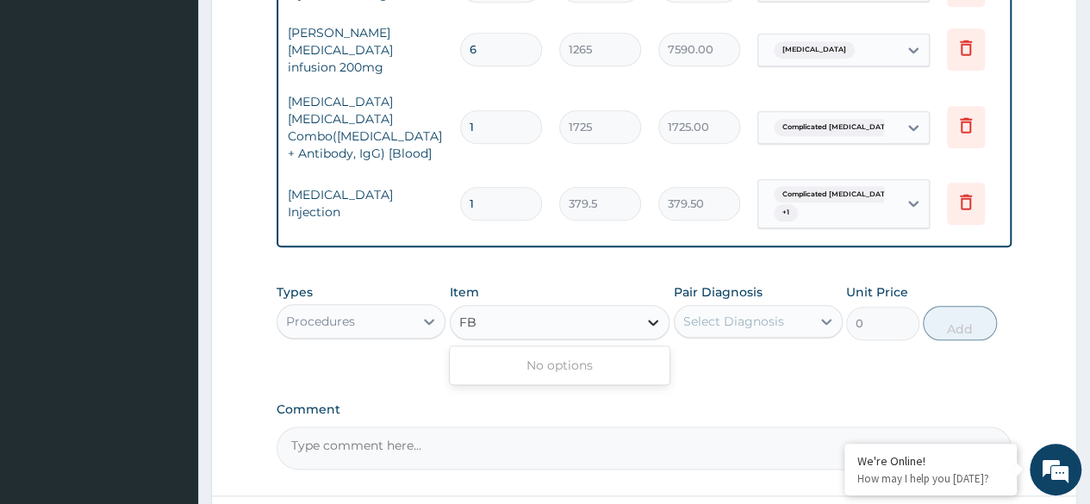
type input "F"
type input "Count"
click at [420, 313] on icon at bounding box center [428, 321] width 17 height 17
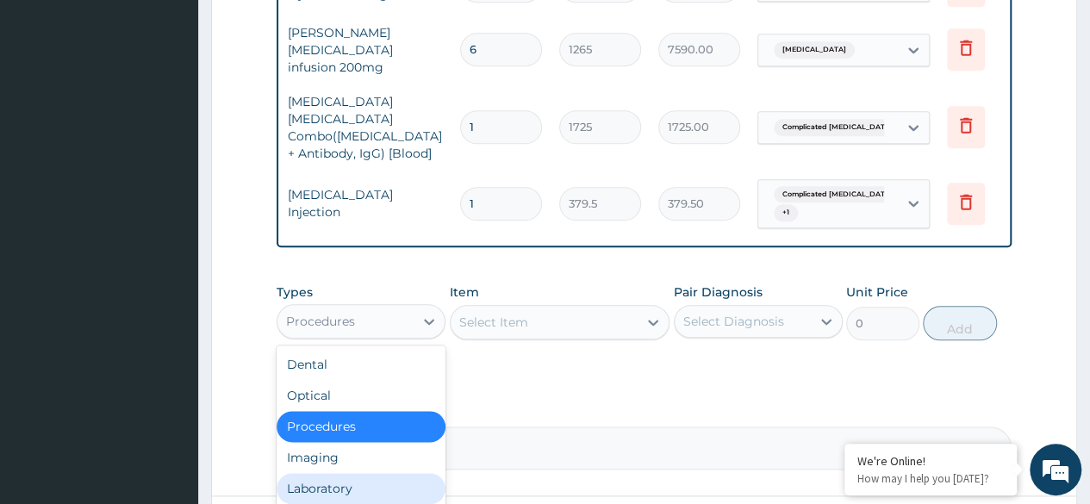
click at [345, 474] on div "Laboratory" at bounding box center [361, 488] width 169 height 31
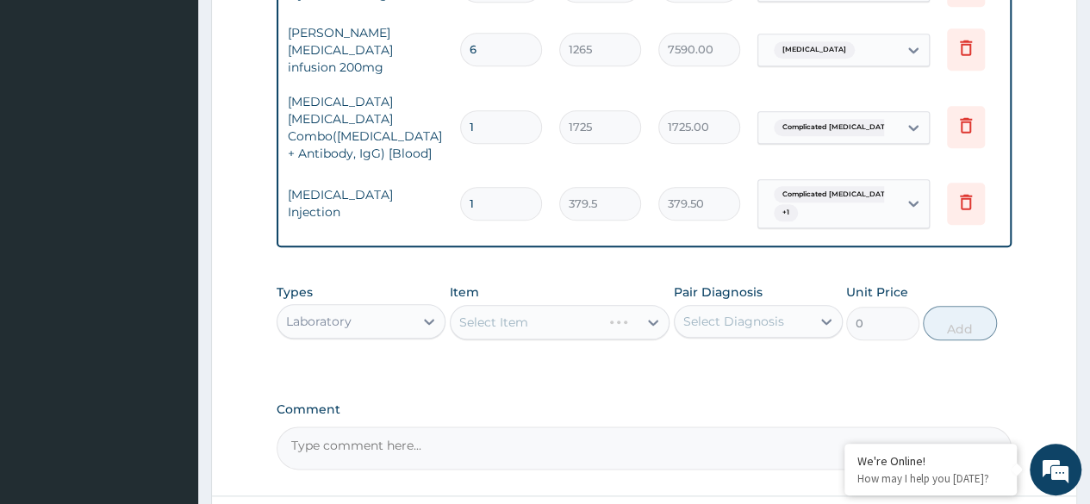
click at [486, 310] on div "Select Item" at bounding box center [560, 322] width 221 height 34
click at [486, 314] on div "Select Item" at bounding box center [493, 322] width 69 height 17
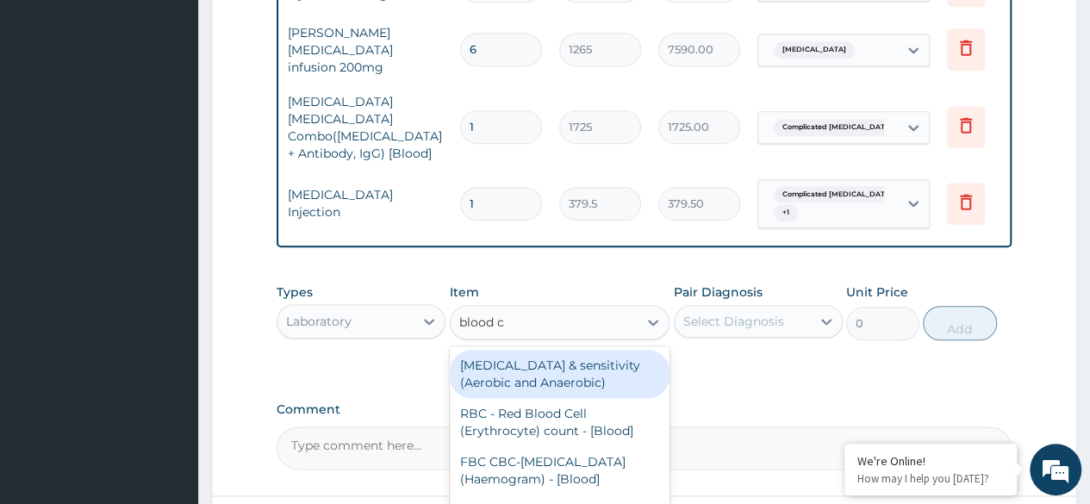
scroll to position [0, 0]
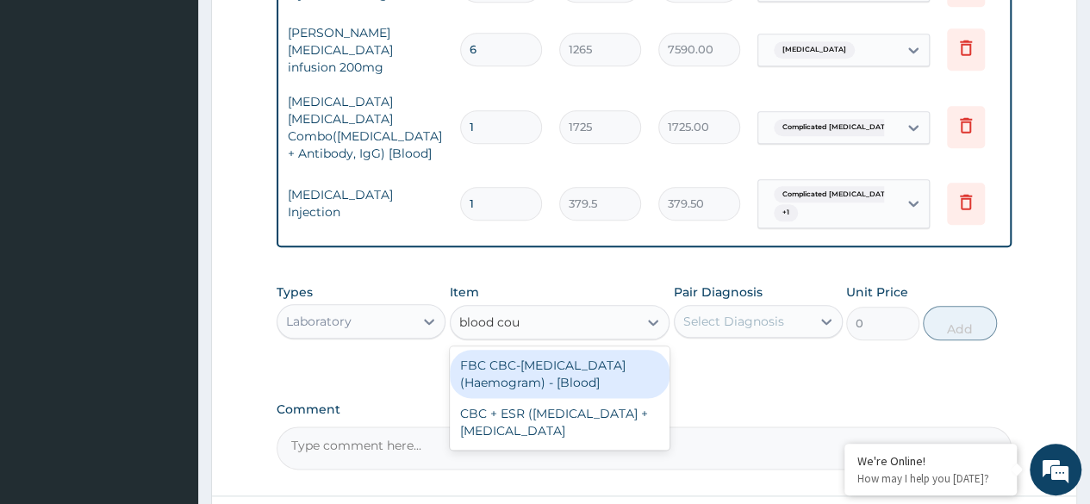
type input "blood coun"
click at [646, 356] on div "FBC CBC-[MEDICAL_DATA] (Haemogram) - [Blood]" at bounding box center [560, 374] width 221 height 48
type input "4600"
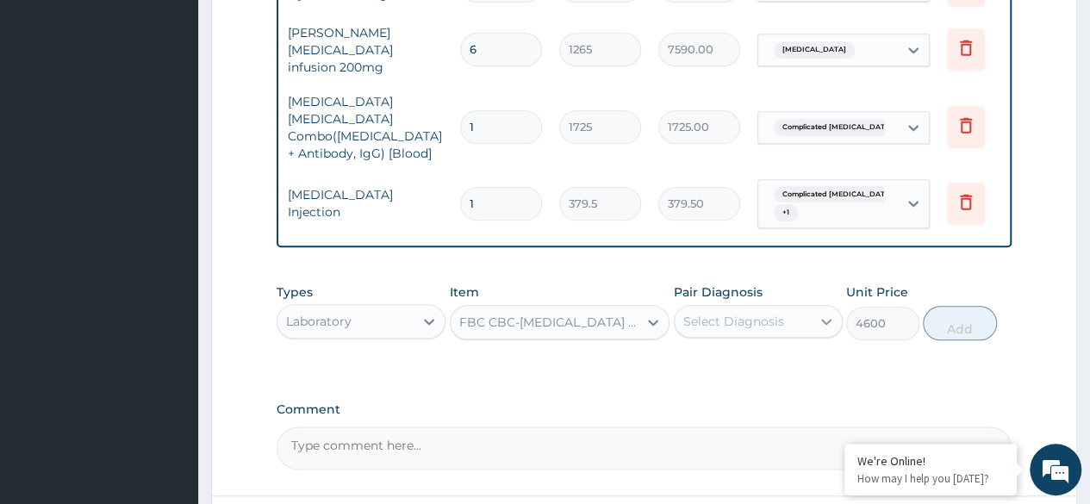
click at [825, 313] on icon at bounding box center [826, 321] width 17 height 17
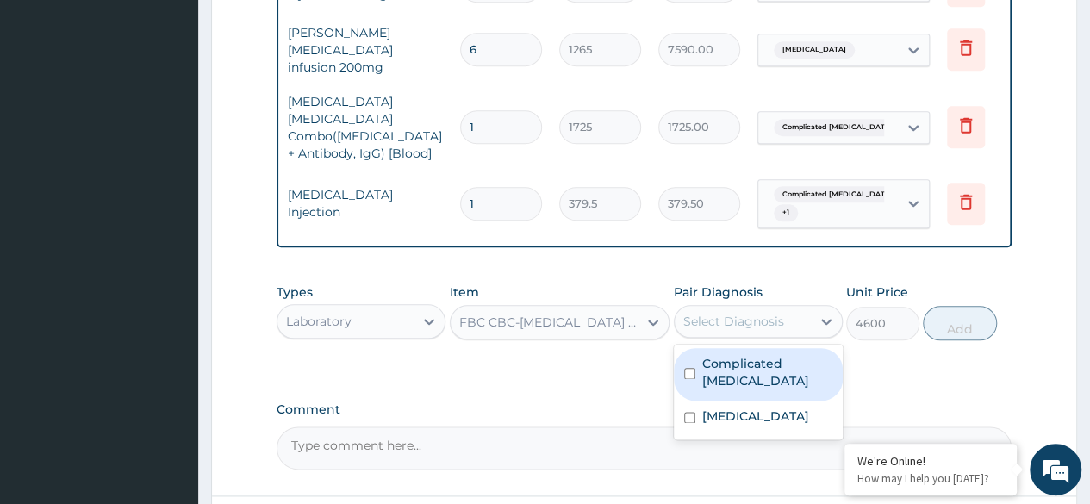
click at [690, 368] on input "checkbox" at bounding box center [689, 373] width 11 height 11
checkbox input "true"
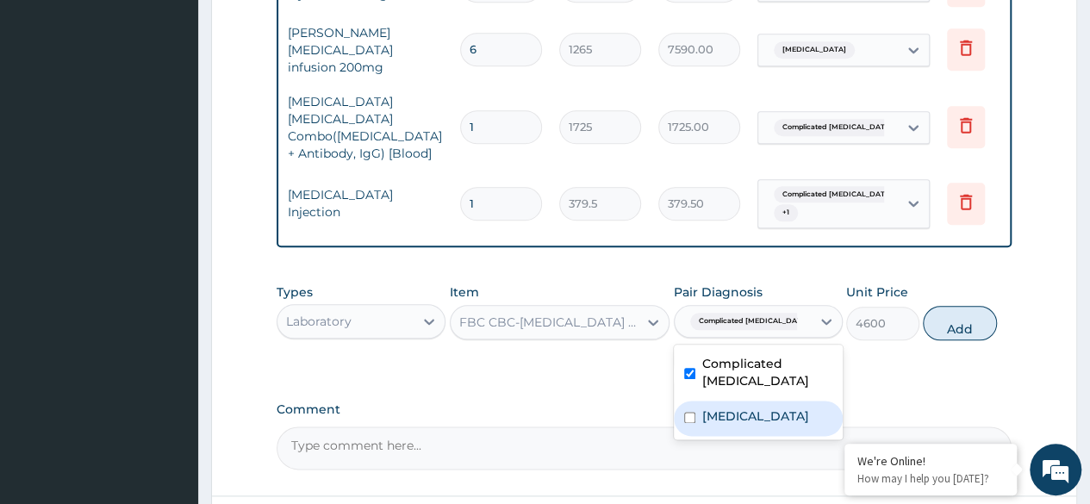
click at [692, 412] on input "checkbox" at bounding box center [689, 417] width 11 height 11
checkbox input "true"
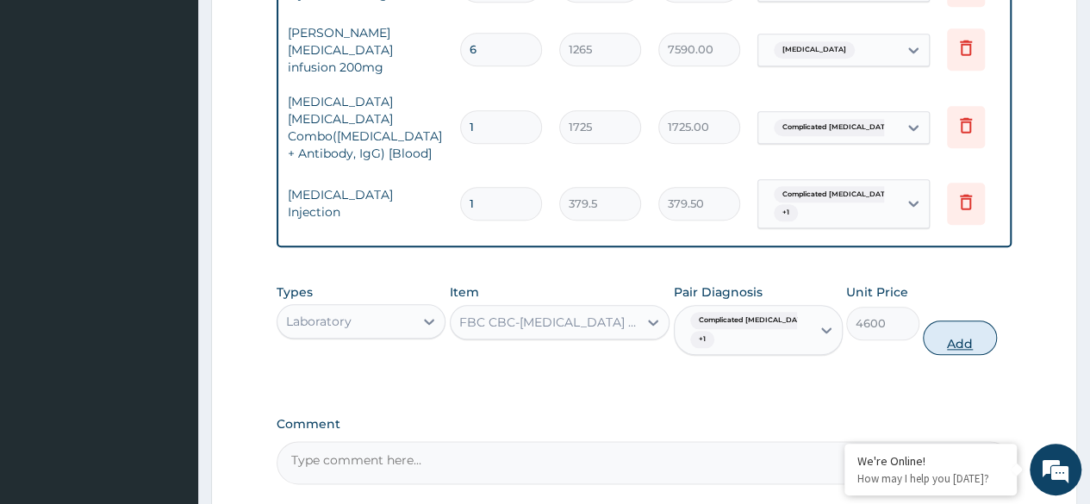
click at [986, 326] on button "Add" at bounding box center [959, 337] width 73 height 34
type input "0"
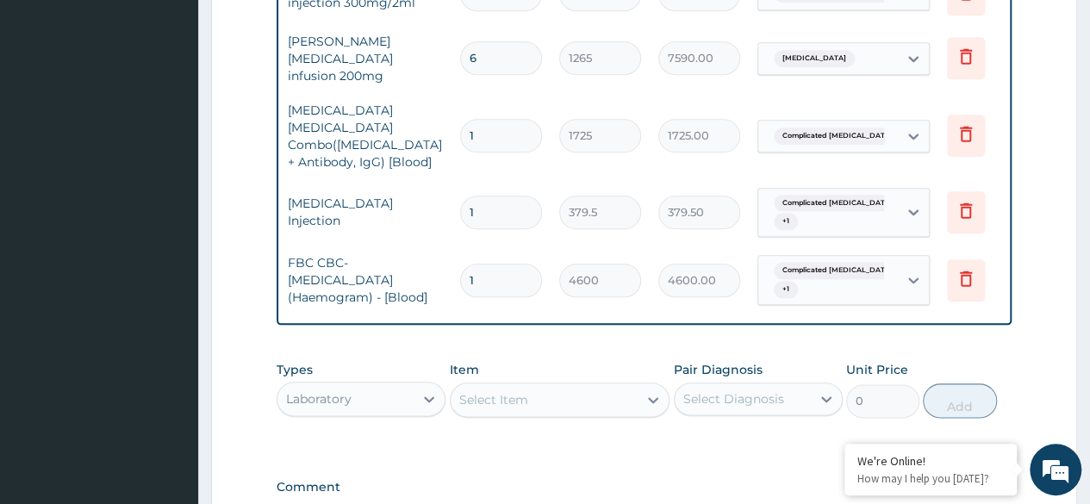
scroll to position [875, 0]
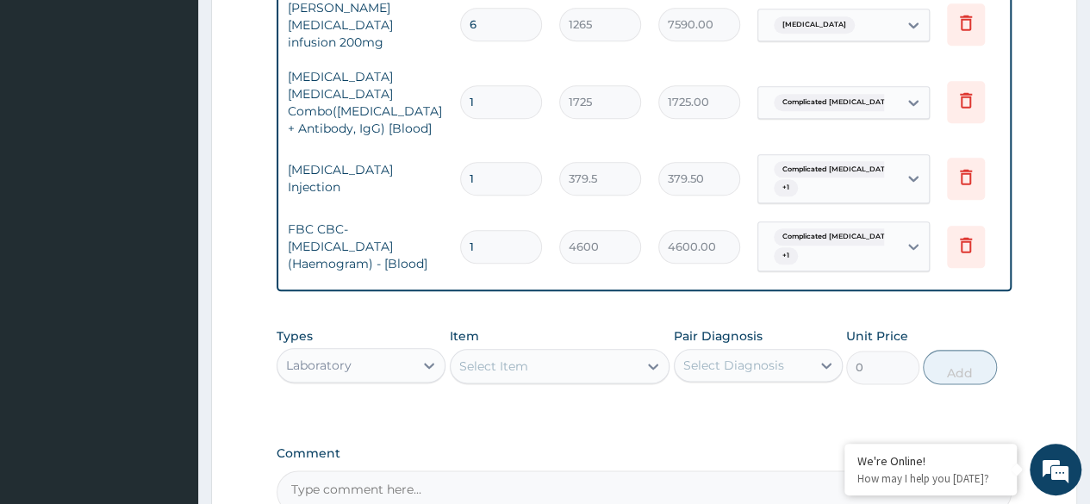
click at [496, 162] on input "1" at bounding box center [501, 179] width 82 height 34
click at [422, 357] on icon at bounding box center [428, 365] width 17 height 17
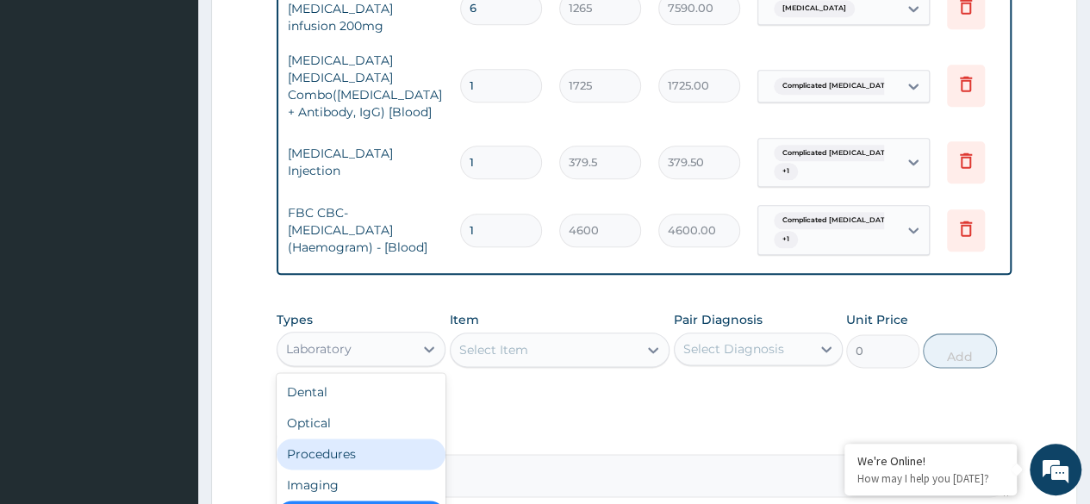
scroll to position [1050, 0]
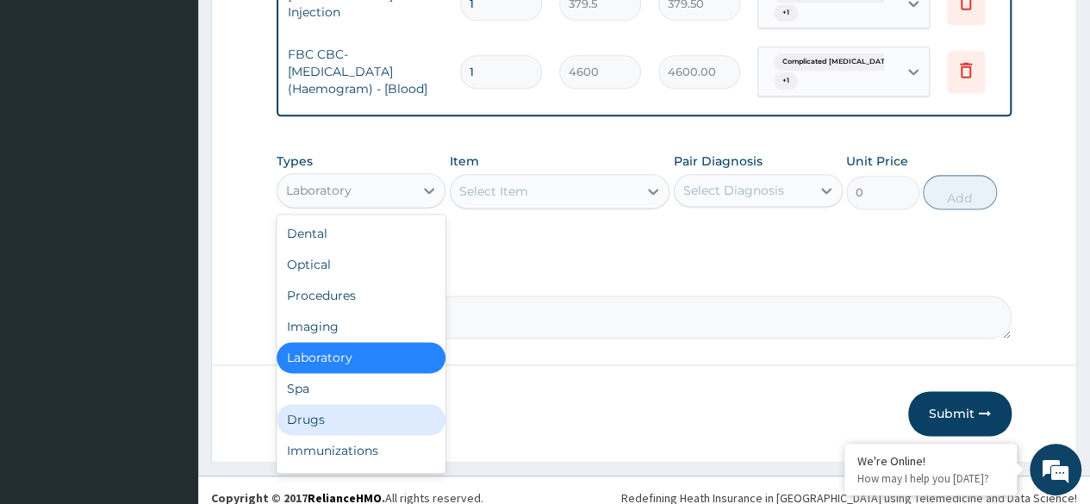
click at [375, 404] on div "Drugs" at bounding box center [361, 419] width 169 height 31
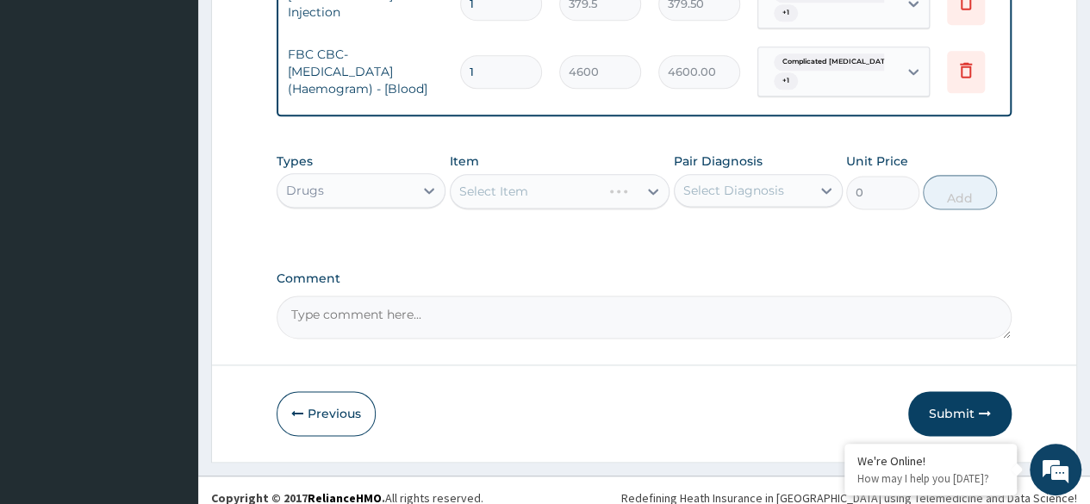
click at [622, 174] on div "Select Item" at bounding box center [560, 191] width 221 height 34
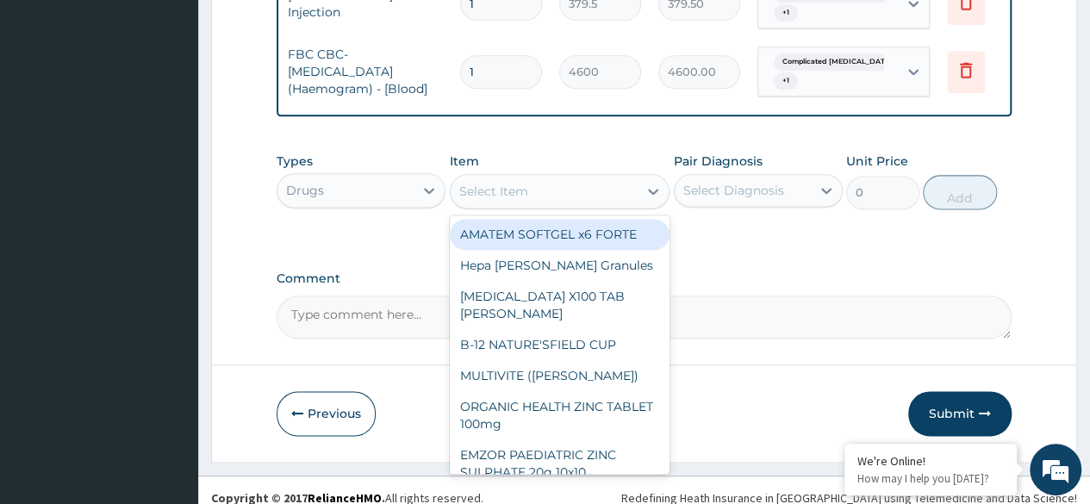
click at [646, 183] on icon at bounding box center [652, 191] width 17 height 17
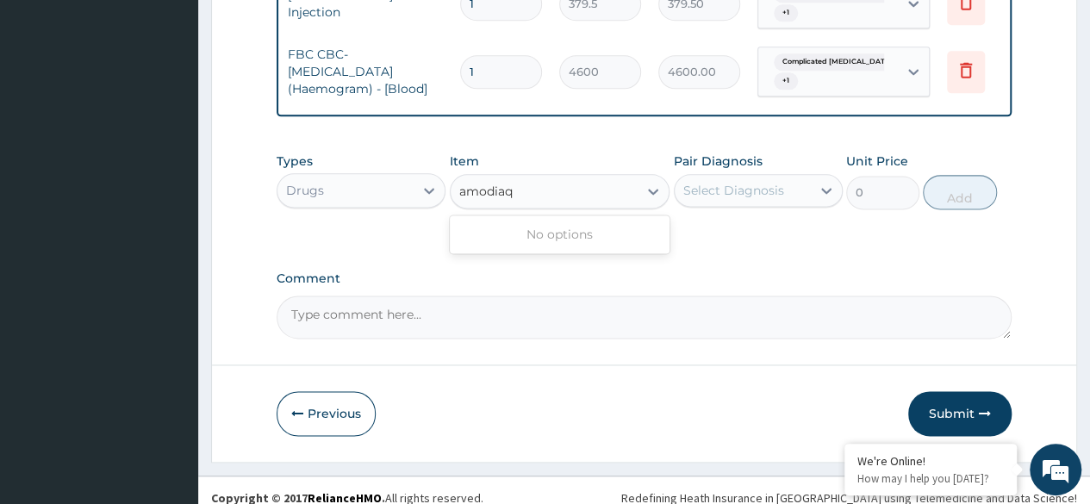
type input "amodiaq"
click at [527, 178] on div "Select Item" at bounding box center [545, 191] width 188 height 28
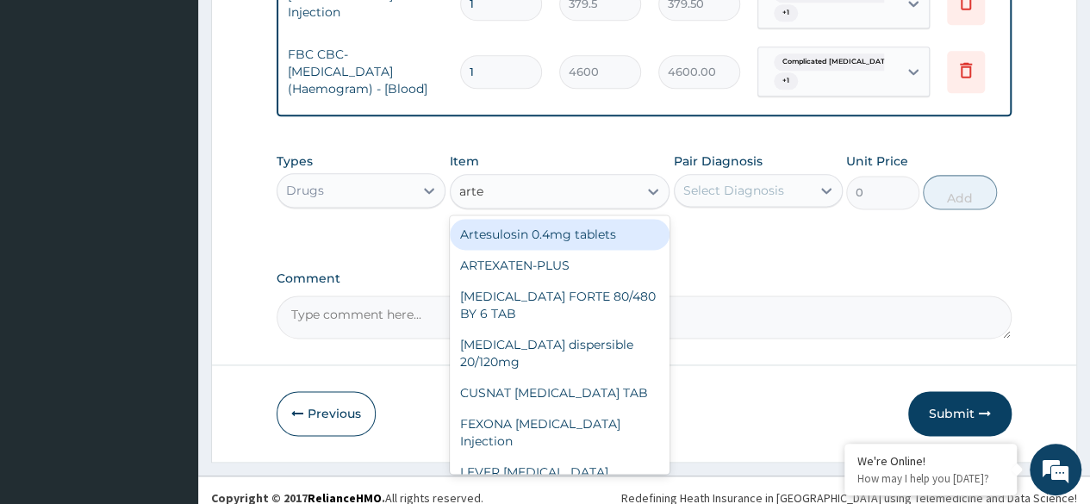
type input "arte"
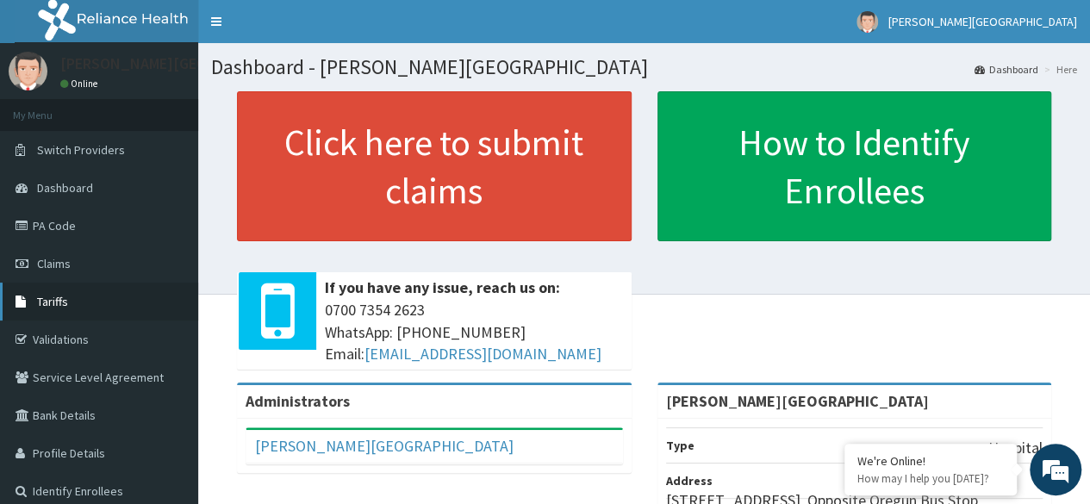
click at [53, 302] on span "Tariffs" at bounding box center [52, 302] width 31 height 16
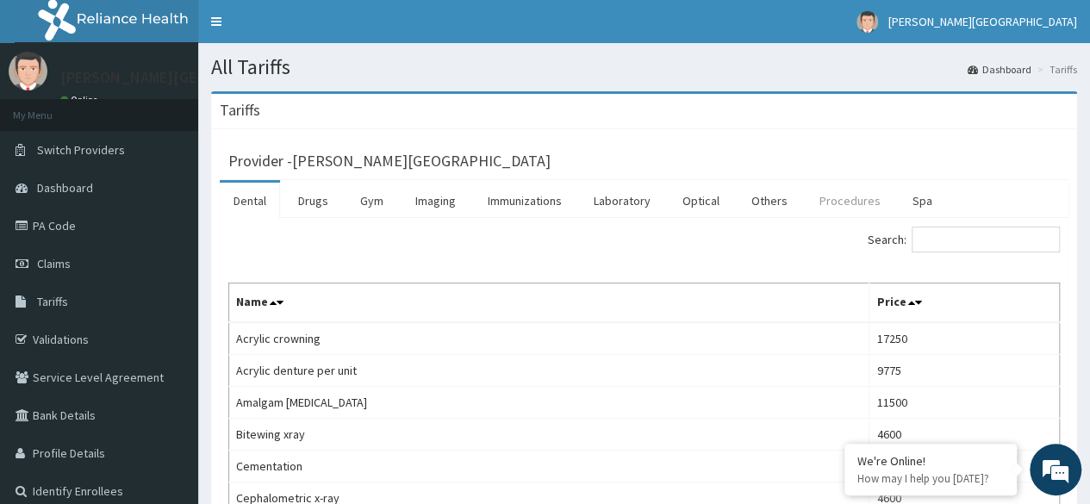
click at [829, 209] on link "Procedures" at bounding box center [849, 201] width 89 height 36
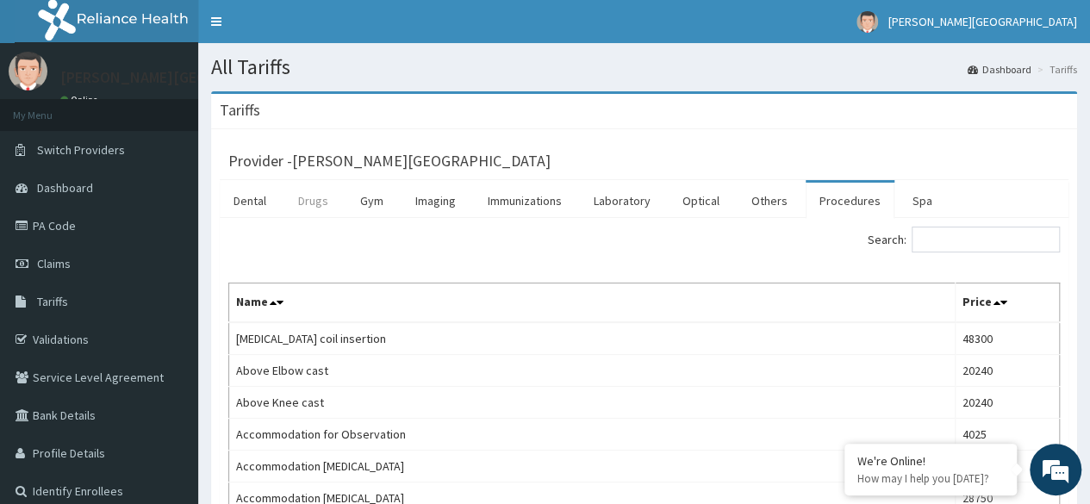
click at [302, 209] on link "Drugs" at bounding box center [313, 201] width 58 height 36
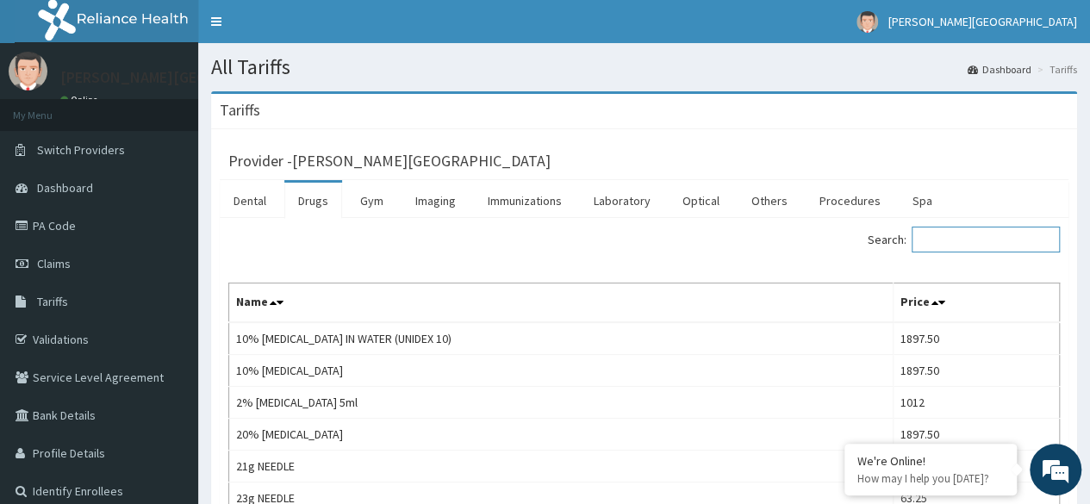
click at [952, 237] on input "Search:" at bounding box center [985, 240] width 148 height 26
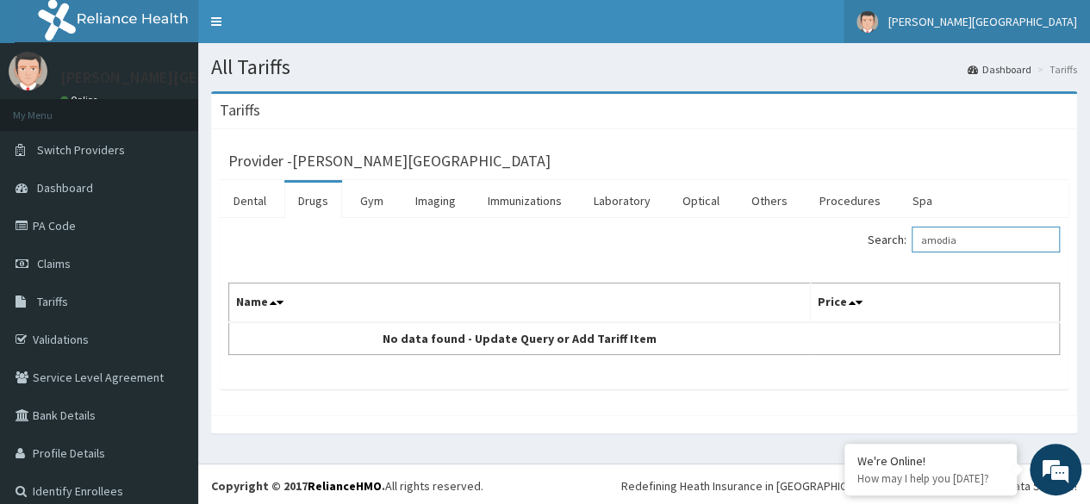
type input "amodia"
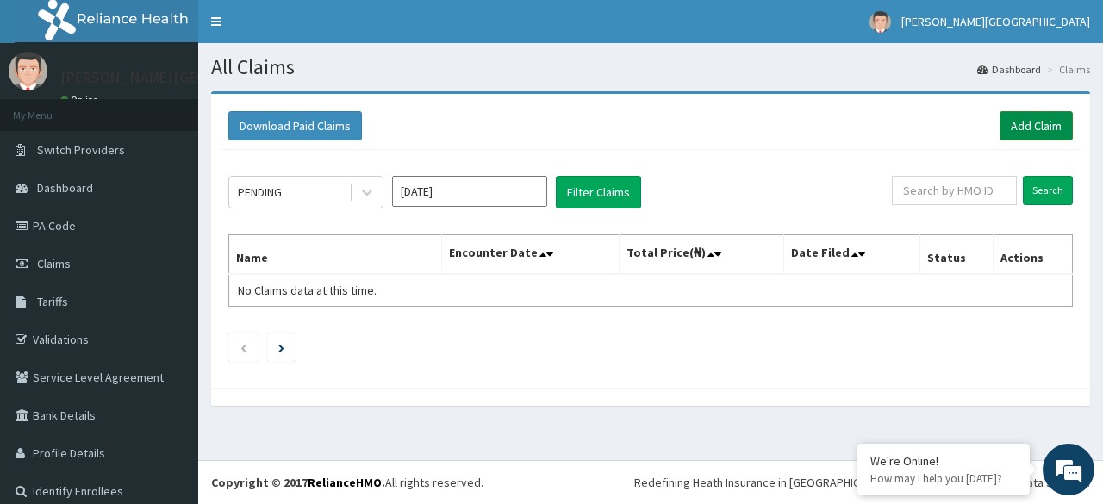
click at [1010, 137] on link "Add Claim" at bounding box center [1035, 125] width 73 height 29
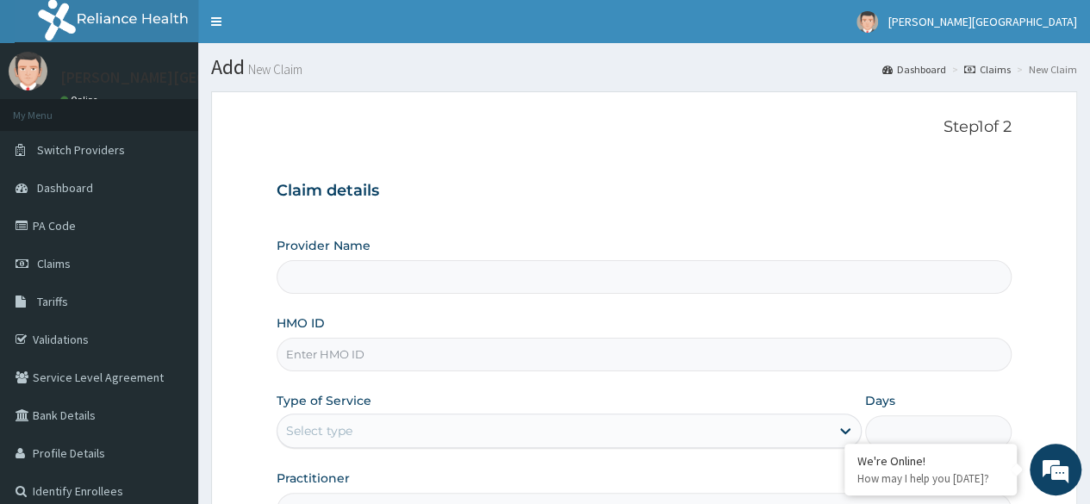
type input "[PERSON_NAME][GEOGRAPHIC_DATA]"
click at [380, 347] on input "HMO ID" at bounding box center [644, 355] width 735 height 34
type input "CEG/10108/A"
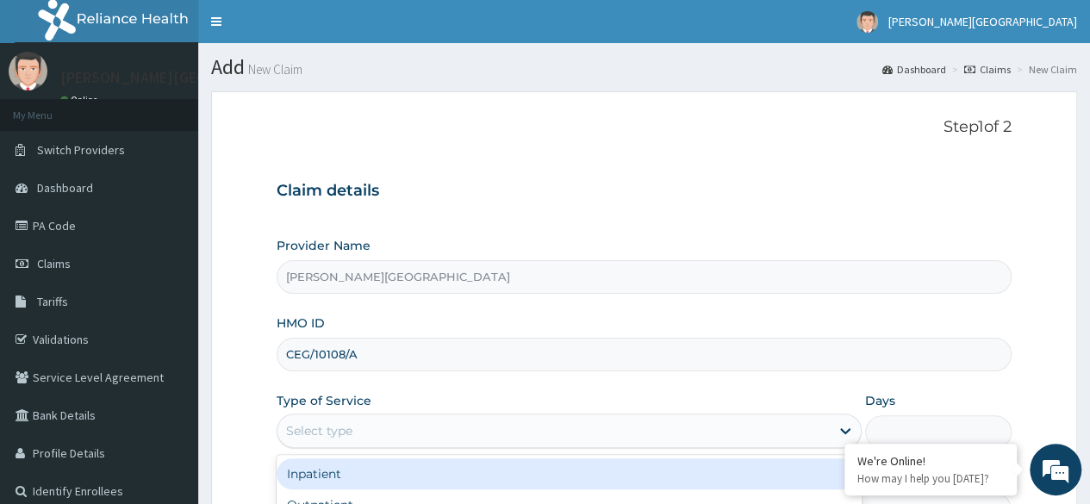
click at [400, 441] on div "Select type" at bounding box center [553, 431] width 552 height 28
click at [394, 468] on div "Inpatient" at bounding box center [569, 473] width 585 height 31
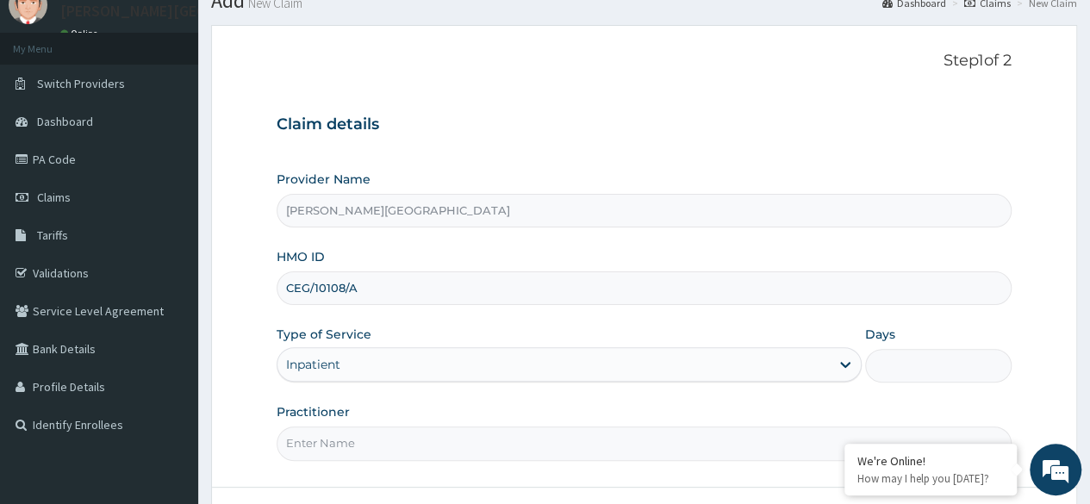
scroll to position [96, 0]
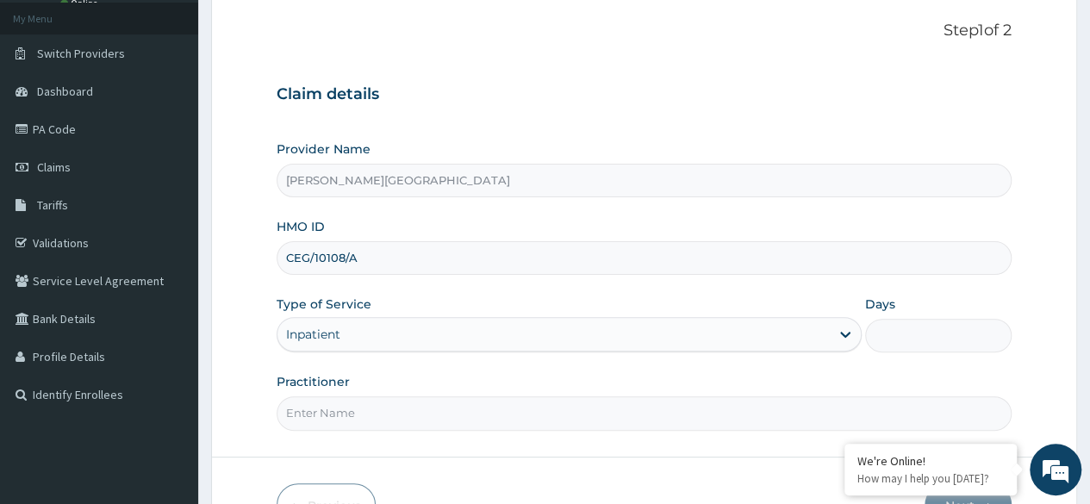
click at [950, 342] on input "Days" at bounding box center [938, 336] width 146 height 34
type input "3"
click at [656, 418] on input "Practitioner" at bounding box center [644, 413] width 735 height 34
click at [324, 409] on input "DR. O9JENIYI" at bounding box center [644, 413] width 735 height 34
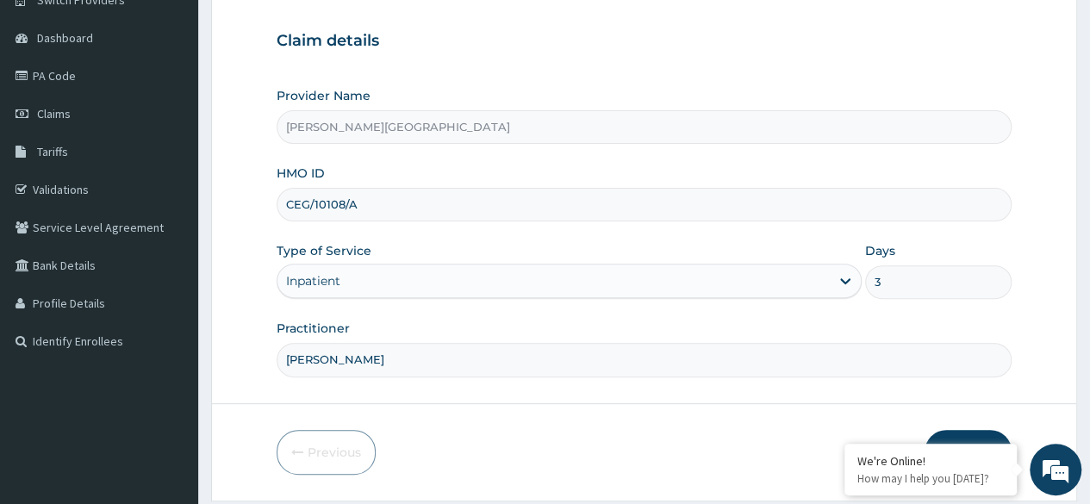
scroll to position [200, 0]
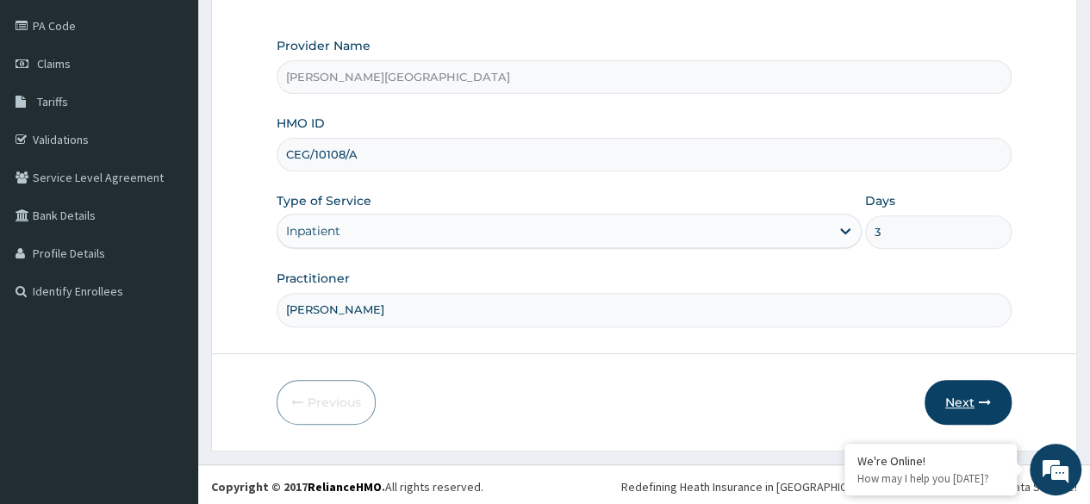
type input "DR. OJENIYI"
click at [975, 402] on button "Next" at bounding box center [967, 402] width 87 height 45
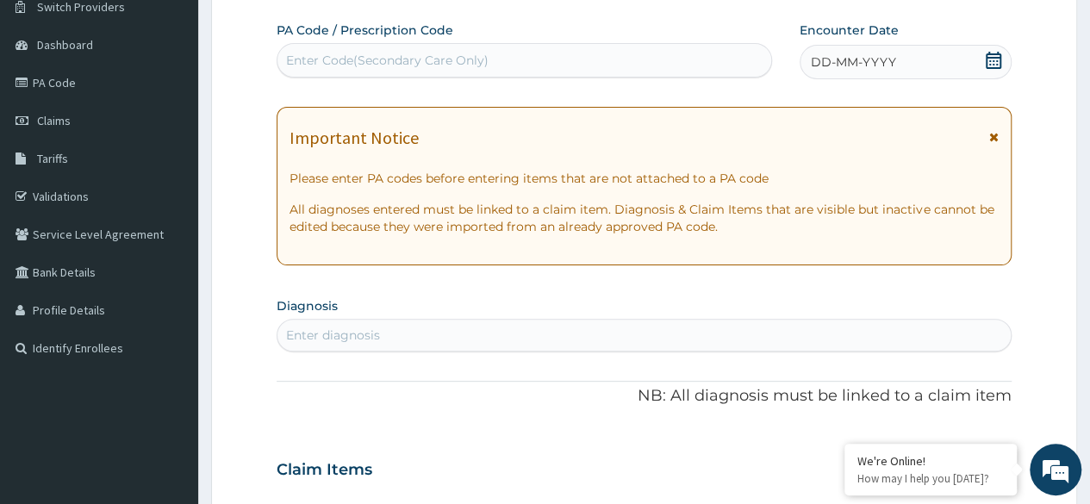
scroll to position [129, 0]
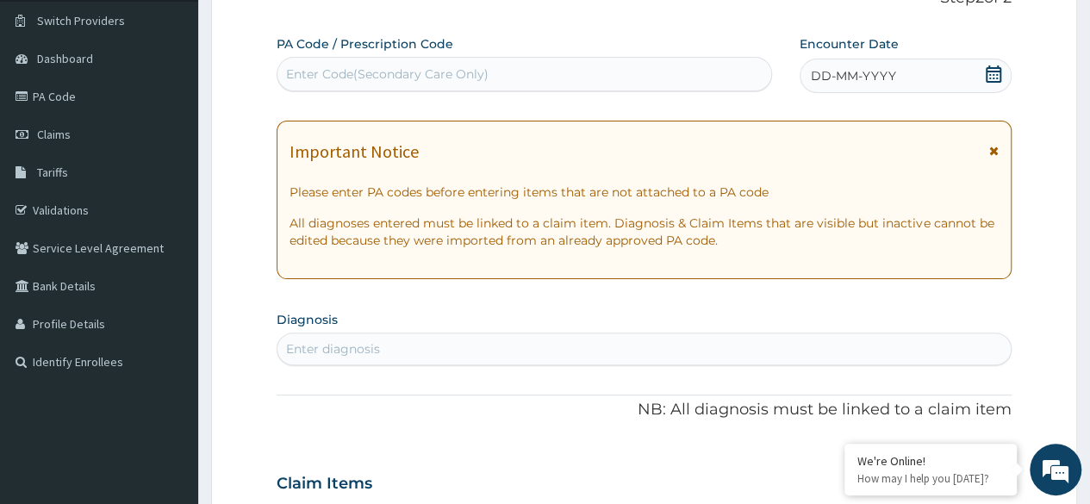
click at [447, 76] on div "Enter Code(Secondary Care Only)" at bounding box center [387, 73] width 202 height 17
paste input "PA/531F10"
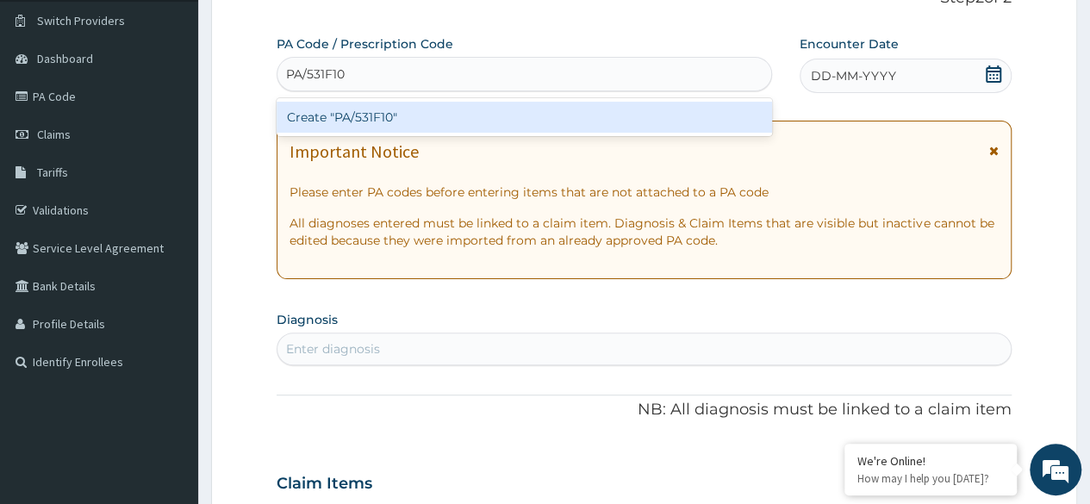
type input "PA/531F10"
click at [458, 125] on div "Create "PA/531F10"" at bounding box center [524, 117] width 494 height 31
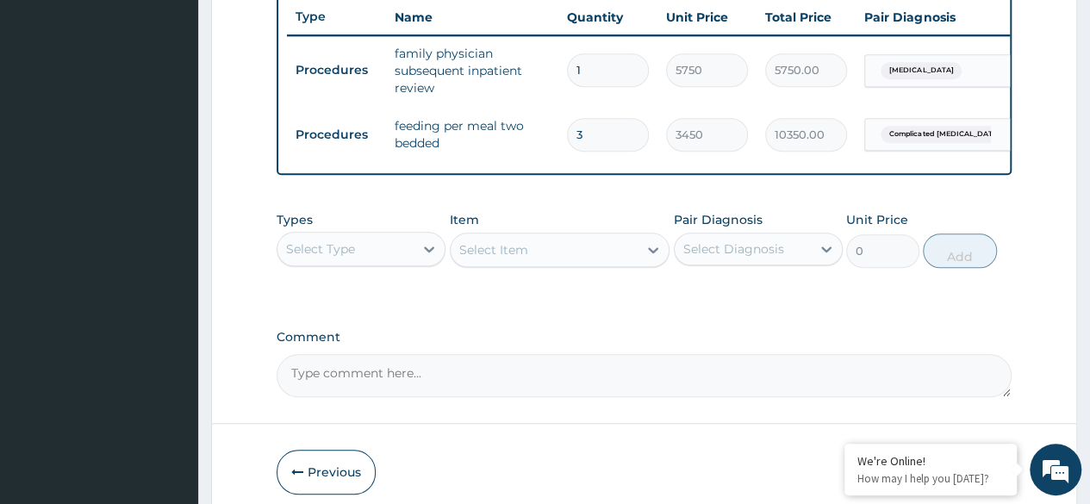
scroll to position [700, 0]
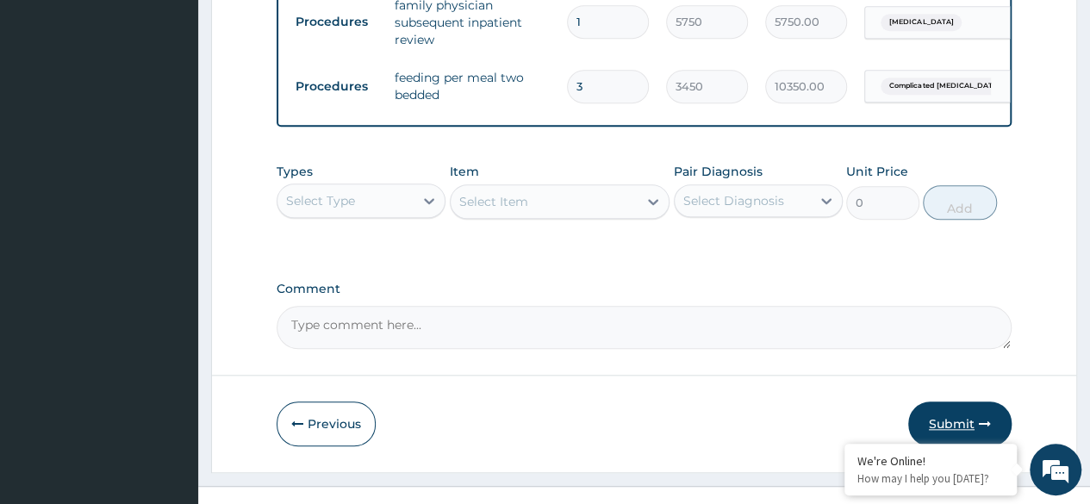
click at [957, 421] on button "Submit" at bounding box center [959, 423] width 103 height 45
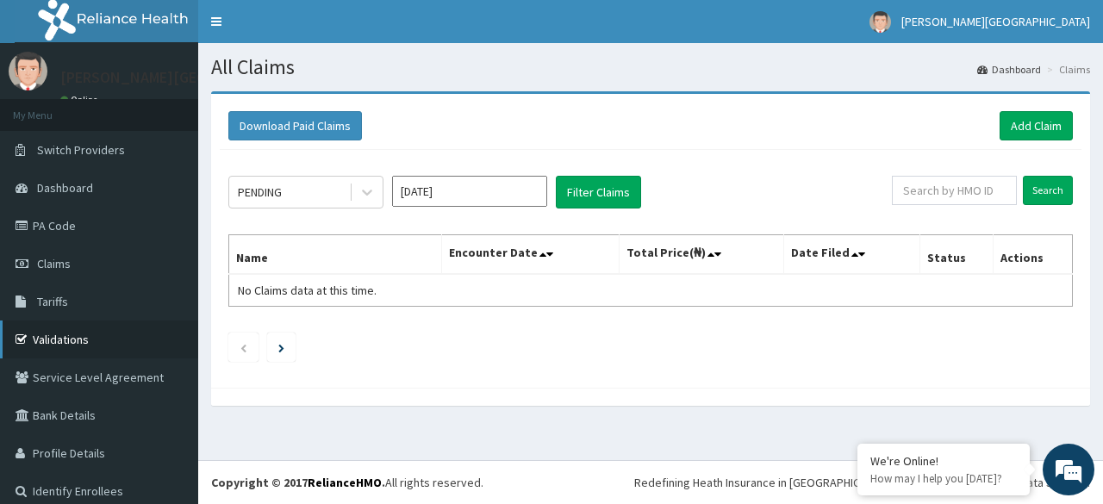
click at [31, 341] on icon at bounding box center [24, 339] width 17 height 12
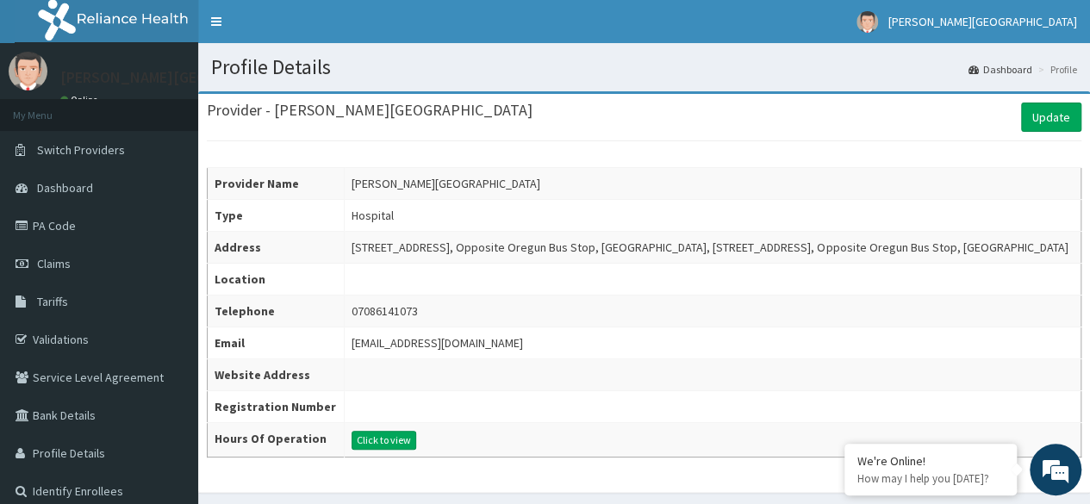
click at [399, 159] on div "Provider - [PERSON_NAME] Hospital Update Provider Name [PERSON_NAME][GEOGRAPHIC…" at bounding box center [644, 280] width 874 height 355
click at [410, 436] on button "Click to view" at bounding box center [383, 440] width 65 height 19
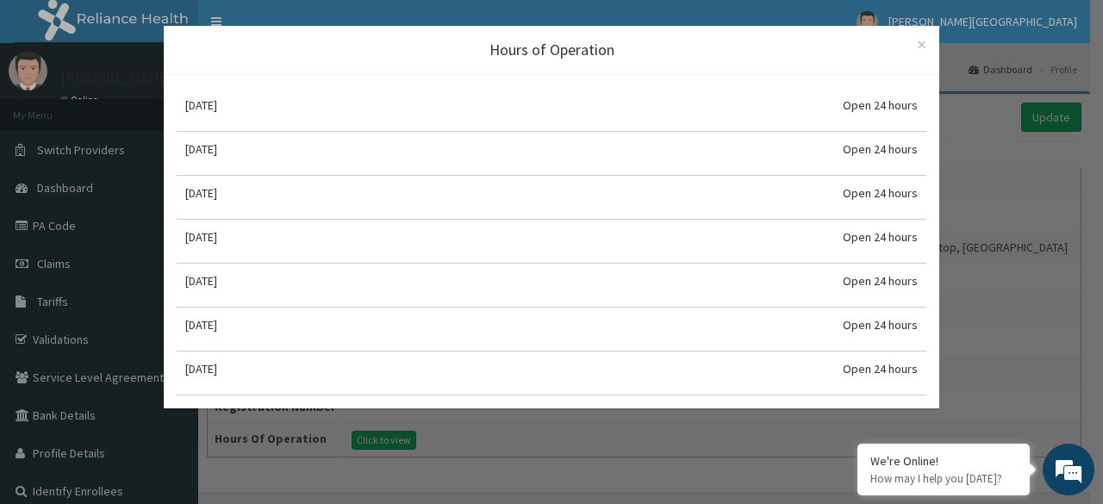
click at [570, 429] on div "Hours of Operation × Close [DATE] Open 24 hours [DATE] Open 24 hours [DATE] Ope…" at bounding box center [551, 252] width 1103 height 504
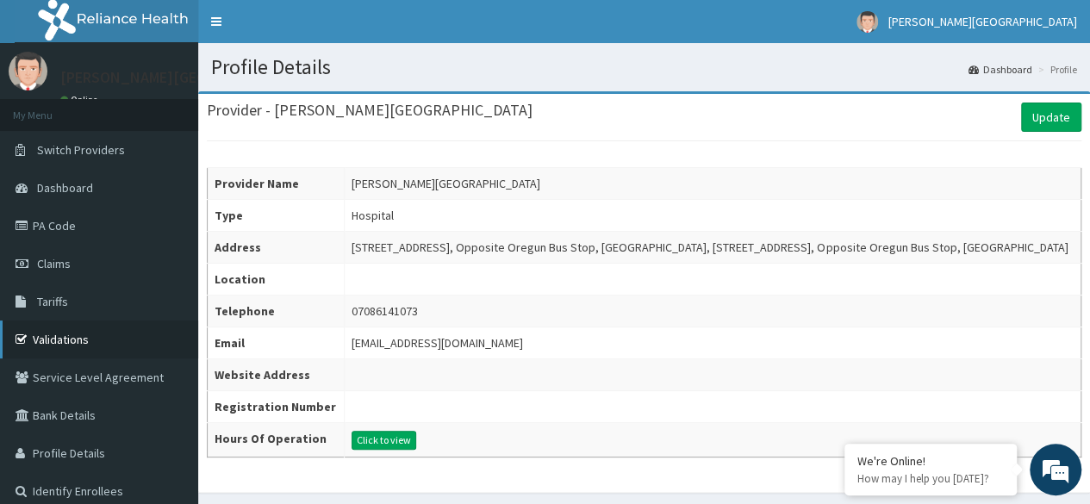
click at [72, 333] on link "Validations" at bounding box center [99, 339] width 198 height 38
click at [60, 336] on link "Validations" at bounding box center [99, 339] width 198 height 38
click at [1051, 477] on em at bounding box center [1055, 469] width 47 height 47
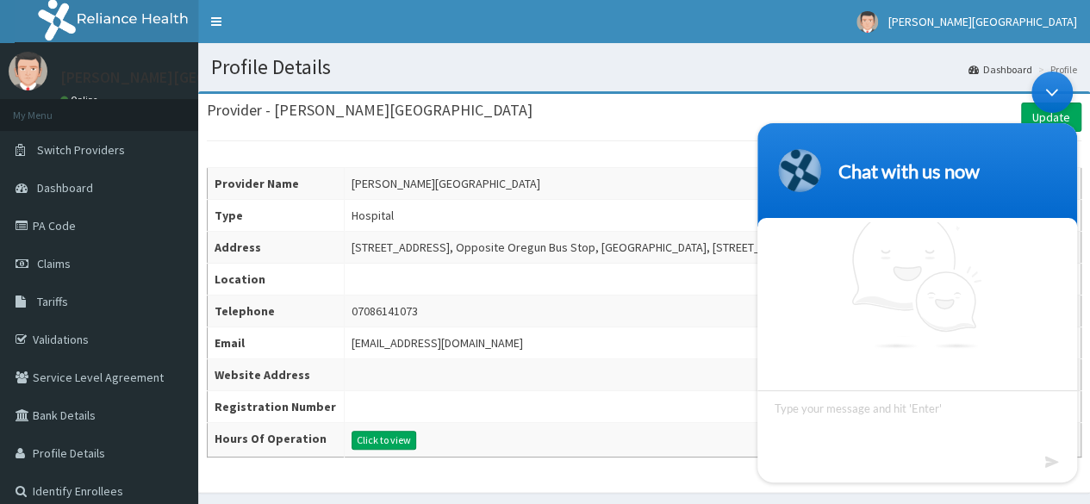
scroll to position [14, 0]
type textarea "HI"
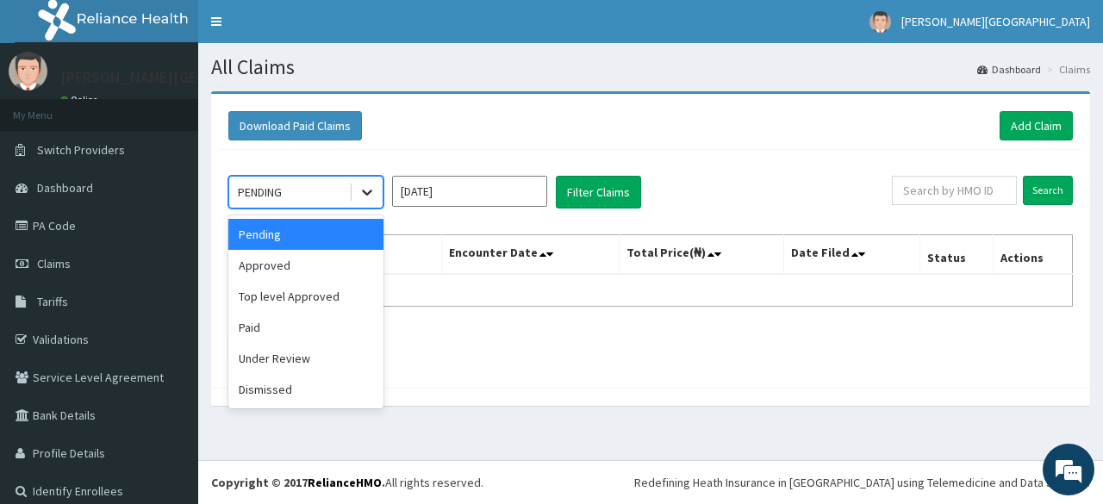
click at [358, 196] on icon at bounding box center [366, 191] width 17 height 17
click at [346, 257] on div "Approved" at bounding box center [305, 265] width 155 height 31
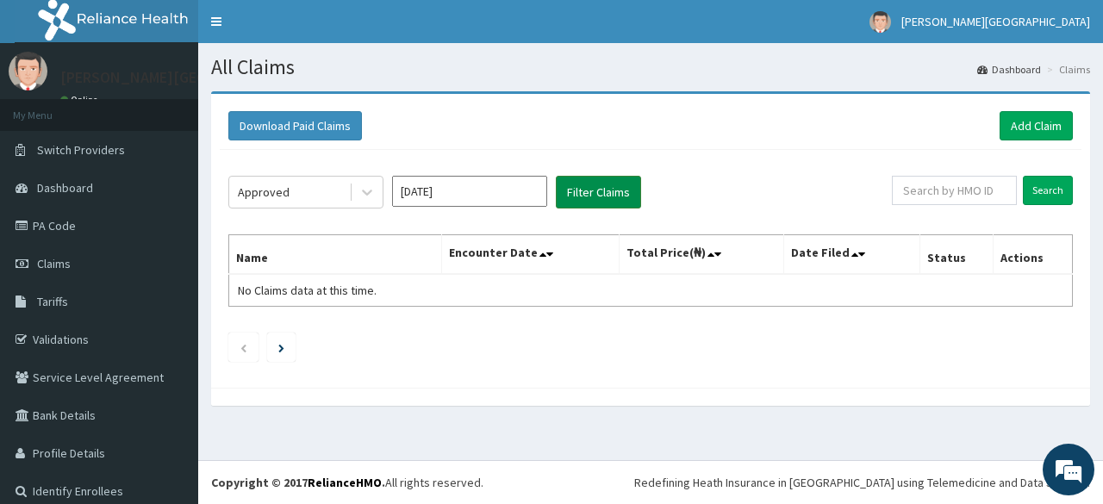
click at [606, 178] on button "Filter Claims" at bounding box center [598, 192] width 85 height 33
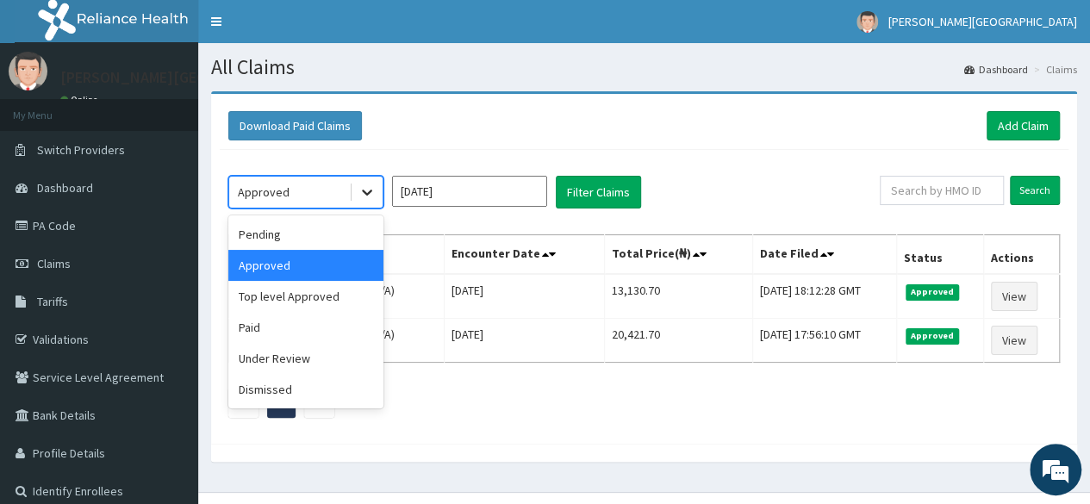
click at [371, 187] on icon at bounding box center [366, 191] width 17 height 17
click at [362, 298] on div "Top level Approved" at bounding box center [305, 296] width 155 height 31
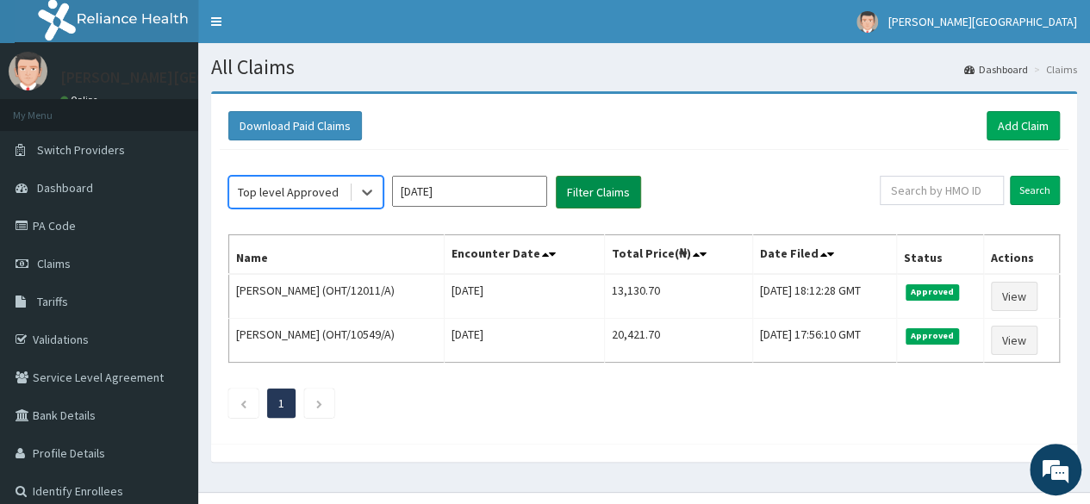
click at [564, 192] on button "Filter Claims" at bounding box center [598, 192] width 85 height 33
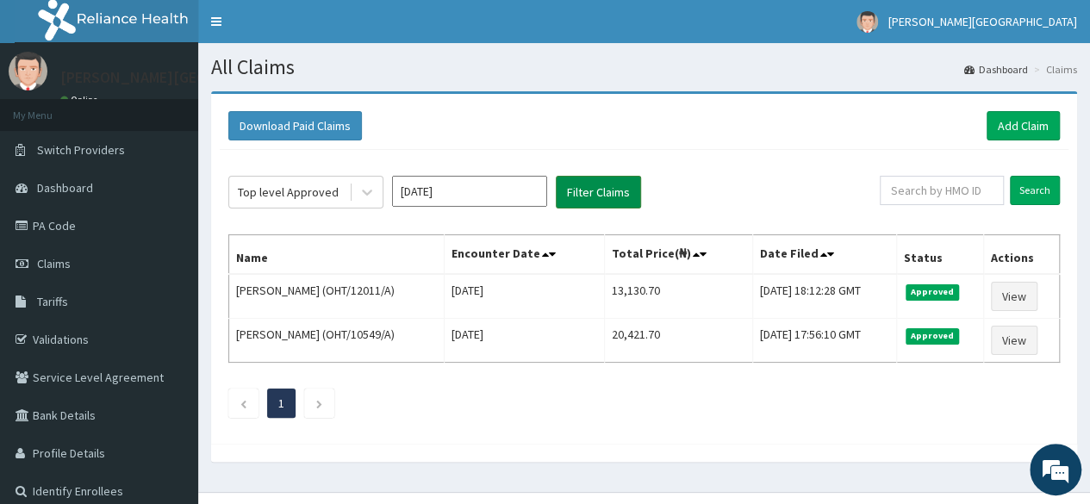
click at [564, 192] on button "Filter Claims" at bounding box center [598, 192] width 85 height 33
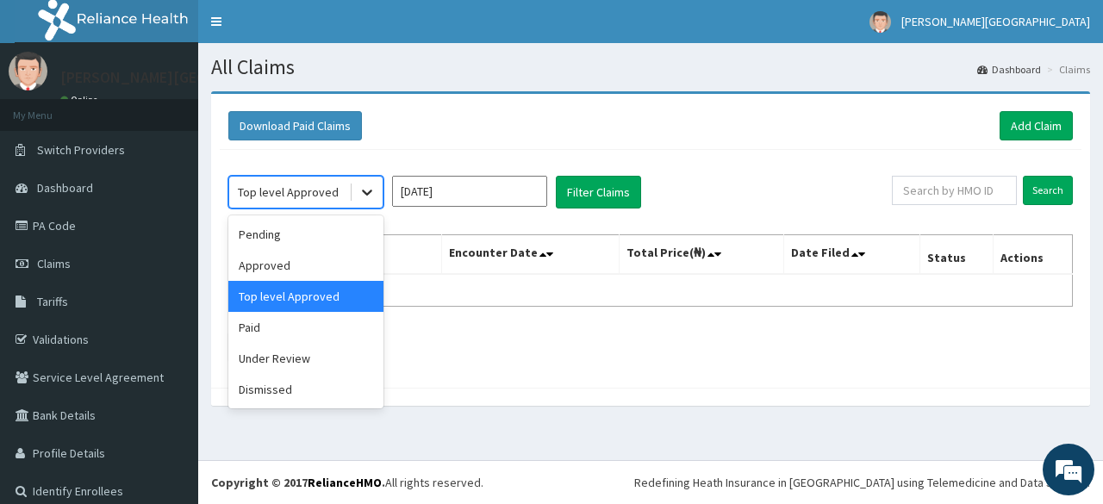
click at [360, 196] on icon at bounding box center [366, 191] width 17 height 17
click at [349, 244] on div "Pending" at bounding box center [305, 234] width 155 height 31
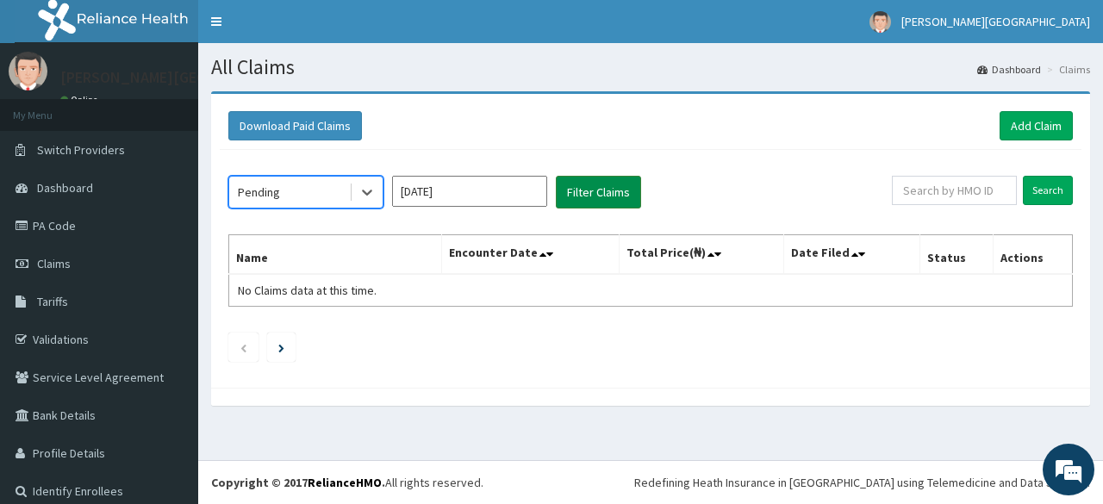
click at [588, 183] on button "Filter Claims" at bounding box center [598, 192] width 85 height 33
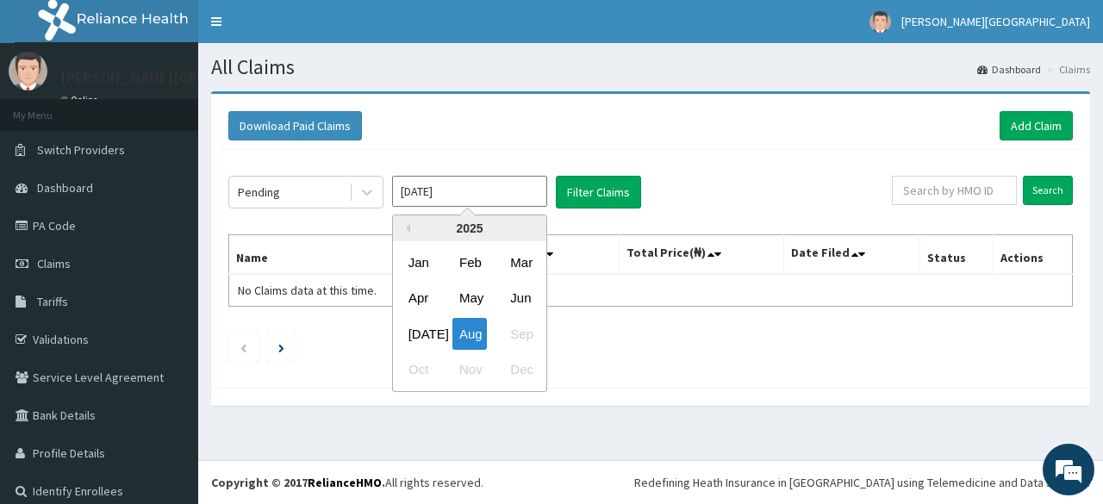
click at [448, 188] on input "Aug 2025" at bounding box center [469, 191] width 155 height 31
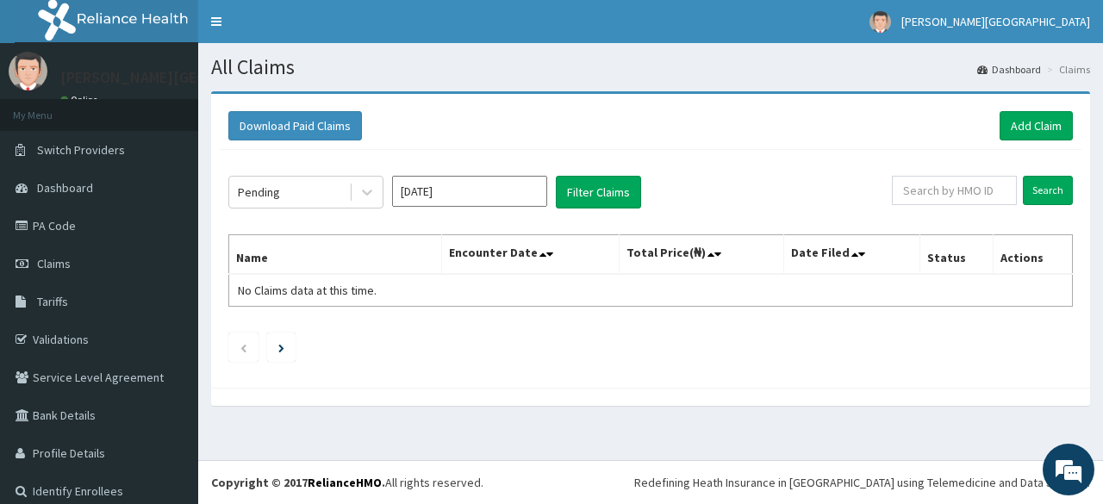
click at [478, 208] on div "Aug 2025" at bounding box center [469, 192] width 155 height 33
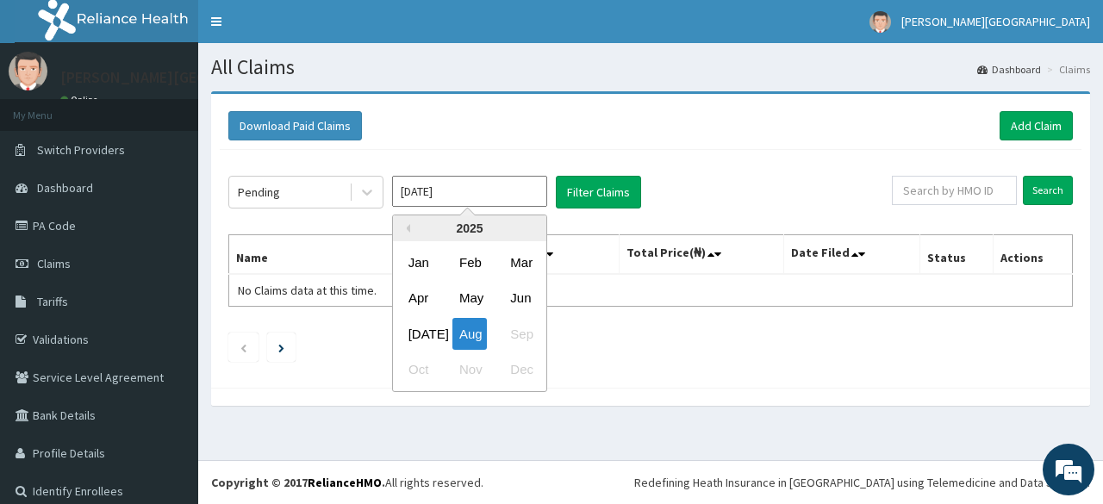
click at [456, 201] on input "Aug 2025" at bounding box center [469, 191] width 155 height 31
click at [424, 326] on div "Jul" at bounding box center [418, 334] width 34 height 32
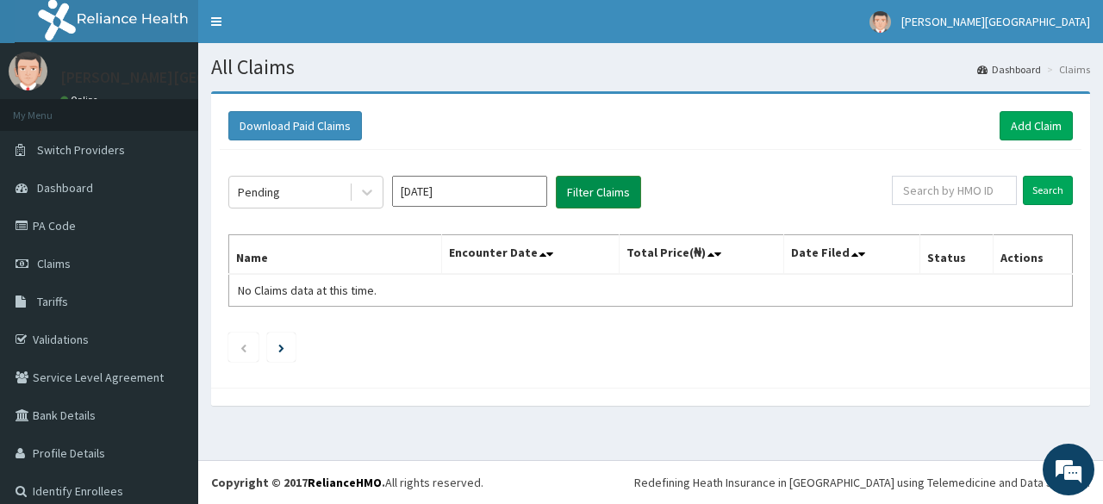
click at [594, 190] on button "Filter Claims" at bounding box center [598, 192] width 85 height 33
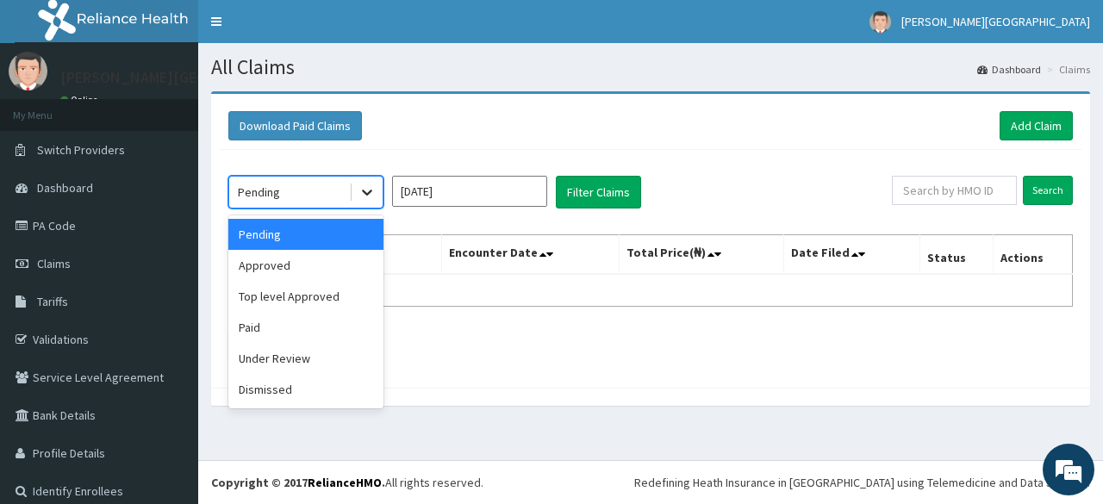
click at [361, 190] on icon at bounding box center [366, 191] width 17 height 17
click at [348, 270] on div "Approved" at bounding box center [305, 265] width 155 height 31
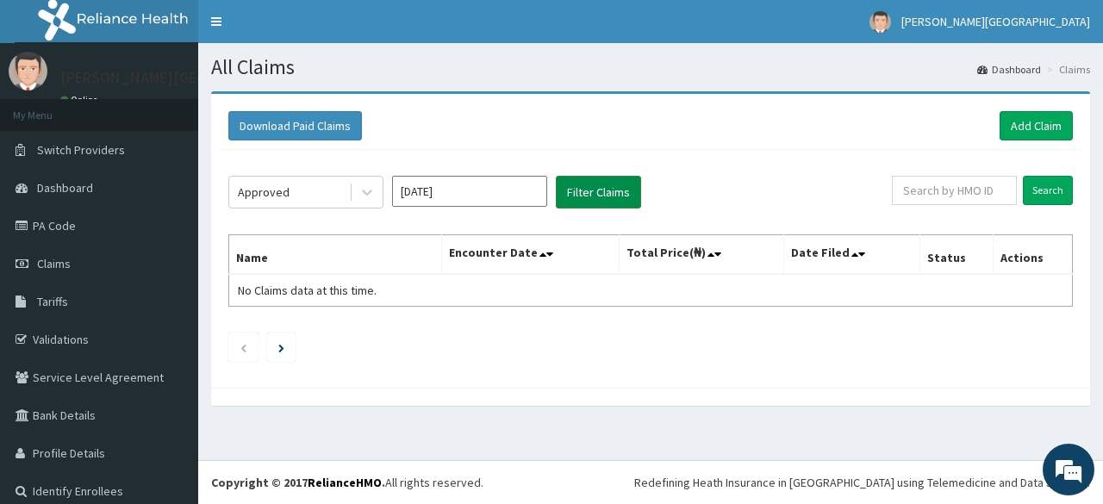
click at [564, 192] on button "Filter Claims" at bounding box center [598, 192] width 85 height 33
click at [562, 192] on button "Filter Claims" at bounding box center [598, 192] width 85 height 33
click at [579, 191] on button "Filter Claims" at bounding box center [598, 192] width 85 height 33
click at [575, 191] on button "Filter Claims" at bounding box center [598, 192] width 85 height 33
click at [368, 183] on icon at bounding box center [366, 191] width 17 height 17
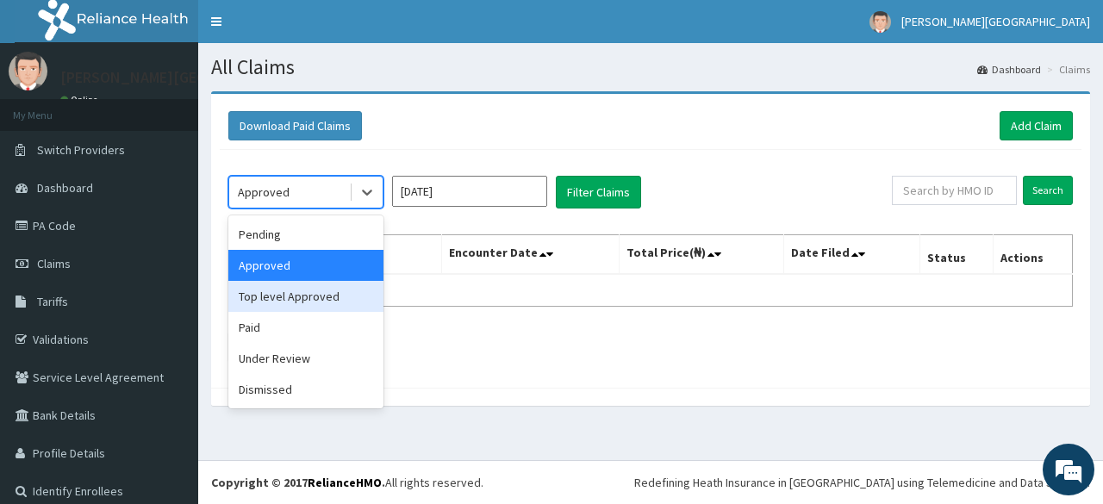
click at [351, 293] on div "Top level Approved" at bounding box center [305, 296] width 155 height 31
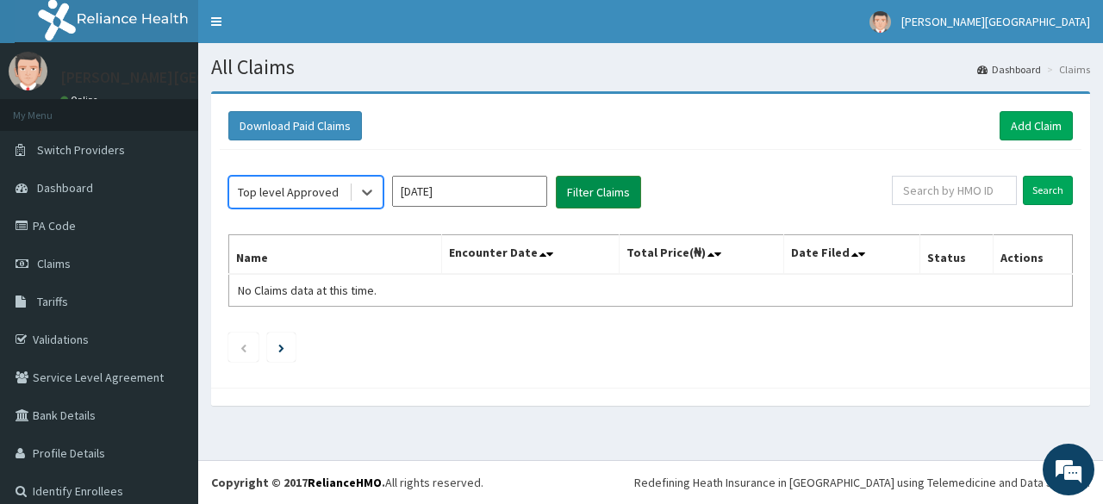
click at [579, 201] on button "Filter Claims" at bounding box center [598, 192] width 85 height 33
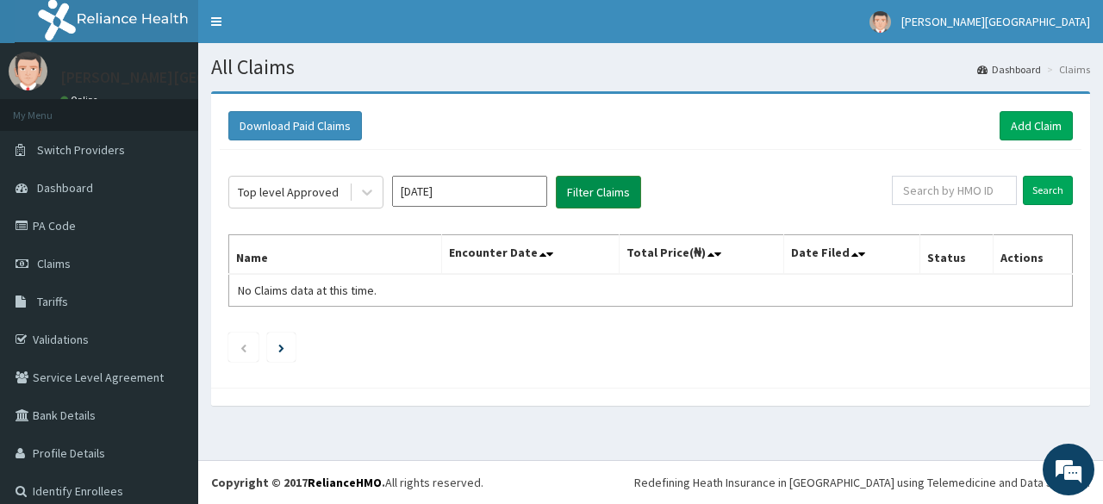
click at [579, 201] on button "Filter Claims" at bounding box center [598, 192] width 85 height 33
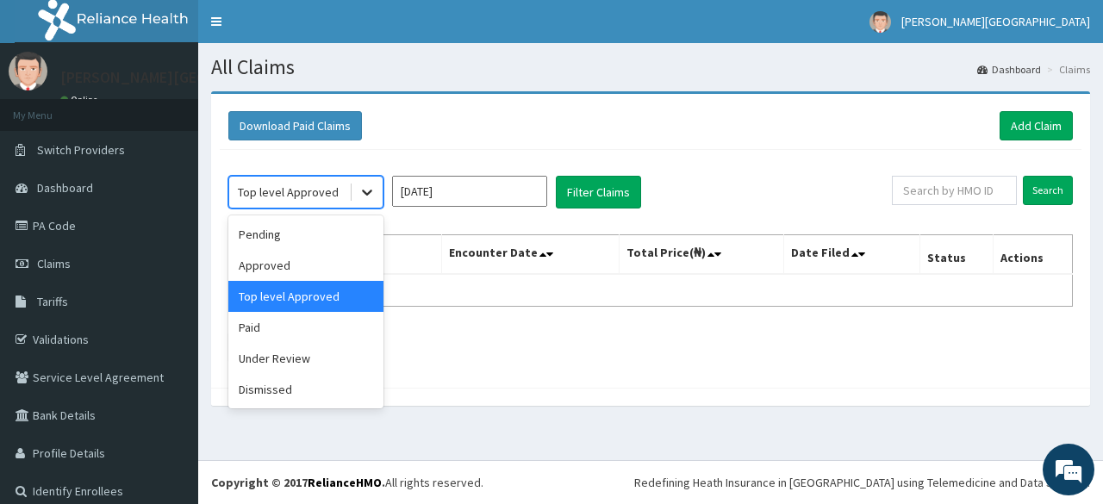
click at [358, 189] on icon at bounding box center [366, 191] width 17 height 17
click at [341, 266] on div "Approved" at bounding box center [305, 265] width 155 height 31
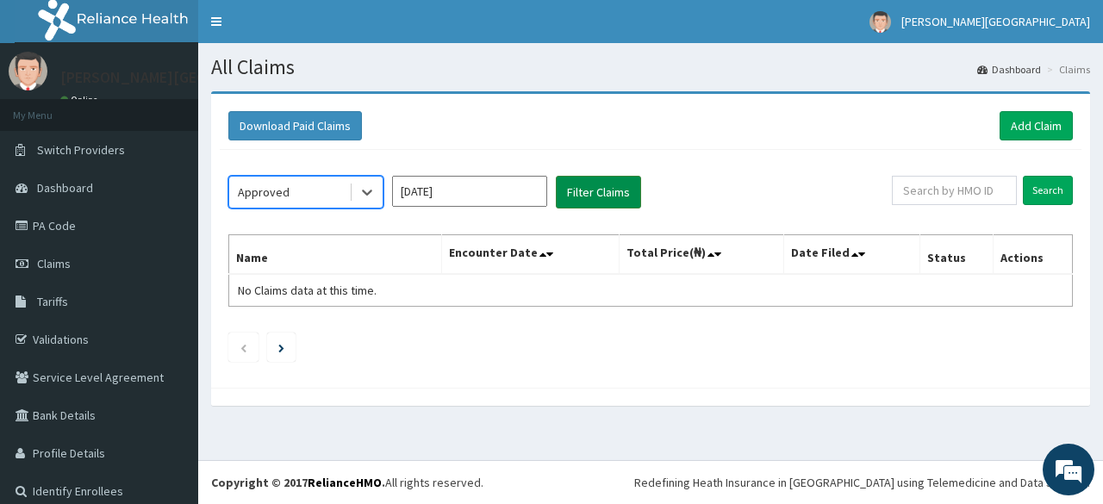
click at [576, 196] on button "Filter Claims" at bounding box center [598, 192] width 85 height 33
click at [575, 196] on button "Filter Claims" at bounding box center [598, 192] width 85 height 33
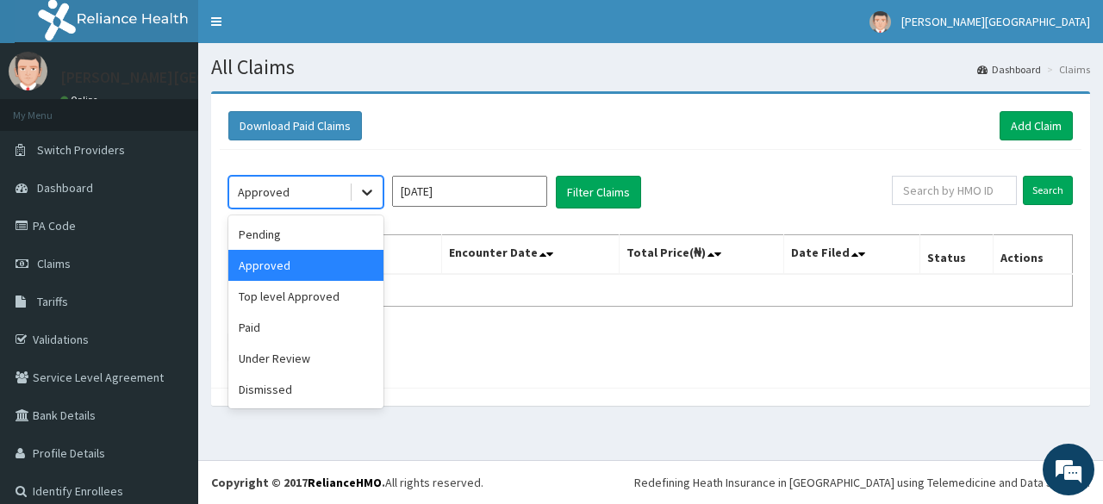
click at [355, 204] on div at bounding box center [366, 192] width 31 height 31
click at [314, 365] on div "Under Review" at bounding box center [305, 358] width 155 height 31
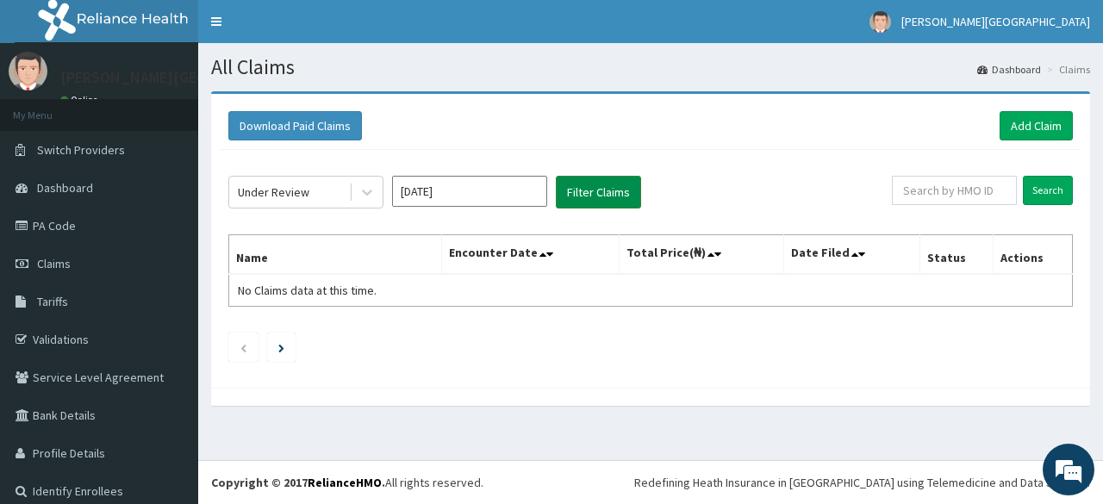
click at [571, 196] on button "Filter Claims" at bounding box center [598, 192] width 85 height 33
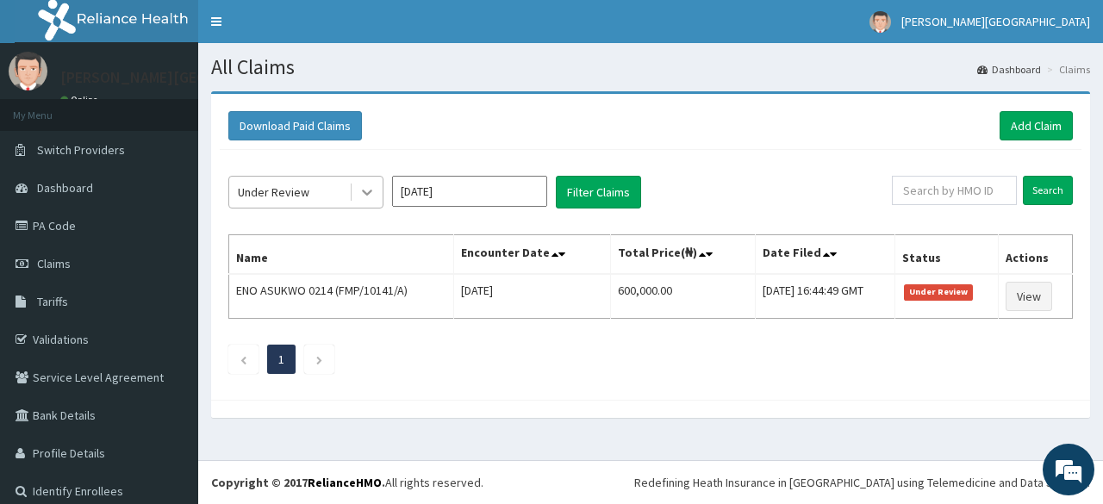
click at [370, 203] on div at bounding box center [366, 192] width 31 height 31
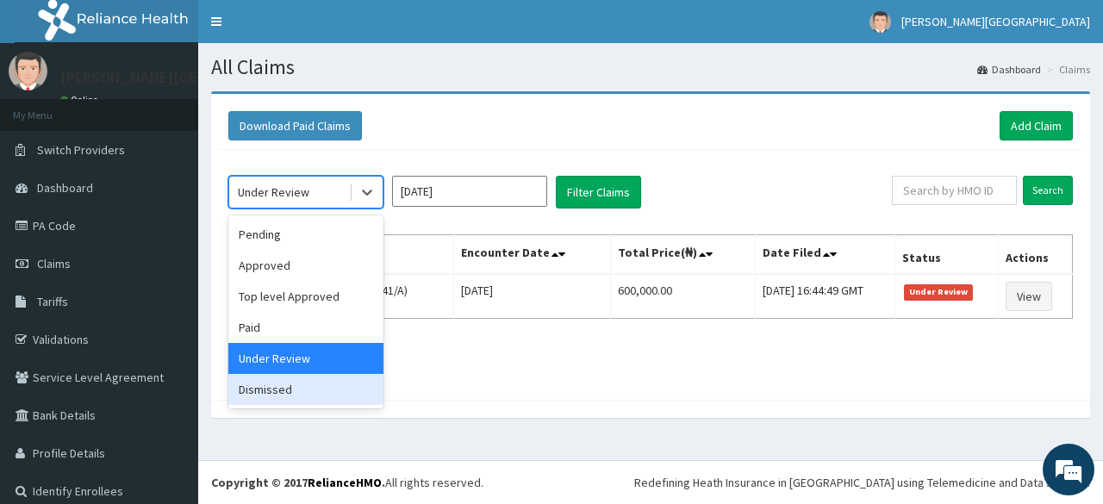
click at [371, 397] on div "Dismissed" at bounding box center [305, 389] width 155 height 31
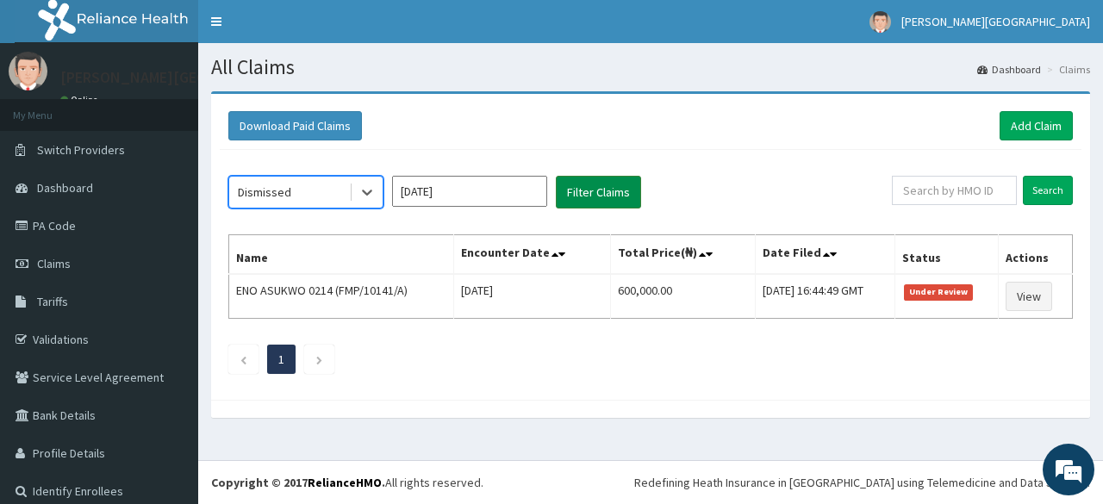
click at [616, 205] on button "Filter Claims" at bounding box center [598, 192] width 85 height 33
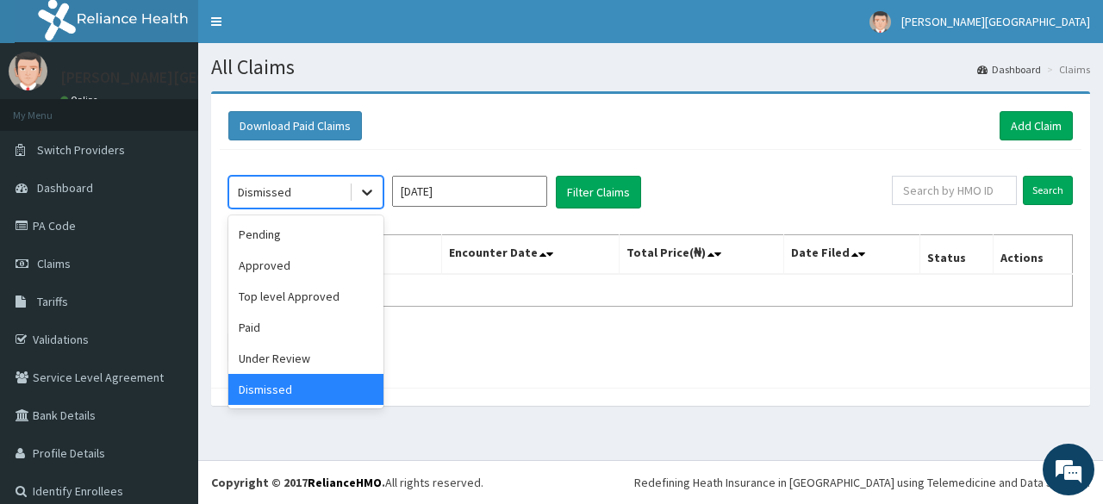
click at [358, 203] on div at bounding box center [366, 192] width 31 height 31
click at [345, 330] on div "Paid" at bounding box center [305, 327] width 155 height 31
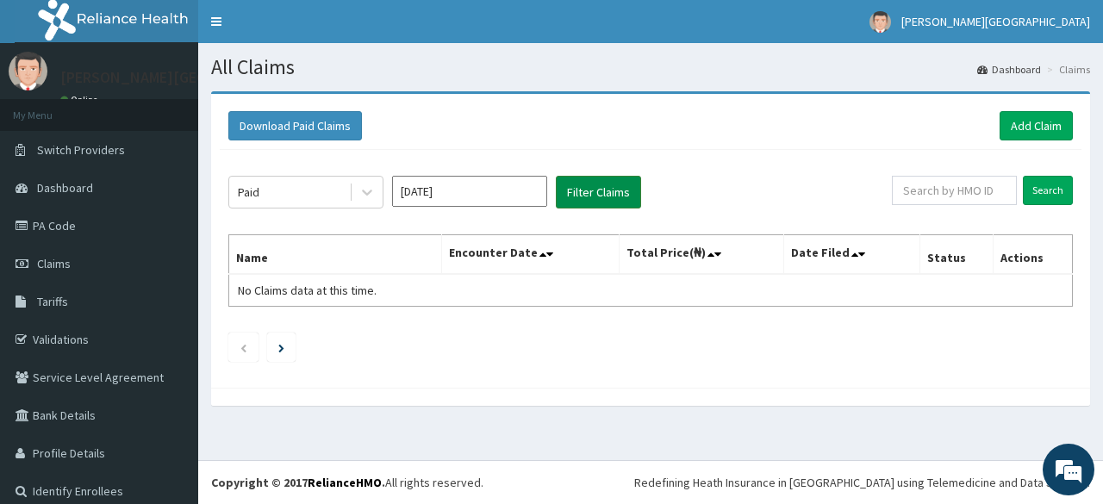
click at [596, 182] on button "Filter Claims" at bounding box center [598, 192] width 85 height 33
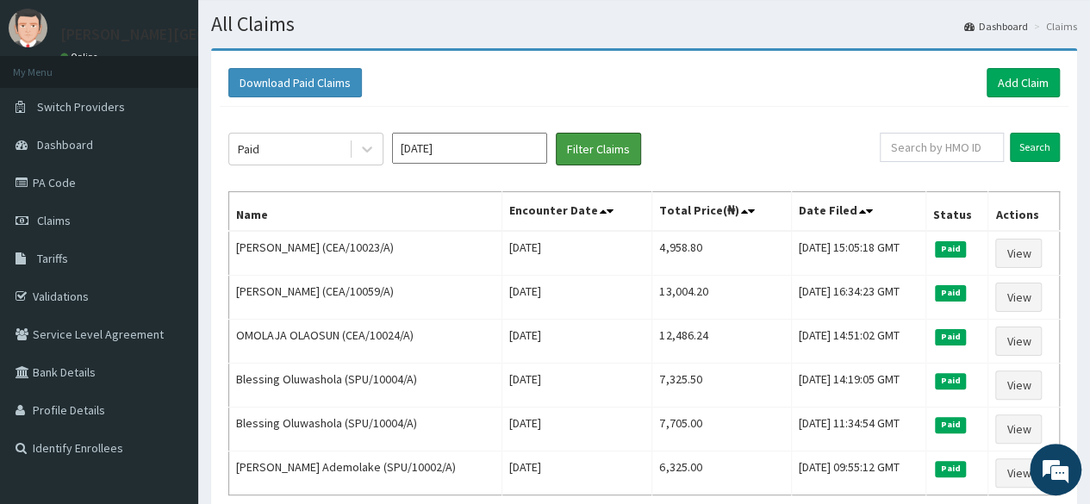
scroll to position [16, 0]
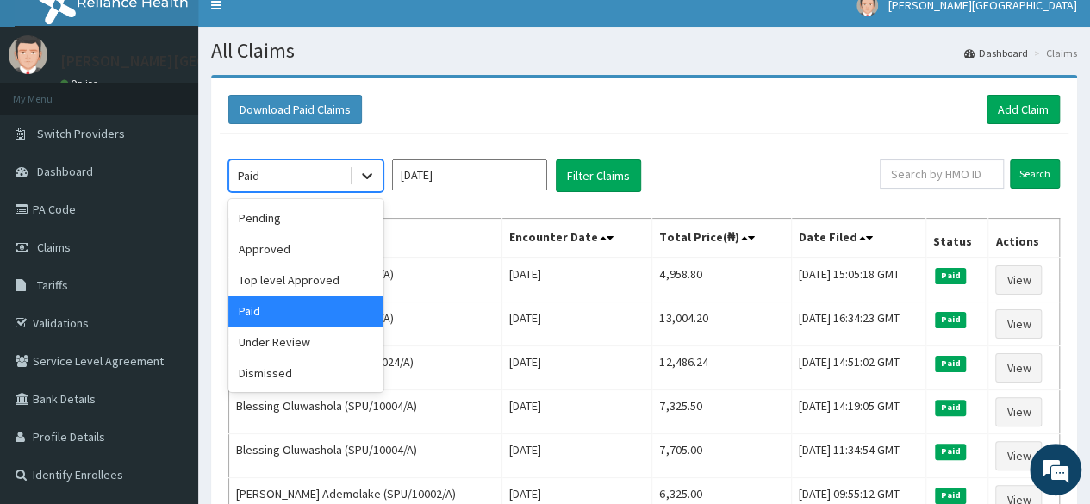
click at [367, 171] on icon at bounding box center [366, 175] width 17 height 17
click at [359, 239] on div "Approved" at bounding box center [305, 248] width 155 height 31
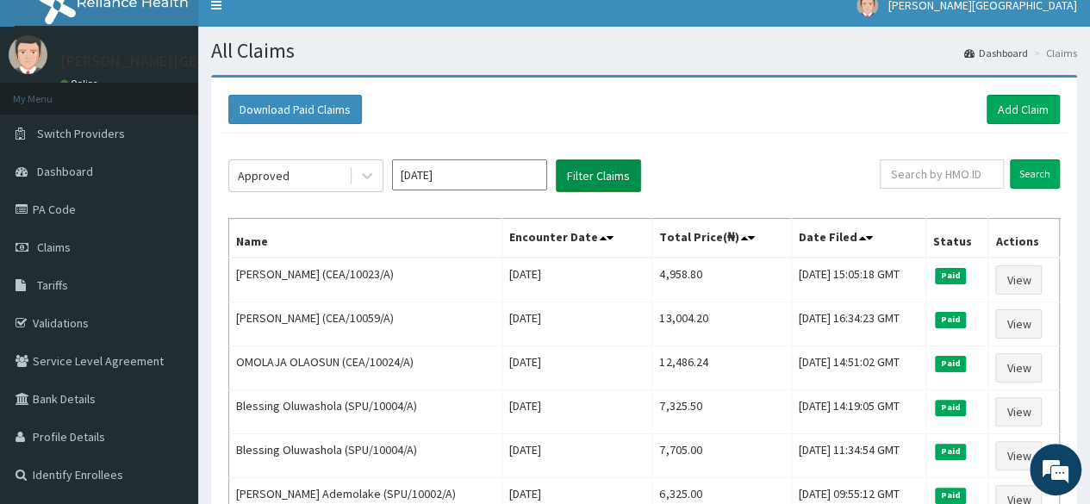
click at [595, 177] on button "Filter Claims" at bounding box center [598, 175] width 85 height 33
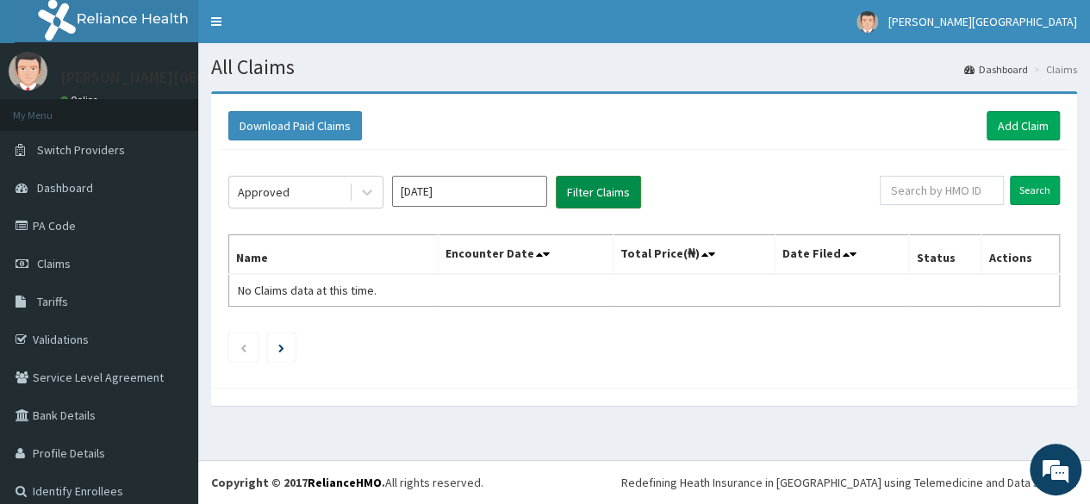
click at [595, 177] on button "Filter Claims" at bounding box center [598, 192] width 85 height 33
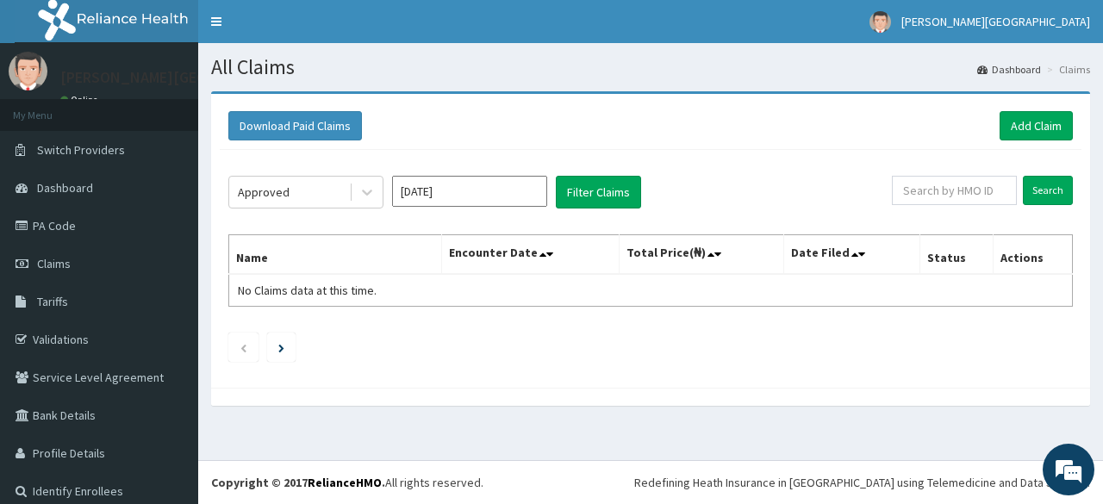
click at [589, 173] on div "Approved Jul 2025 Filter Claims Search Name Encounter Date Total Price(₦) Date …" at bounding box center [650, 264] width 861 height 229
click at [586, 194] on button "Filter Claims" at bounding box center [598, 192] width 85 height 33
click at [364, 196] on icon at bounding box center [366, 191] width 17 height 17
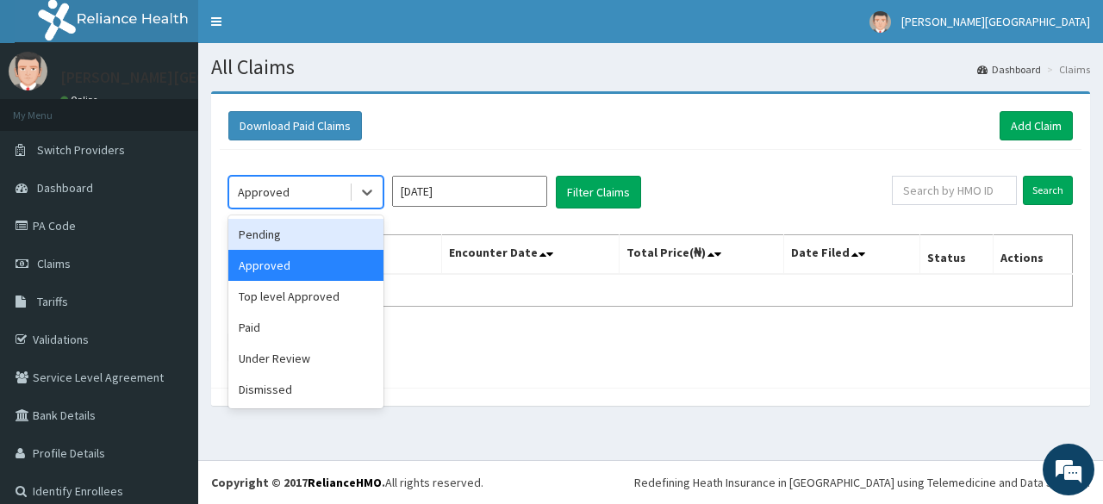
click at [339, 225] on div "Pending" at bounding box center [305, 234] width 155 height 31
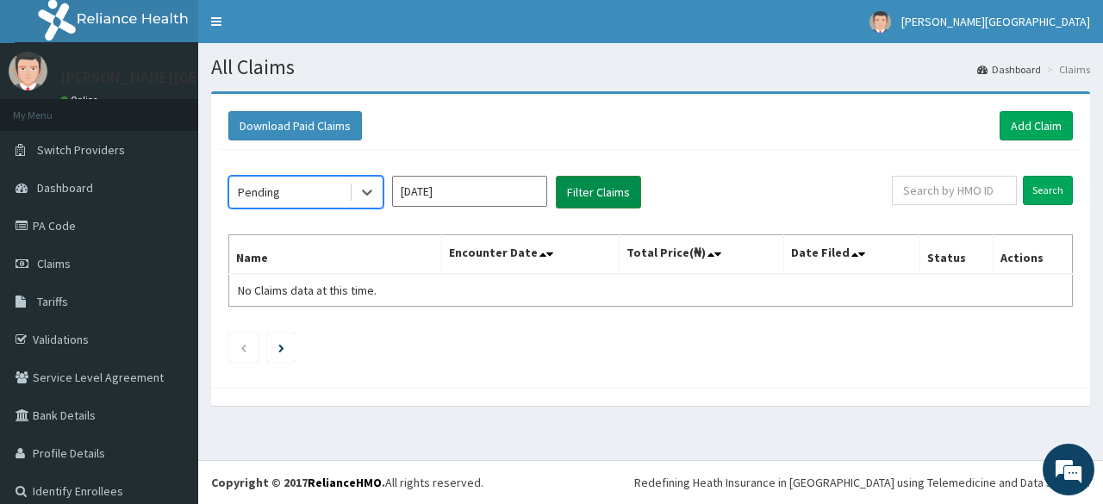
click at [625, 183] on button "Filter Claims" at bounding box center [598, 192] width 85 height 33
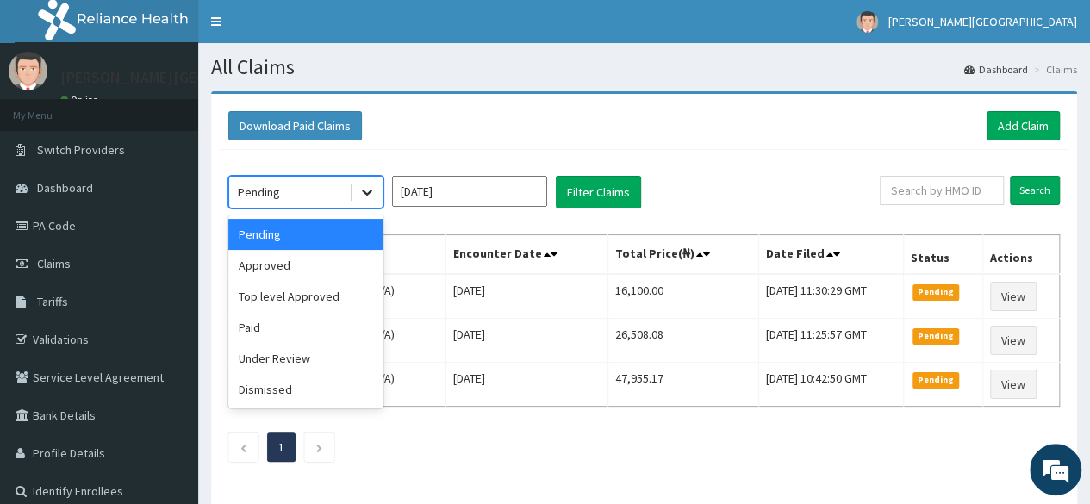
click at [372, 192] on icon at bounding box center [366, 191] width 17 height 17
click at [369, 252] on div "Approved" at bounding box center [305, 265] width 155 height 31
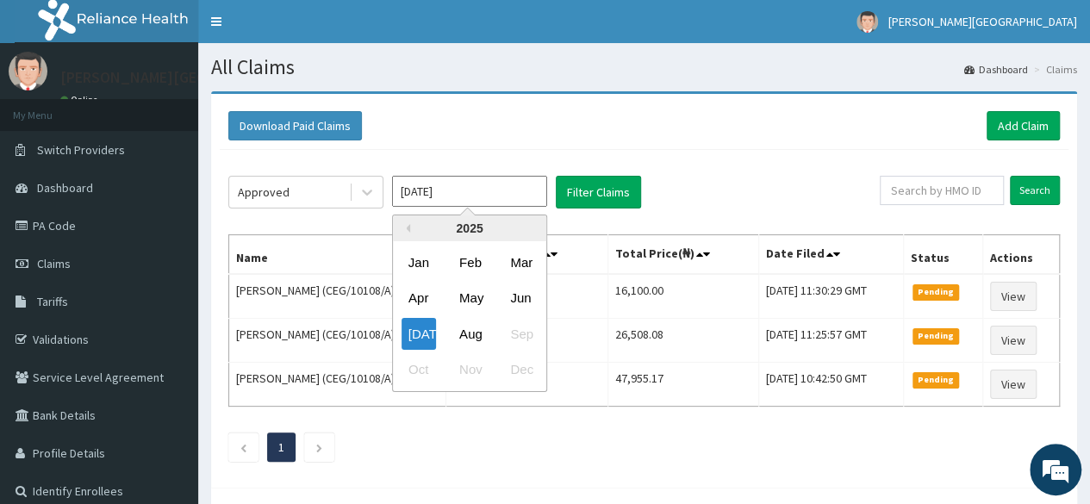
click at [405, 186] on input "Jul 2025" at bounding box center [469, 191] width 155 height 31
click at [471, 332] on div "Aug" at bounding box center [469, 334] width 34 height 32
type input "Aug 2025"
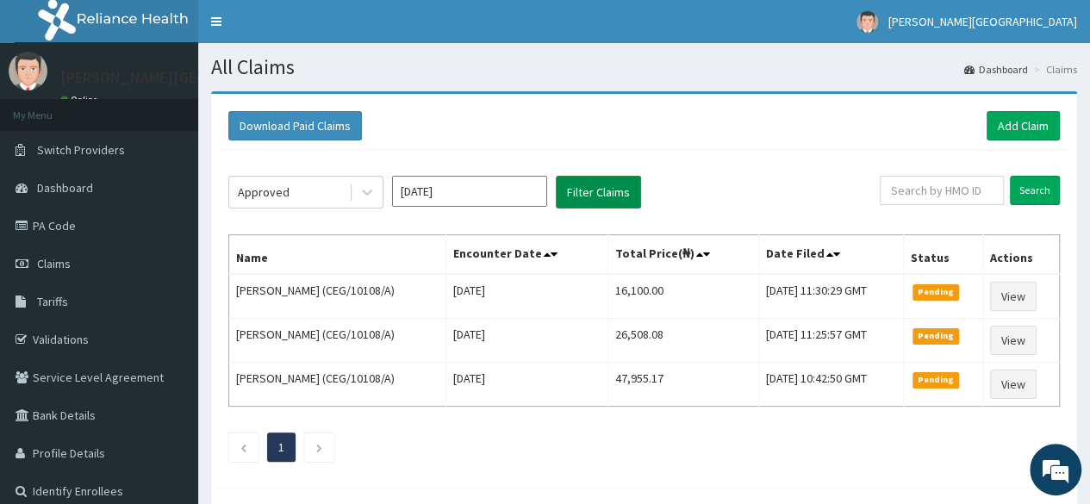
click at [569, 201] on button "Filter Claims" at bounding box center [598, 192] width 85 height 33
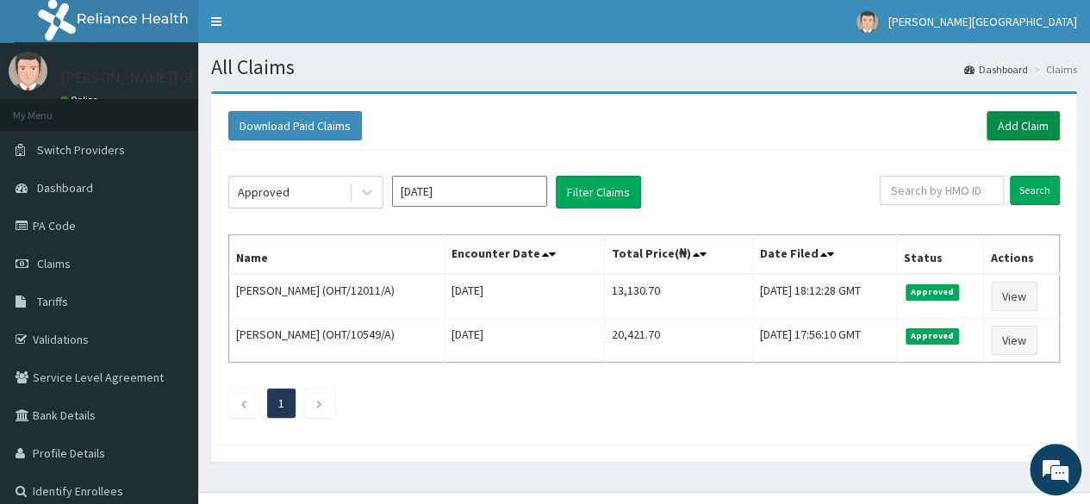
click at [1010, 125] on link "Add Claim" at bounding box center [1022, 125] width 73 height 29
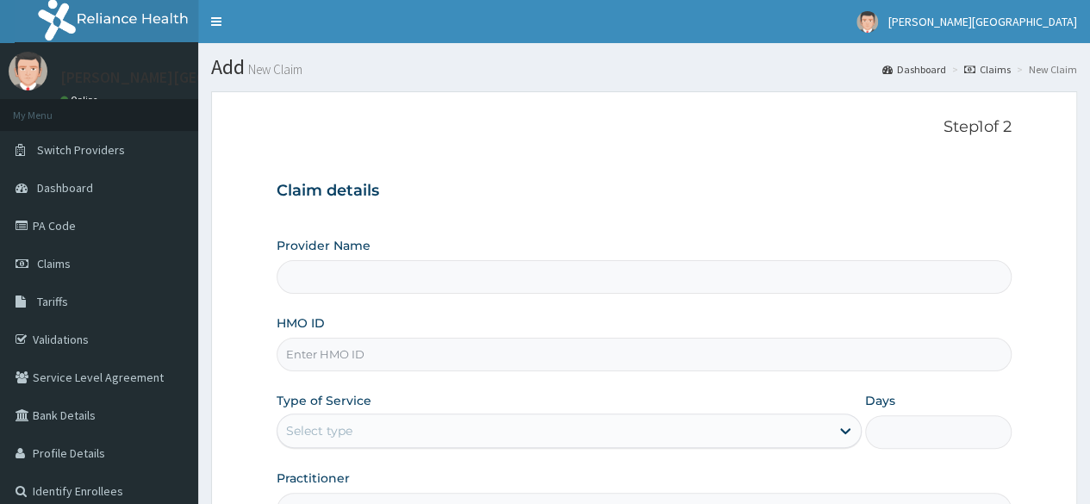
type input "[PERSON_NAME][GEOGRAPHIC_DATA]"
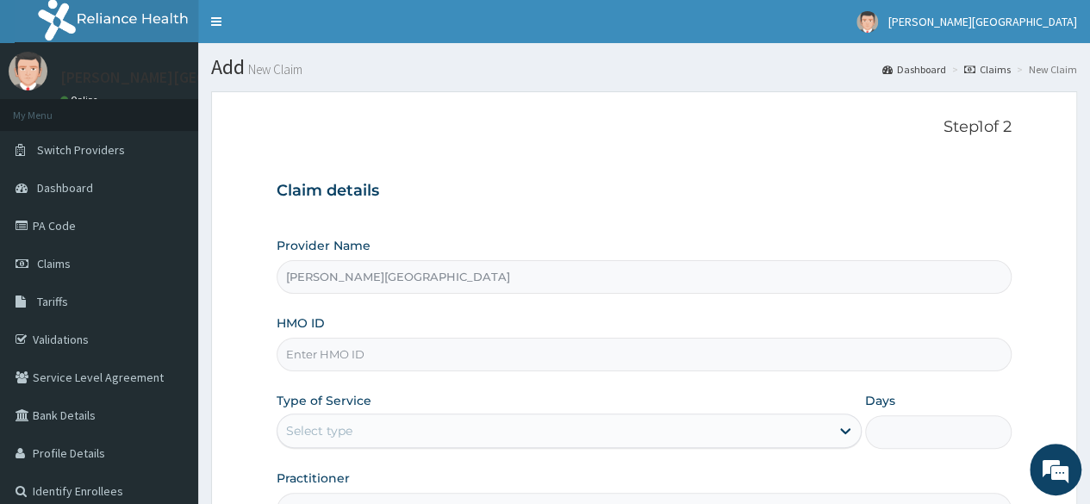
click at [658, 353] on input "HMO ID" at bounding box center [644, 355] width 735 height 34
type input "CEG/10108/A"
click at [691, 442] on div "Select type" at bounding box center [553, 431] width 552 height 28
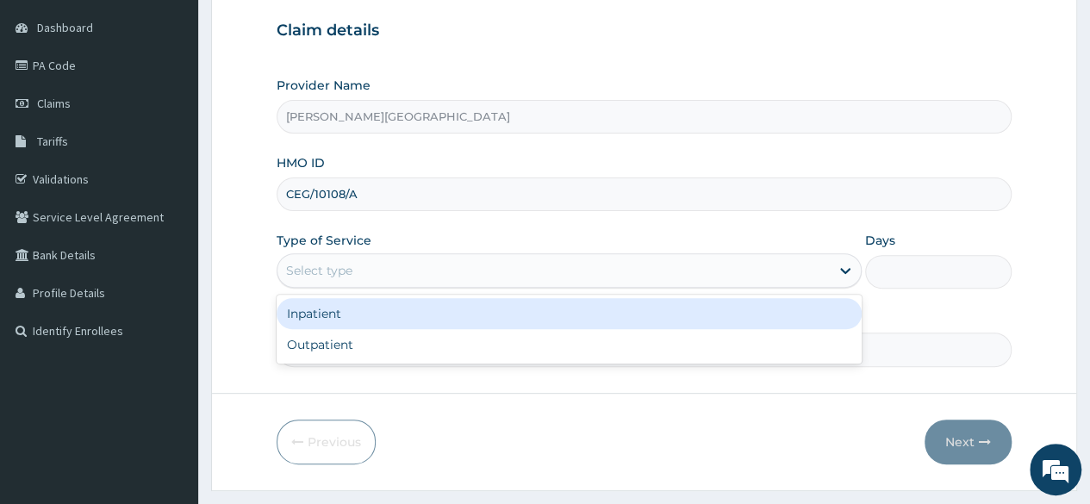
scroll to position [200, 0]
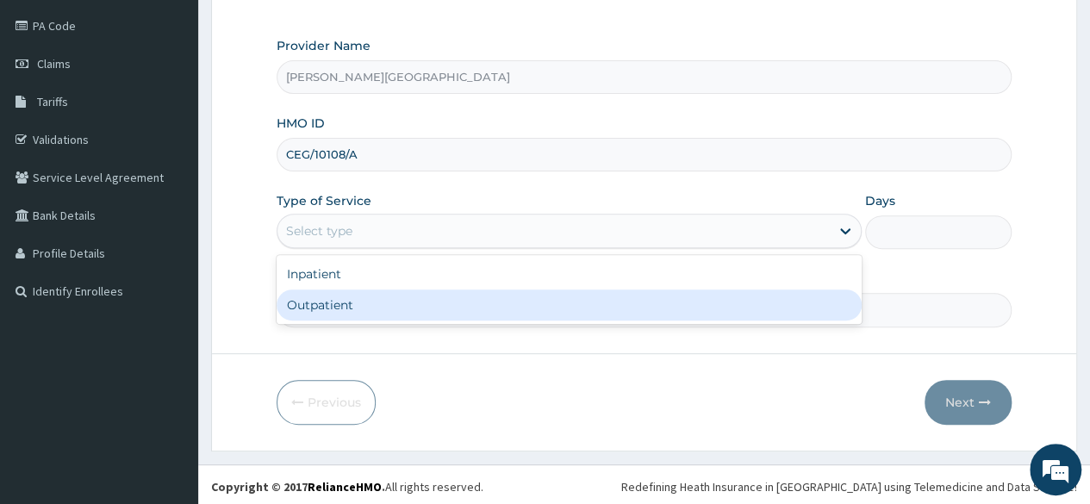
click at [818, 313] on div "Outpatient" at bounding box center [569, 304] width 585 height 31
type input "1"
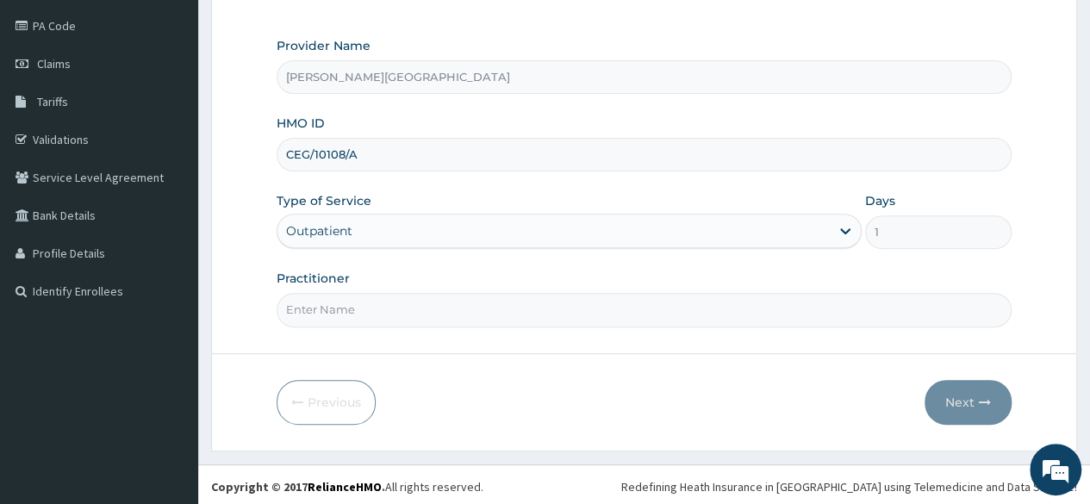
click at [722, 296] on input "Practitioner" at bounding box center [644, 310] width 735 height 34
click at [722, 296] on input "DR" at bounding box center [644, 310] width 735 height 34
type input "DR [PERSON_NAME]"
click at [941, 390] on button "Next" at bounding box center [967, 402] width 87 height 45
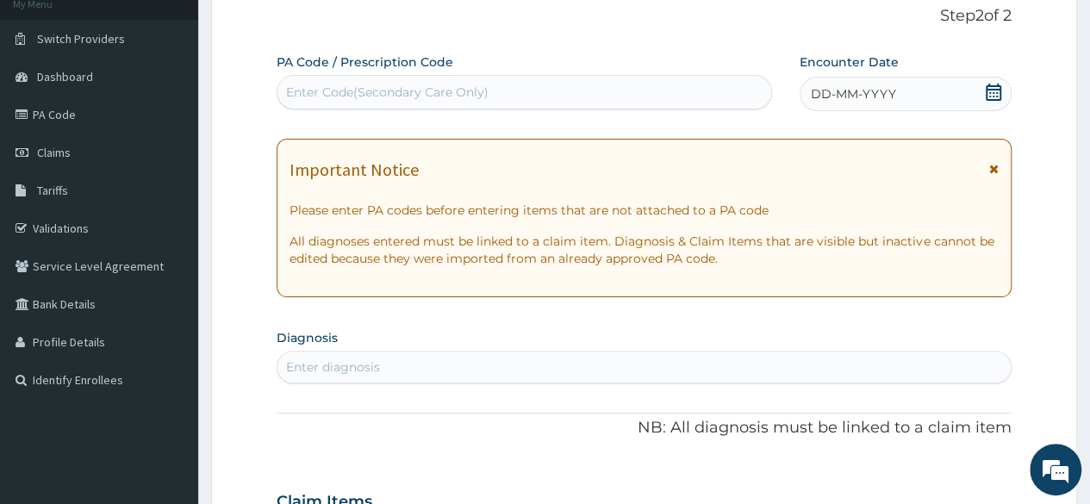
scroll to position [34, 0]
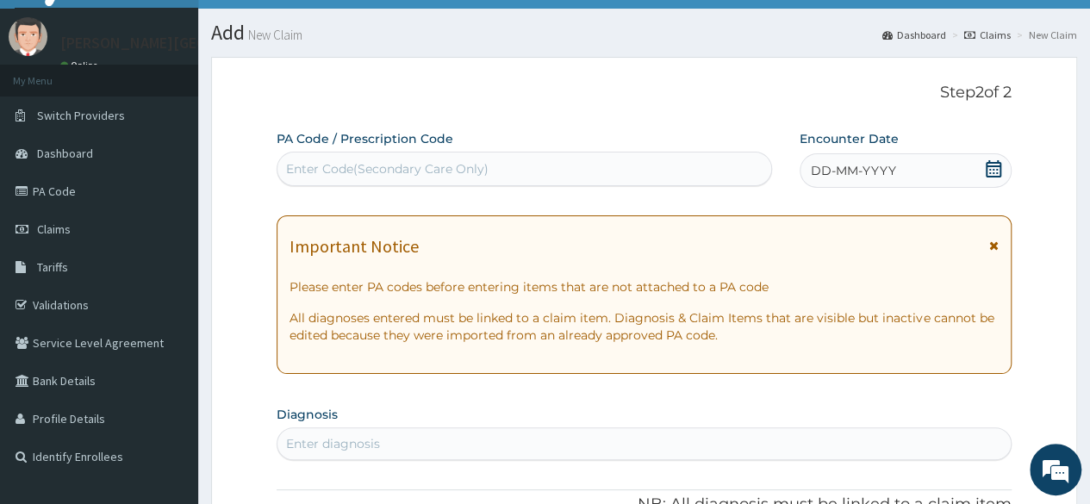
click at [985, 172] on icon at bounding box center [993, 168] width 17 height 17
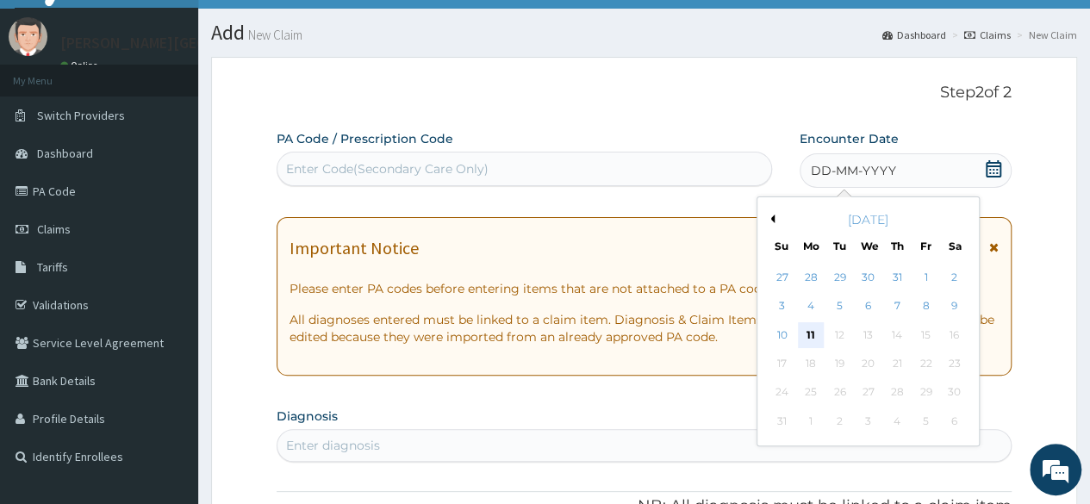
click at [818, 343] on div "11" at bounding box center [811, 335] width 26 height 26
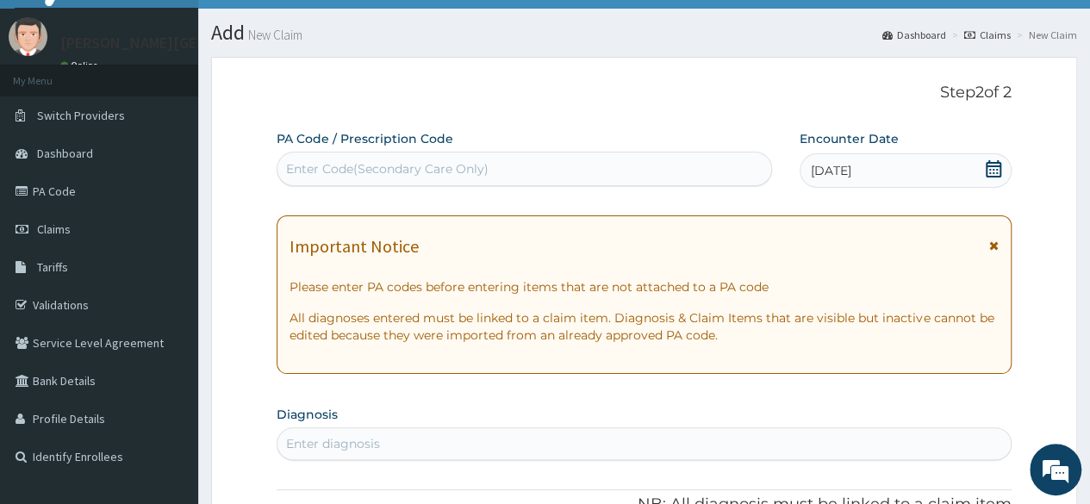
scroll to position [119, 0]
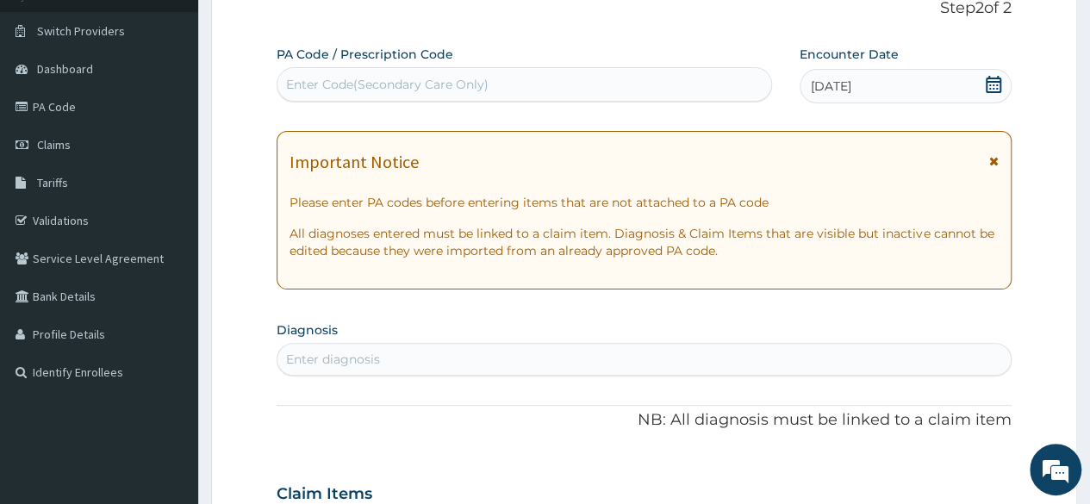
click at [917, 357] on div "Enter diagnosis" at bounding box center [643, 359] width 733 height 28
type input "M"
drag, startPoint x: 834, startPoint y: 263, endPoint x: 496, endPoint y: 401, distance: 365.1
click at [496, 401] on div "PA Code / Prescription Code Enter Code(Secondary Care Only) Encounter Date [DAT…" at bounding box center [644, 492] width 735 height 892
click at [512, 351] on div "Enter diagnosis" at bounding box center [643, 359] width 733 height 28
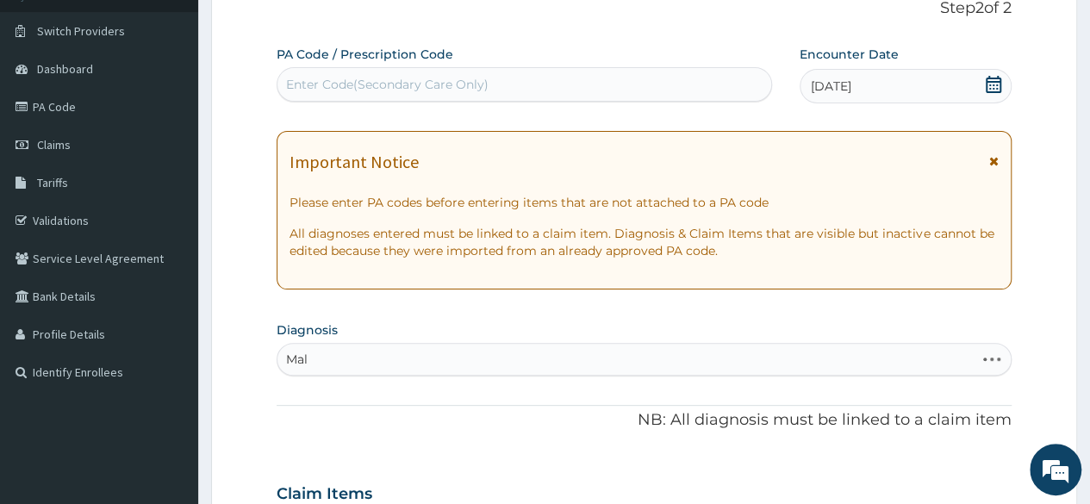
type input "Mala"
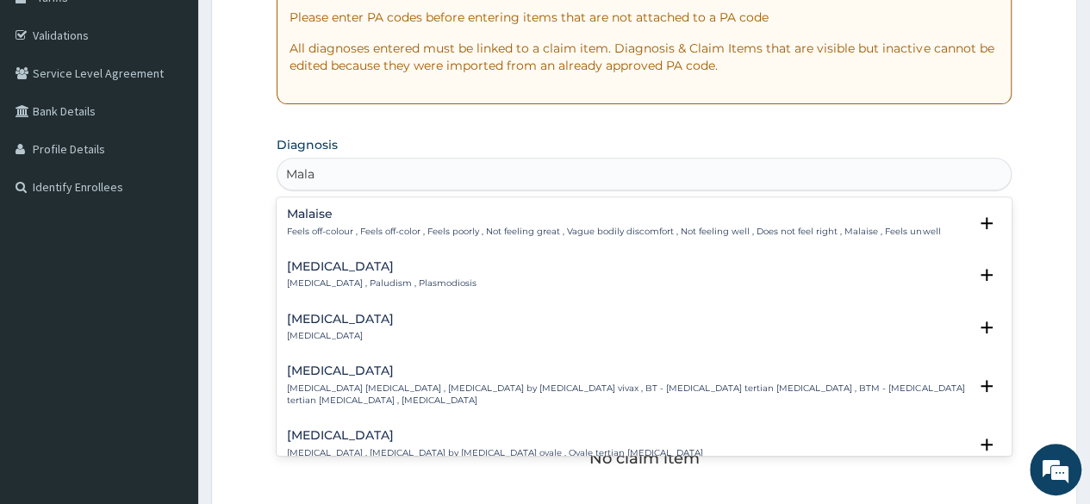
scroll to position [308, 0]
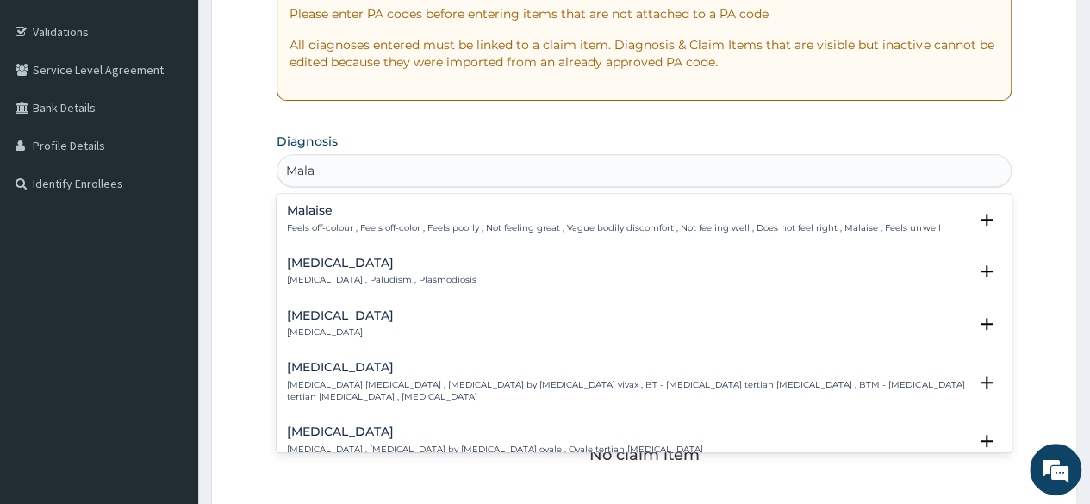
click at [331, 271] on div "[MEDICAL_DATA] [MEDICAL_DATA] , Paludism , Plasmodiosis" at bounding box center [382, 272] width 190 height 30
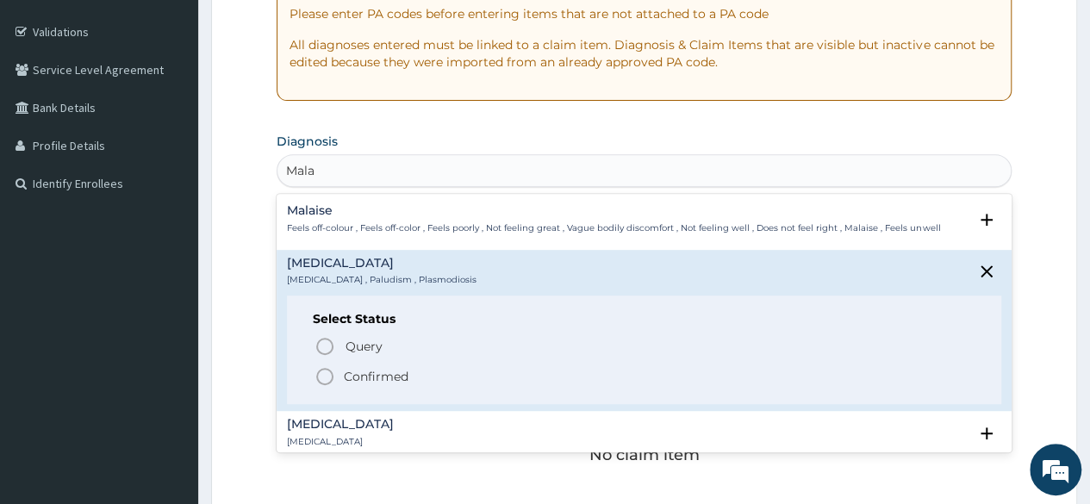
click at [327, 385] on icon "status option filled" at bounding box center [324, 376] width 21 height 21
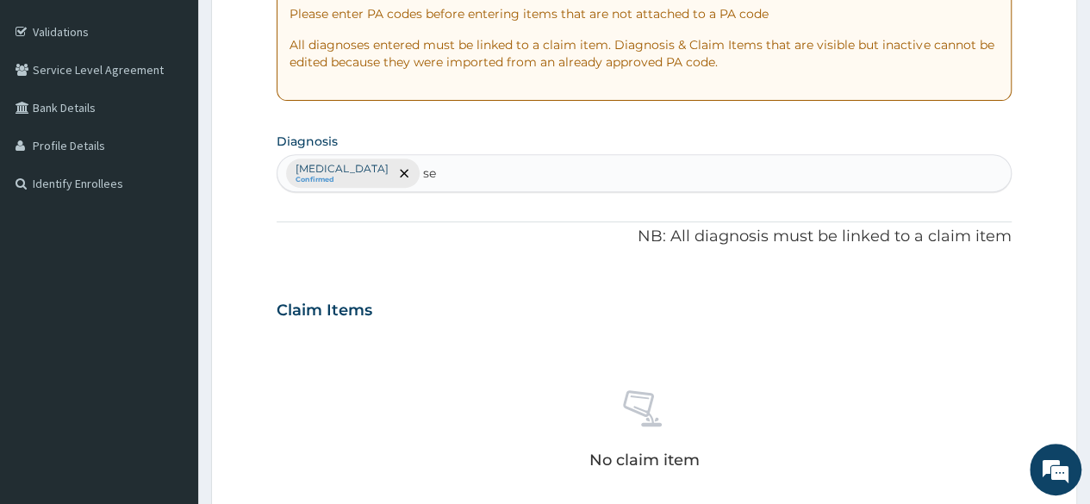
type input "sep"
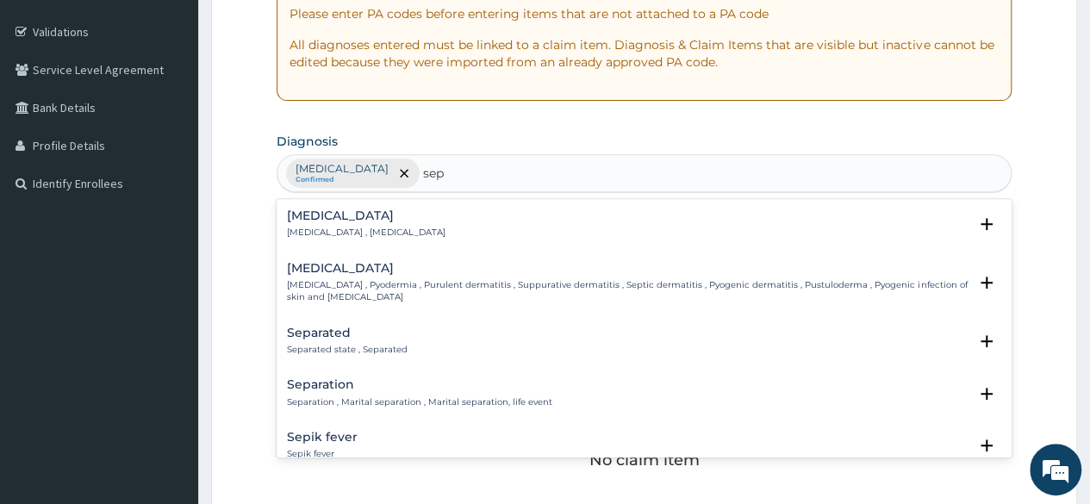
click at [354, 230] on p "[MEDICAL_DATA] , [MEDICAL_DATA]" at bounding box center [366, 233] width 159 height 12
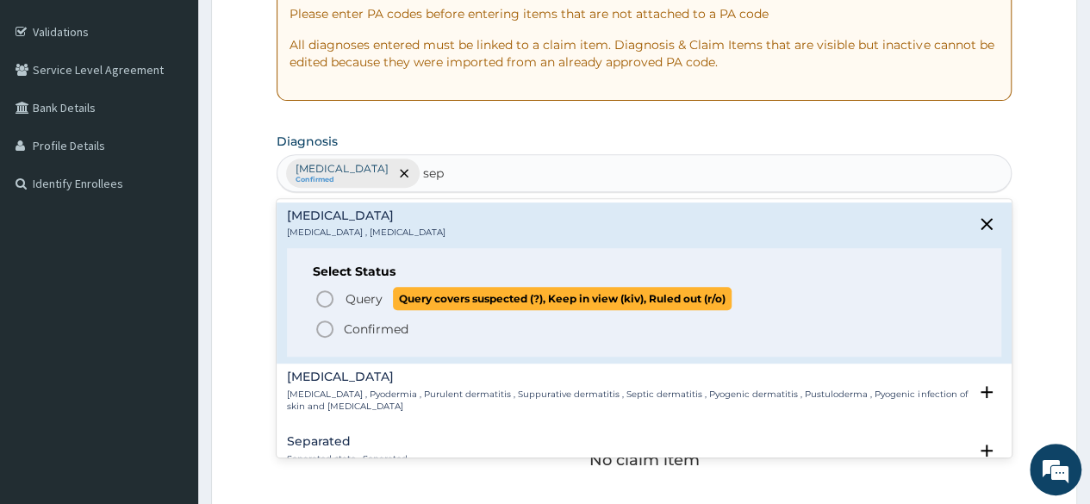
click at [321, 291] on icon "status option query" at bounding box center [324, 299] width 21 height 21
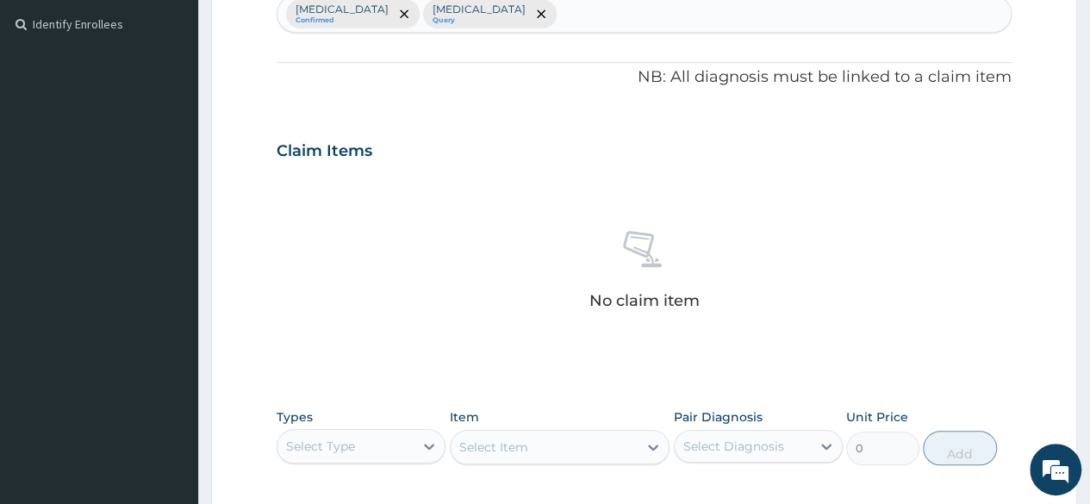
scroll to position [537, 0]
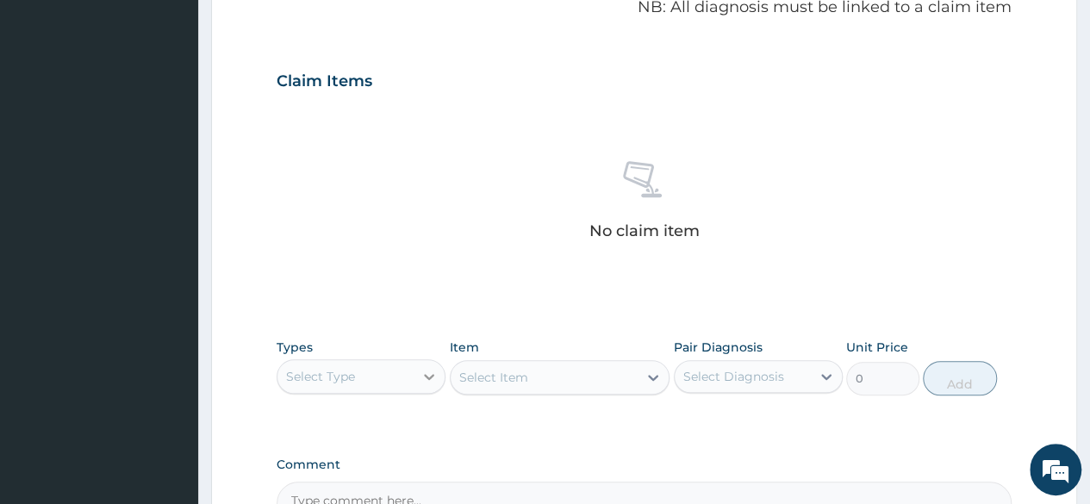
click at [425, 383] on div at bounding box center [429, 376] width 31 height 31
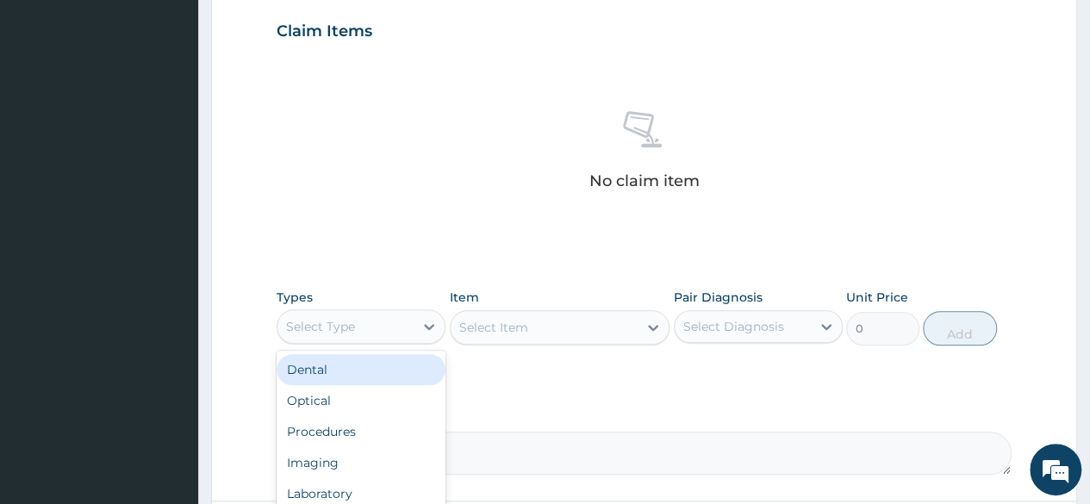
scroll to position [735, 0]
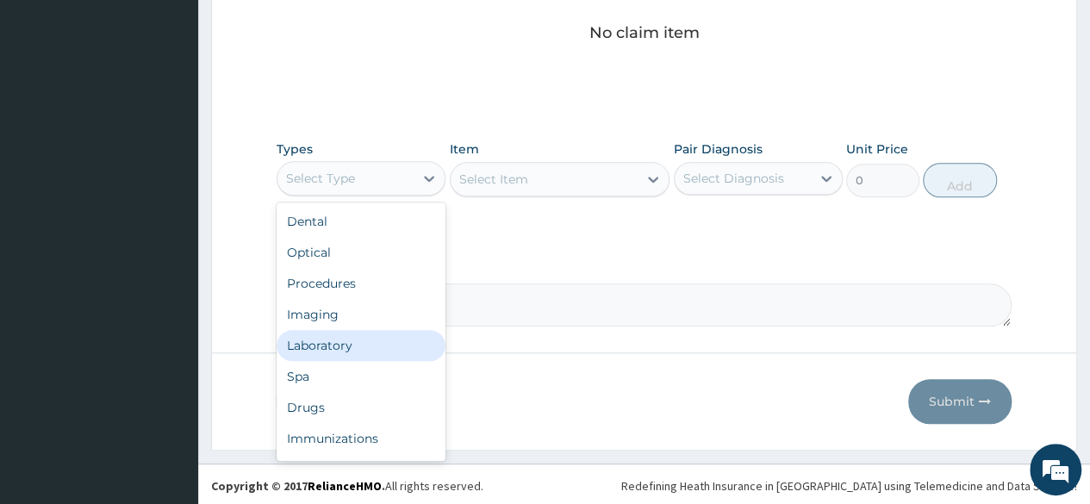
click at [388, 331] on div "Laboratory" at bounding box center [361, 345] width 169 height 31
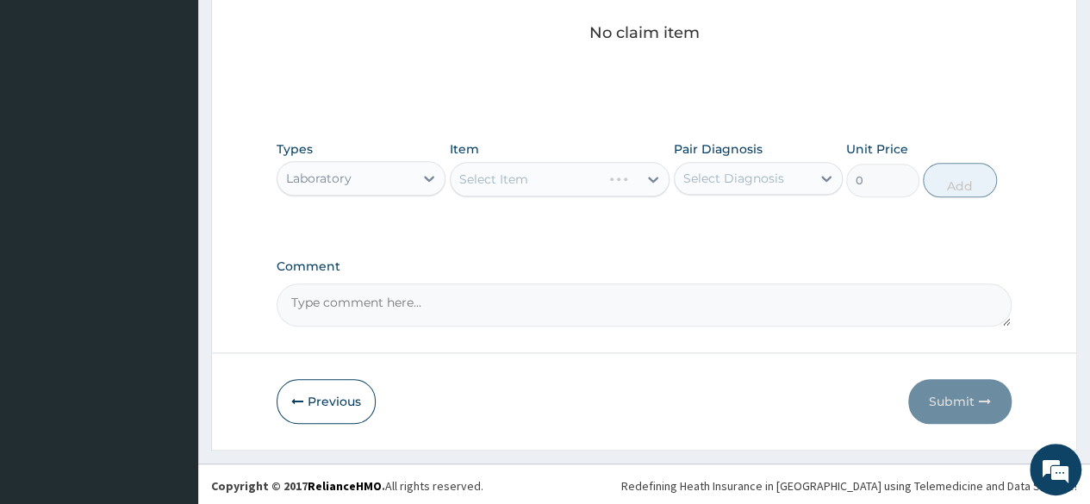
click at [521, 171] on div "Select Item" at bounding box center [560, 179] width 221 height 34
click at [585, 182] on div "Select Item" at bounding box center [545, 179] width 188 height 28
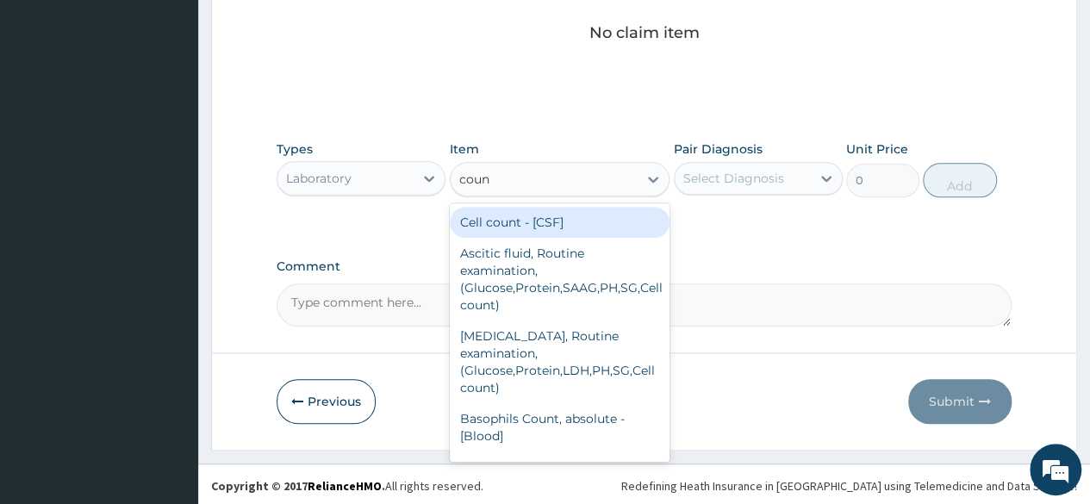
type input "count"
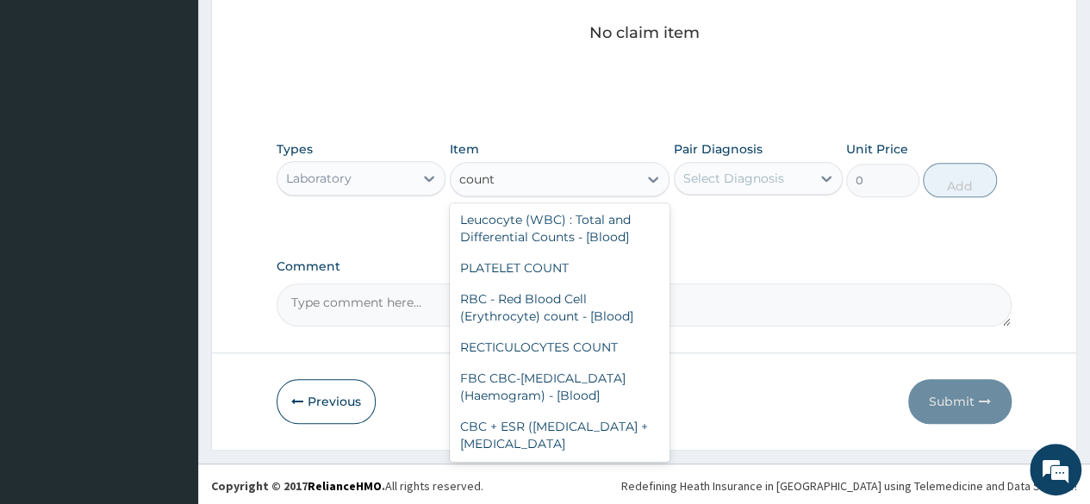
scroll to position [616, 0]
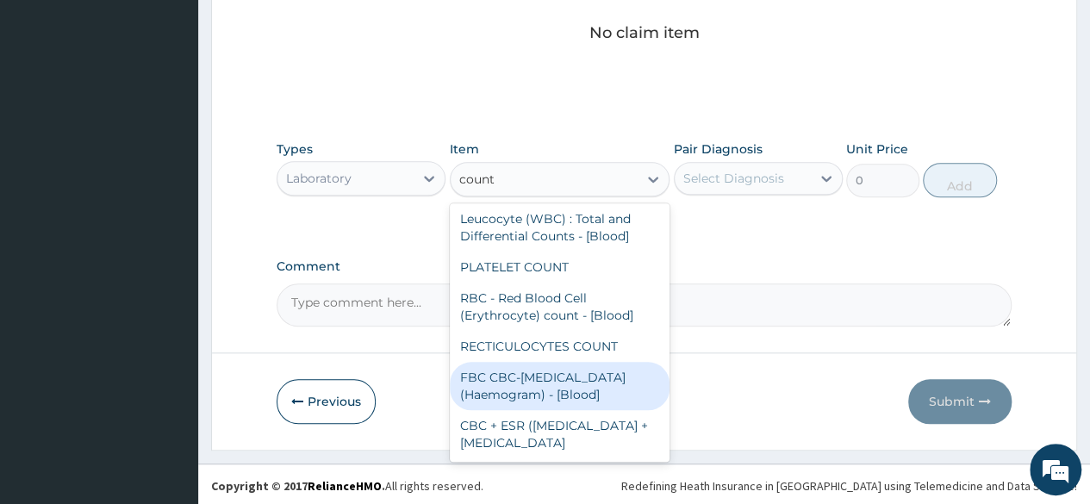
click at [620, 362] on div "FBC CBC-[MEDICAL_DATA] (Haemogram) - [Blood]" at bounding box center [560, 386] width 221 height 48
type input "4600"
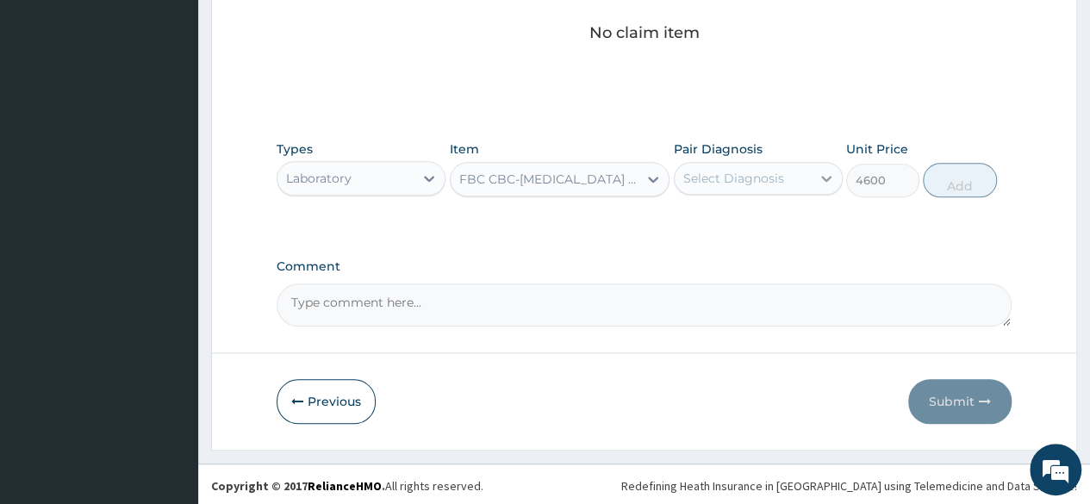
click at [827, 178] on icon at bounding box center [826, 179] width 10 height 6
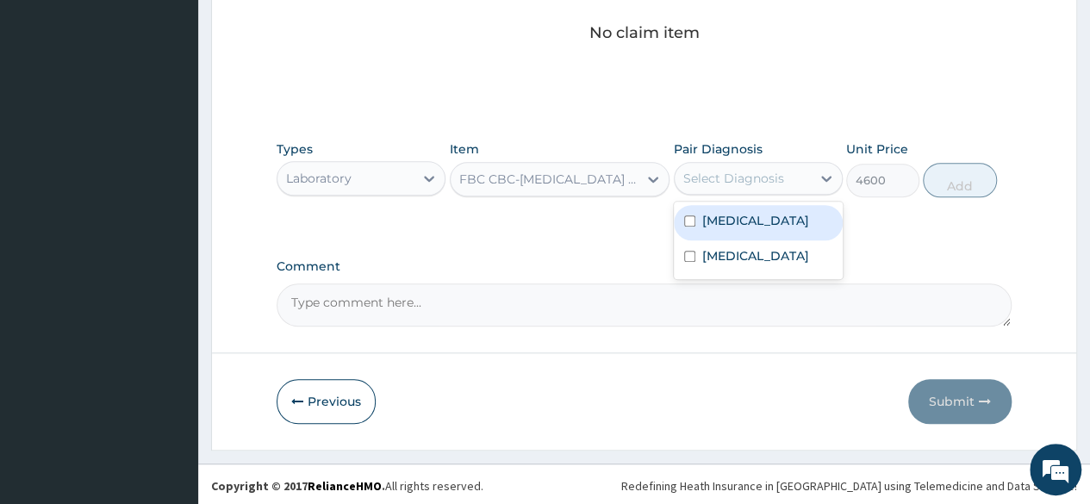
click at [689, 225] on input "checkbox" at bounding box center [689, 220] width 11 height 11
checkbox input "true"
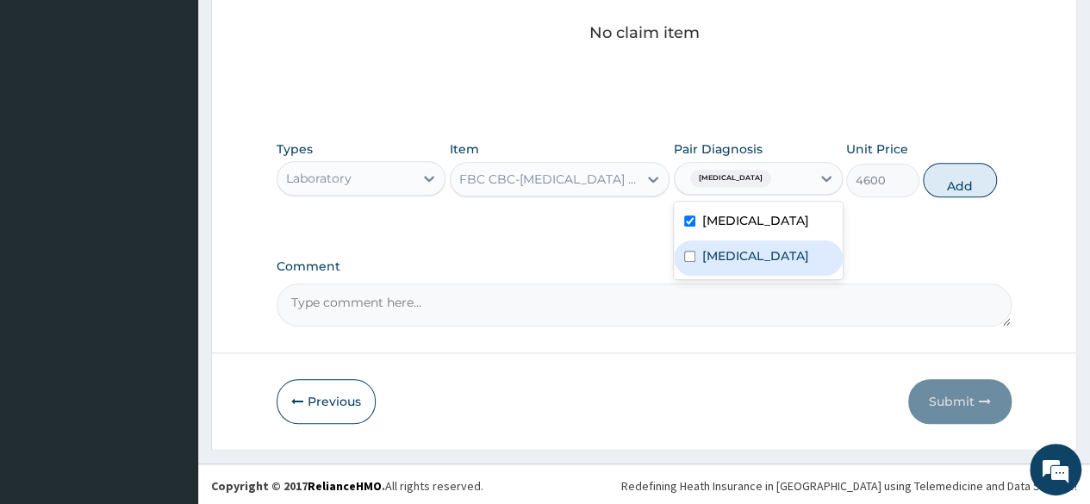
click at [693, 252] on input "checkbox" at bounding box center [689, 256] width 11 height 11
checkbox input "true"
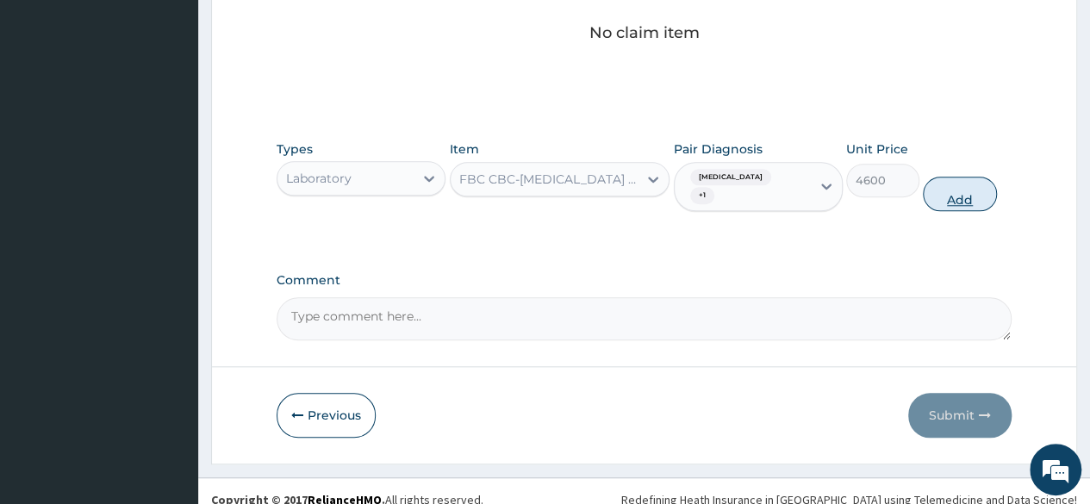
click at [981, 192] on button "Add" at bounding box center [959, 194] width 73 height 34
type input "0"
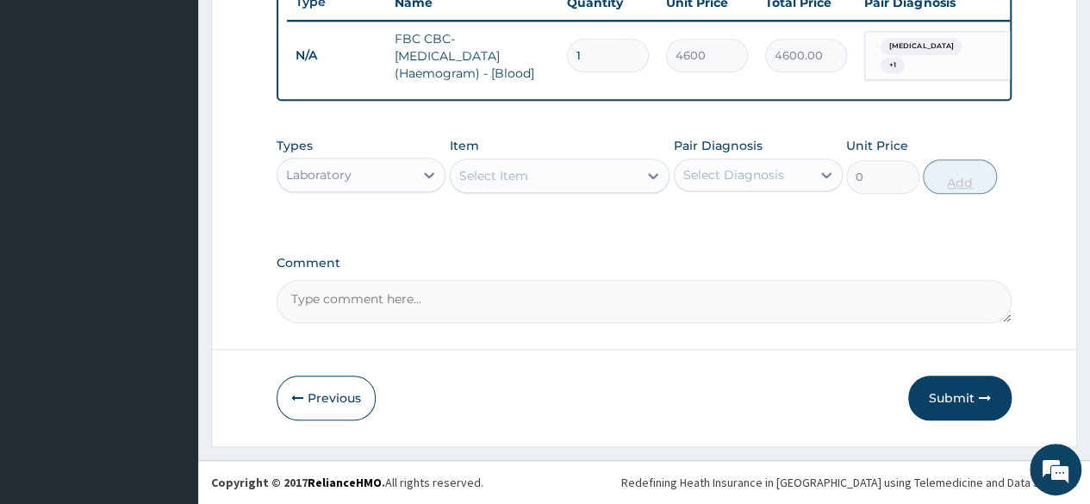
scroll to position [675, 0]
click at [494, 184] on div "Select Item" at bounding box center [493, 175] width 69 height 17
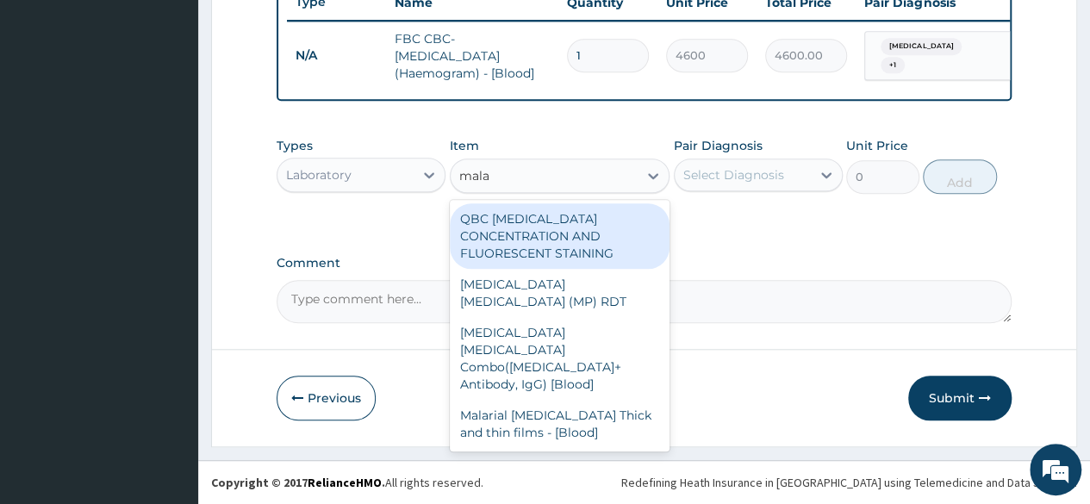
type input "malar"
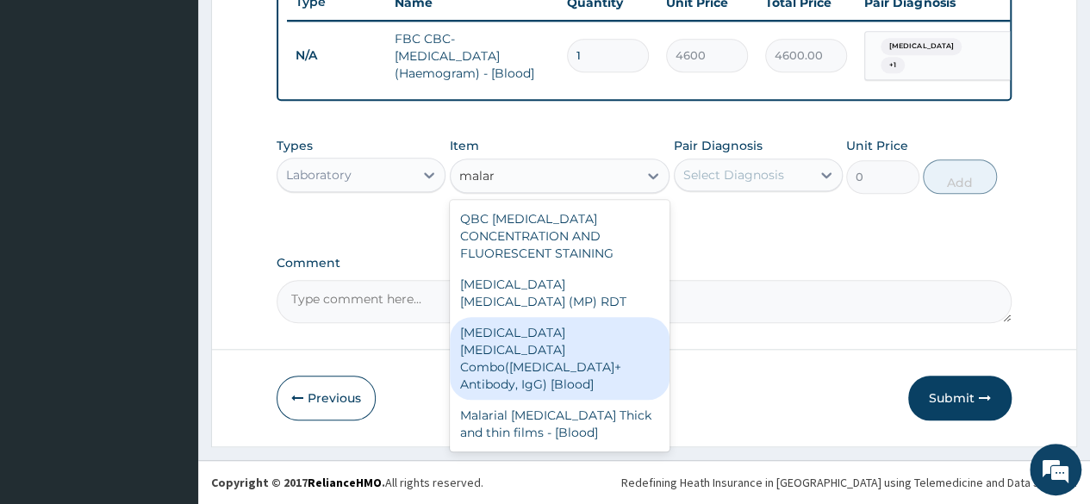
click at [501, 320] on div "[MEDICAL_DATA] [MEDICAL_DATA] Combo([MEDICAL_DATA]+ Antibody, IgG) [Blood]" at bounding box center [560, 358] width 221 height 83
type input "1725"
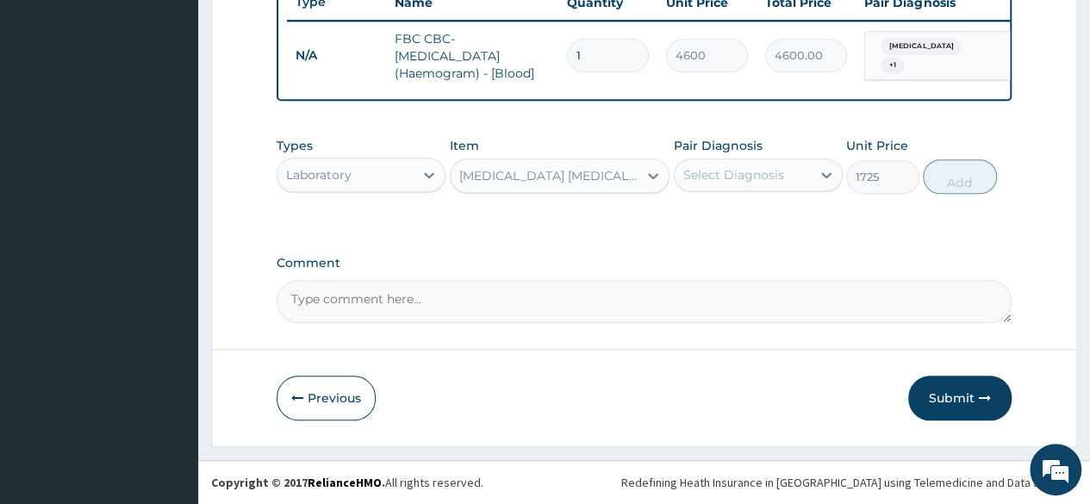
click at [803, 184] on div "Select Diagnosis" at bounding box center [743, 175] width 136 height 28
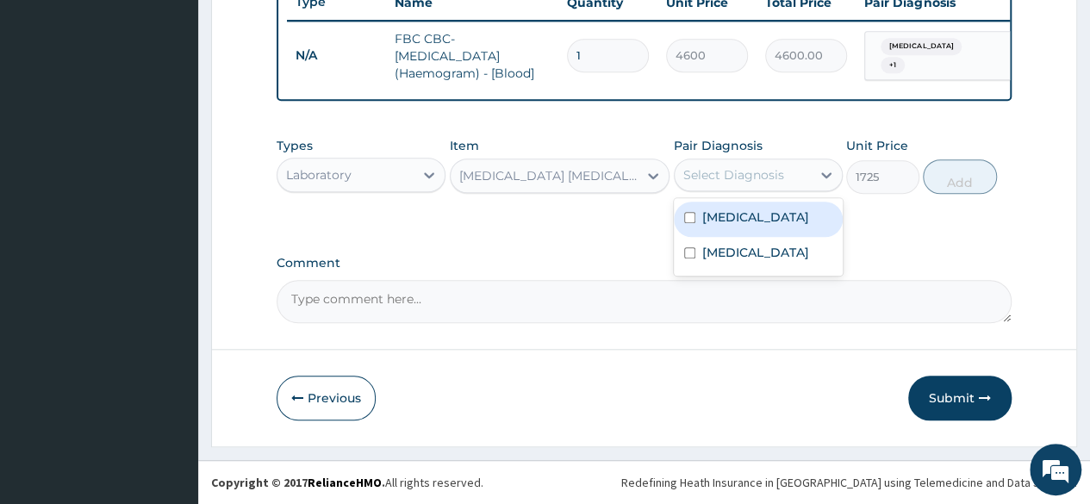
click at [686, 216] on input "checkbox" at bounding box center [689, 217] width 11 height 11
checkbox input "true"
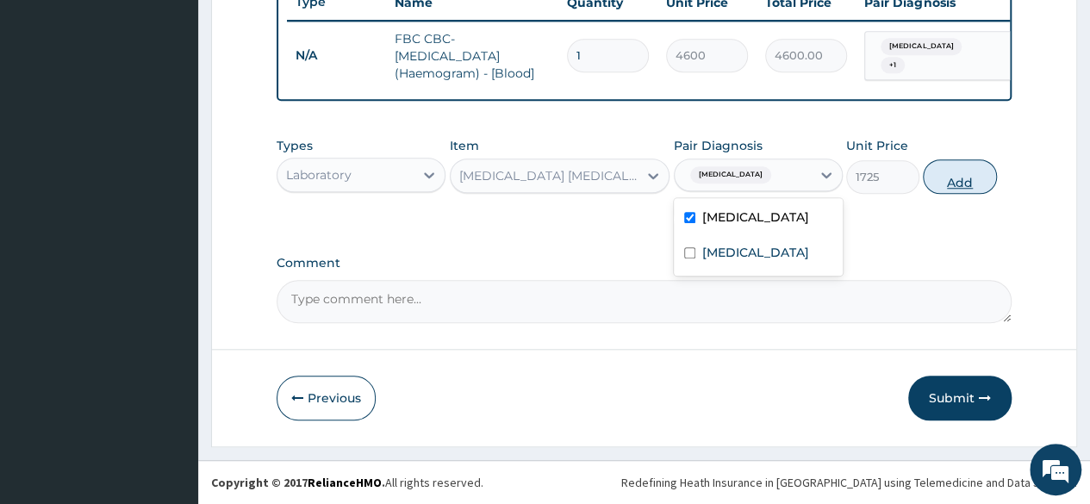
click at [982, 166] on button "Add" at bounding box center [959, 176] width 73 height 34
type input "0"
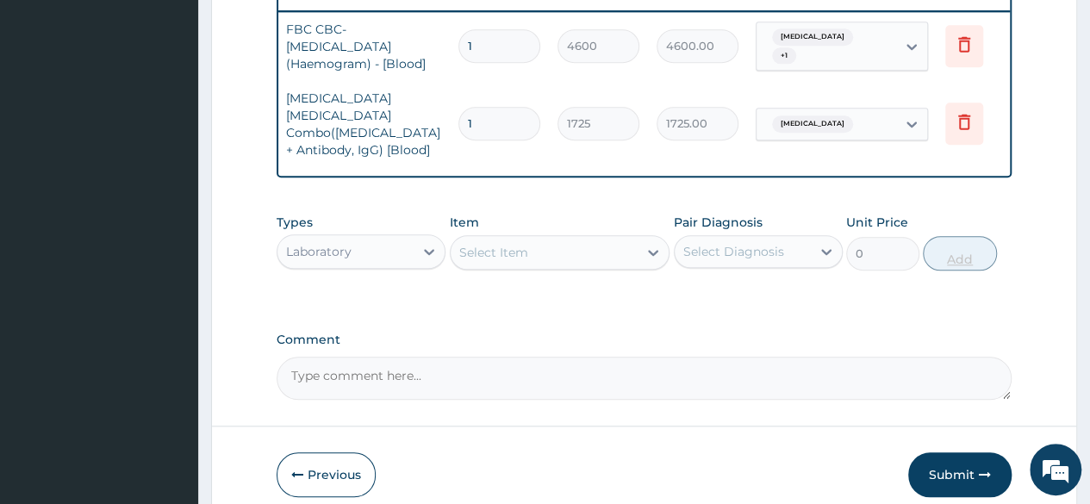
scroll to position [0, 129]
